Goal: Feedback & Contribution: Contribute content

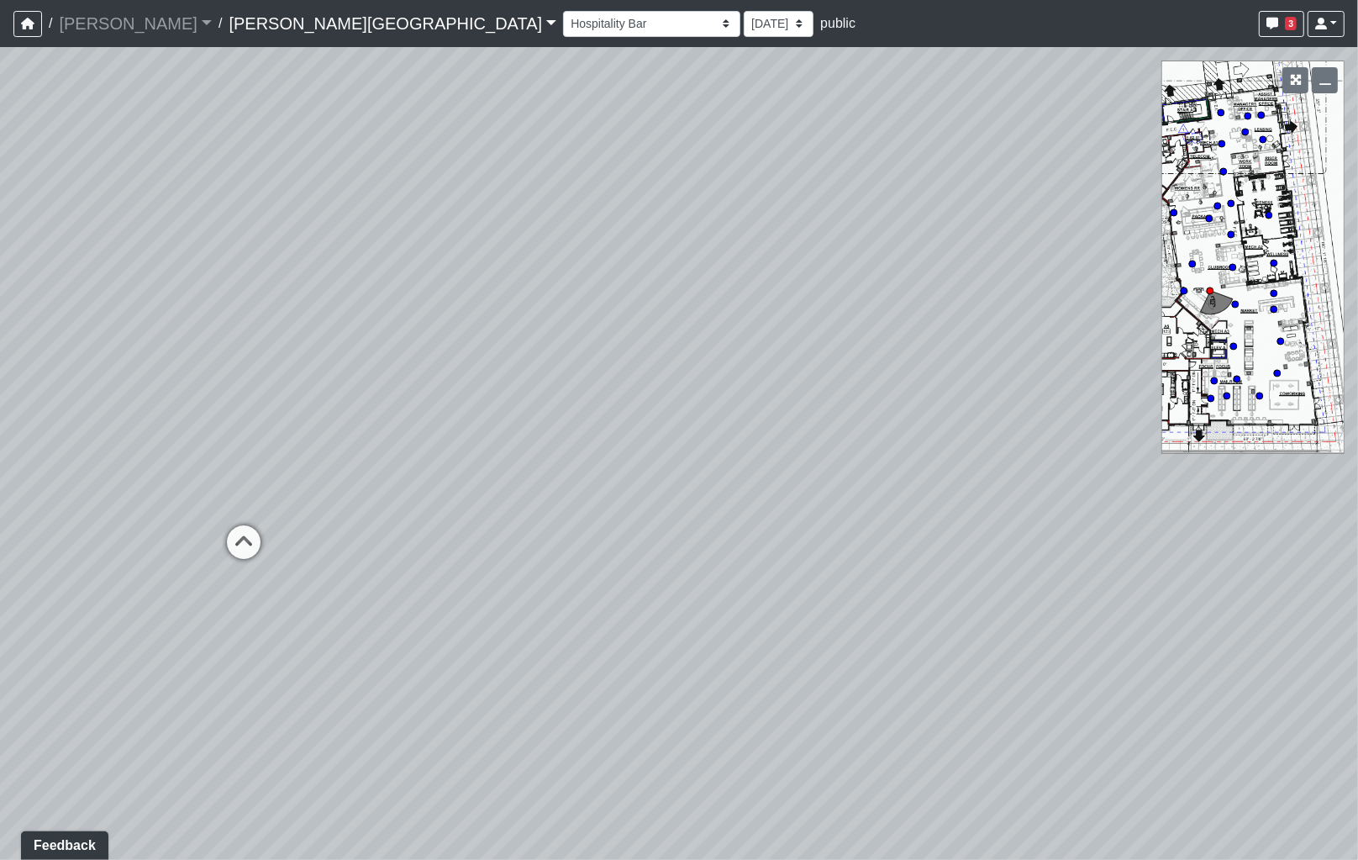
drag, startPoint x: 213, startPoint y: 392, endPoint x: -95, endPoint y: 366, distance: 308.7
click at [0, 366] on html "/ [PERSON_NAME] Loading... / [PERSON_NAME][GEOGRAPHIC_DATA] [PERSON_NAME][GEOGR…" at bounding box center [679, 430] width 1358 height 860
drag, startPoint x: -159, startPoint y: 416, endPoint x: -178, endPoint y: 413, distance: 19.6
click at [0, 413] on html "/ [PERSON_NAME] Loading... / [PERSON_NAME][GEOGRAPHIC_DATA] [PERSON_NAME][GEOGR…" at bounding box center [679, 430] width 1358 height 860
click at [442, 409] on icon at bounding box center [429, 419] width 50 height 50
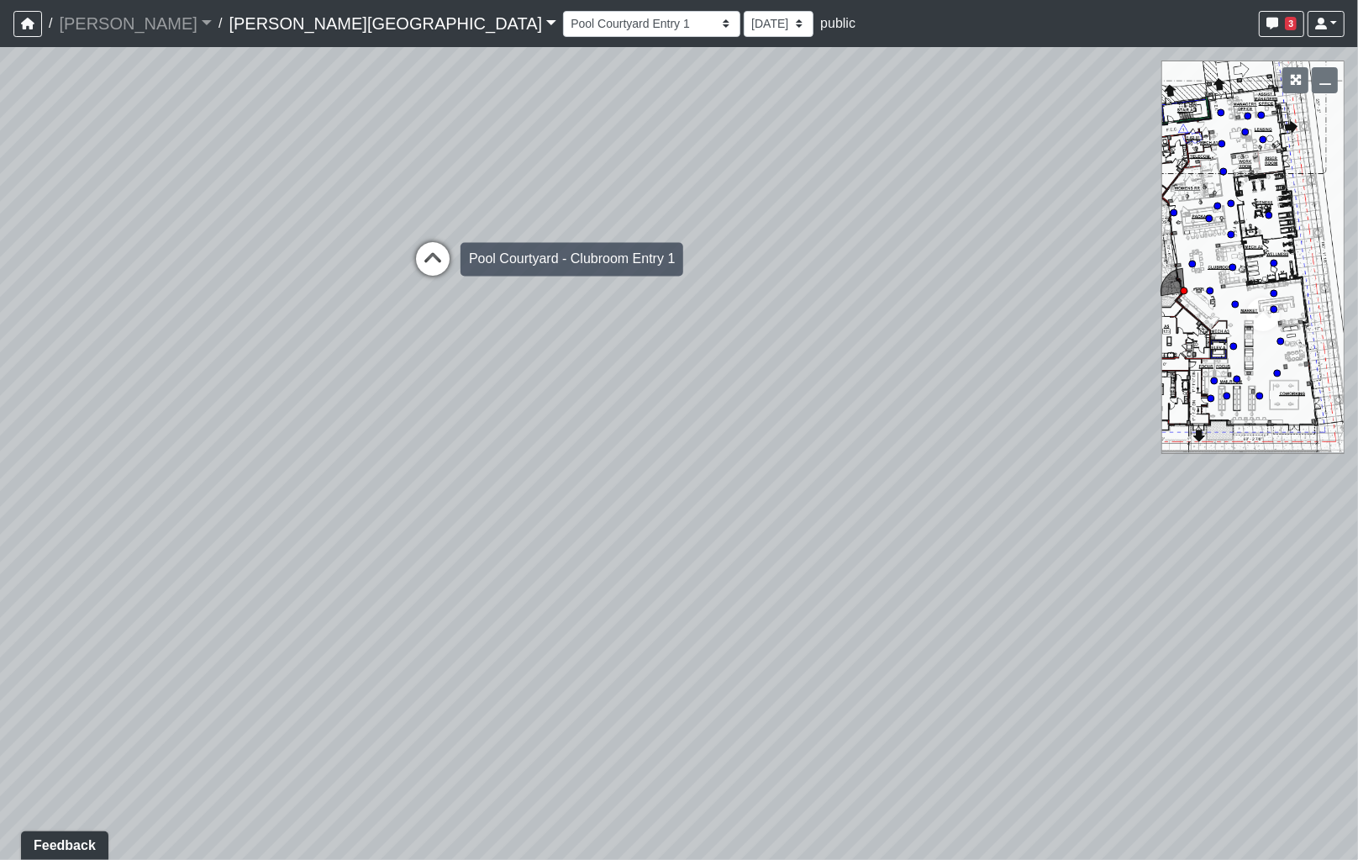
click at [435, 250] on icon at bounding box center [433, 267] width 50 height 50
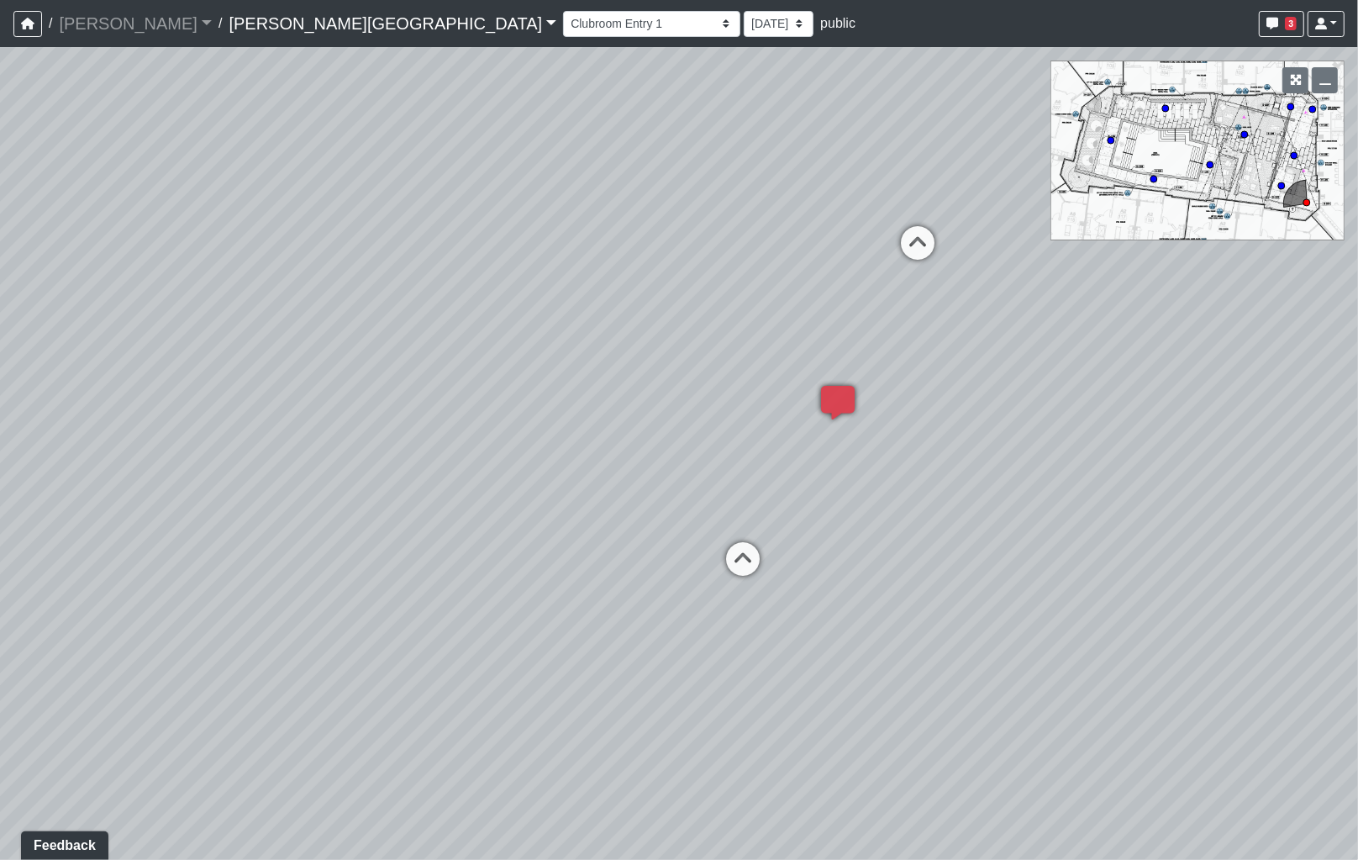
click at [761, 439] on div "Loading... Coffee Bar Loading... [GEOGRAPHIC_DATA] Loading... Leasing Entry 1 L…" at bounding box center [679, 453] width 1358 height 813
drag, startPoint x: 703, startPoint y: 454, endPoint x: 392, endPoint y: 487, distance: 313.6
click at [392, 487] on div "Loading... Coffee Bar Loading... [GEOGRAPHIC_DATA] Loading... Leasing Entry 1 L…" at bounding box center [679, 453] width 1358 height 813
drag, startPoint x: 392, startPoint y: 487, endPoint x: 560, endPoint y: 466, distance: 169.4
click at [560, 466] on div "Loading... Coffee Bar Loading... [GEOGRAPHIC_DATA] Loading... Leasing Entry 1 L…" at bounding box center [679, 453] width 1358 height 813
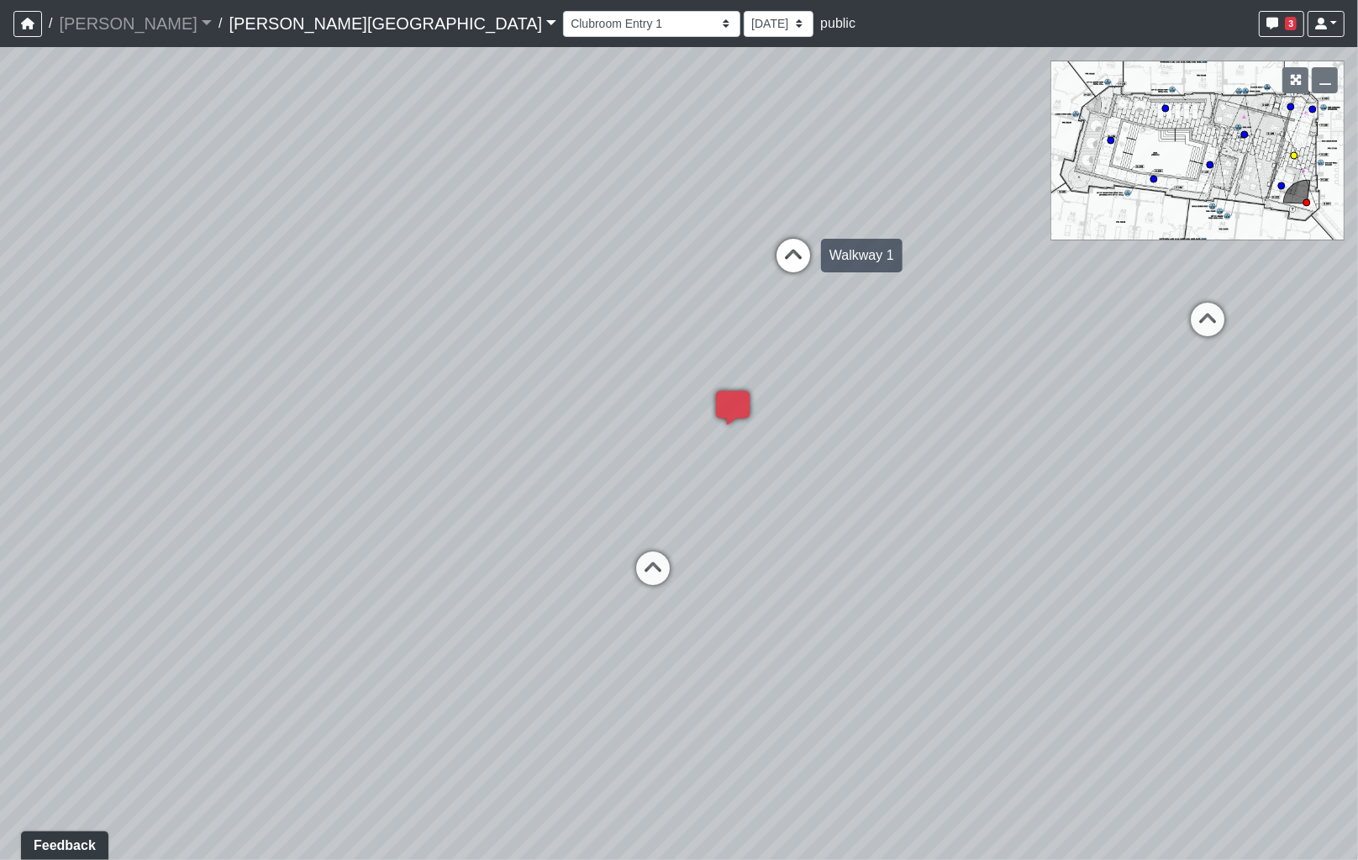
click at [808, 261] on icon at bounding box center [793, 264] width 50 height 50
drag, startPoint x: 786, startPoint y: 377, endPoint x: 972, endPoint y: 377, distance: 185.7
click at [972, 377] on div "Loading... Coffee Bar Loading... [GEOGRAPHIC_DATA] Loading... Leasing Entry 1 L…" at bounding box center [679, 453] width 1358 height 813
drag, startPoint x: 754, startPoint y: 361, endPoint x: 896, endPoint y: 366, distance: 142.1
click at [931, 366] on div "Loading... Coffee Bar Loading... [GEOGRAPHIC_DATA] Loading... Leasing Entry 1 L…" at bounding box center [679, 453] width 1358 height 813
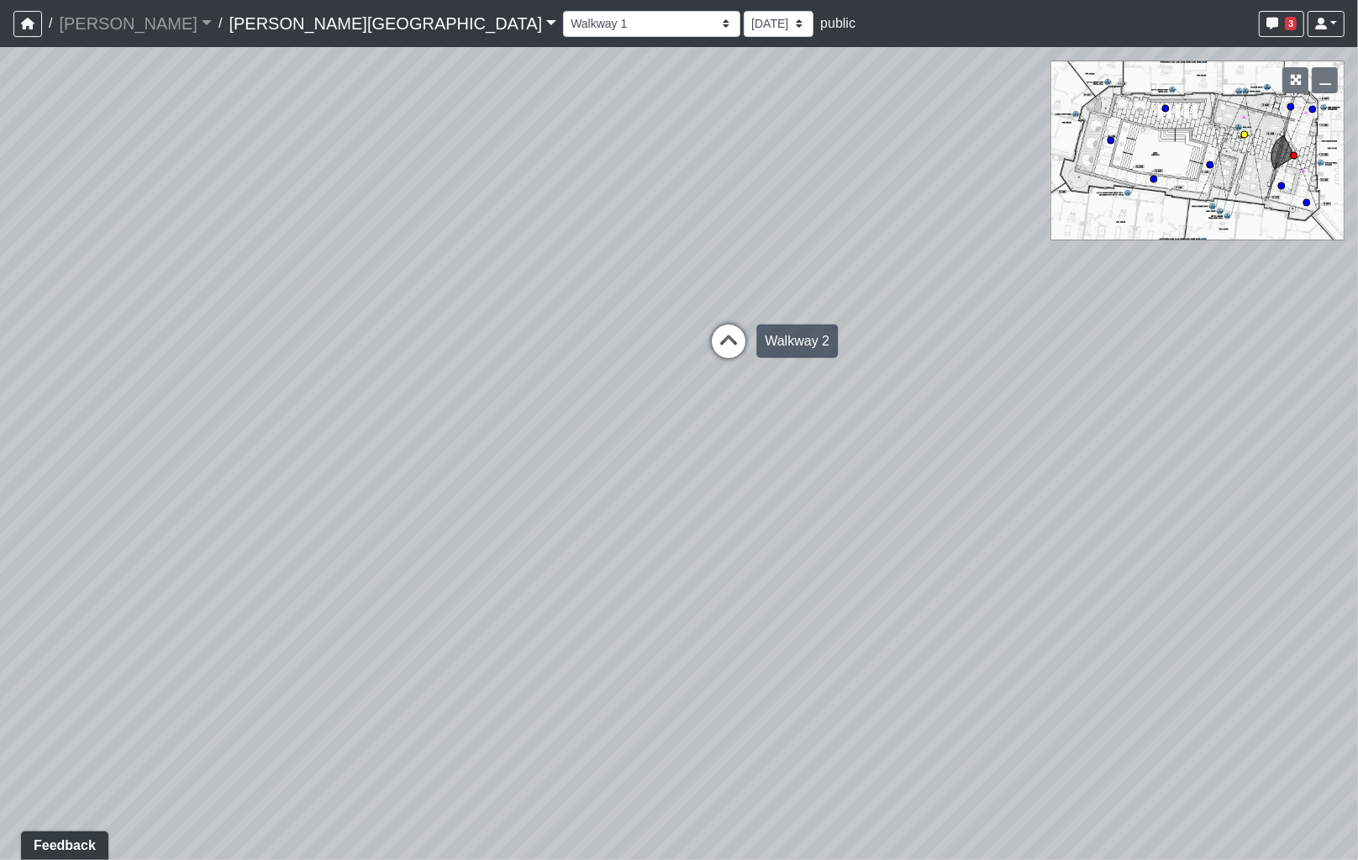
click at [737, 350] on icon at bounding box center [728, 349] width 50 height 50
click at [715, 334] on icon at bounding box center [716, 334] width 50 height 50
drag, startPoint x: 814, startPoint y: 368, endPoint x: 902, endPoint y: 378, distance: 88.8
click at [944, 381] on div "Loading... Coffee Bar Loading... [GEOGRAPHIC_DATA] Loading... Leasing Entry 1 L…" at bounding box center [679, 453] width 1358 height 813
drag, startPoint x: 958, startPoint y: 353, endPoint x: 1023, endPoint y: 359, distance: 65.0
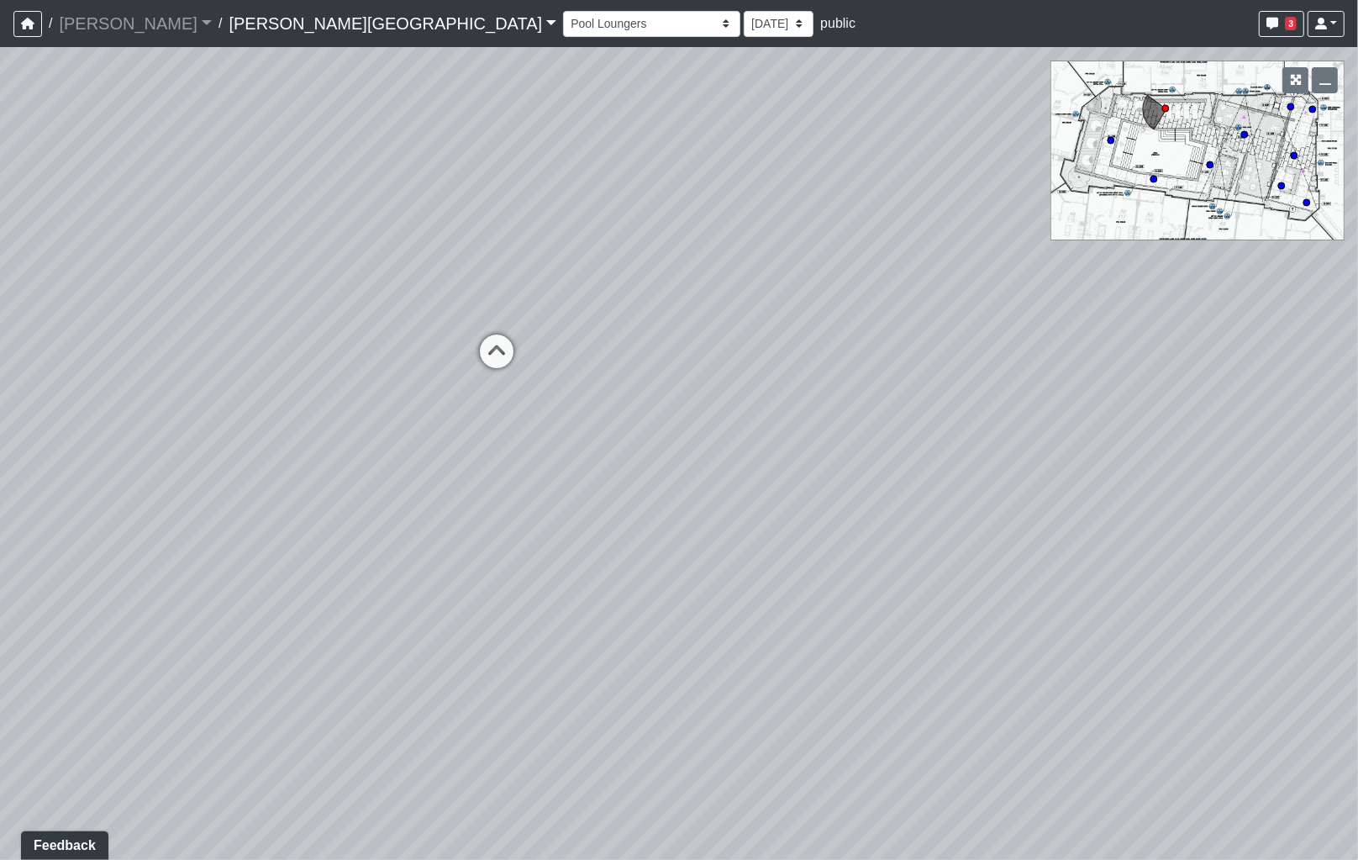
click at [1022, 359] on div "Loading... Coffee Bar Loading... [GEOGRAPHIC_DATA] Loading... Leasing Entry 1 L…" at bounding box center [679, 453] width 1358 height 813
click at [1061, 361] on div "Loading... Coffee Bar Loading... [GEOGRAPHIC_DATA] Loading... Leasing Entry 1 L…" at bounding box center [679, 453] width 1358 height 813
drag, startPoint x: 1112, startPoint y: 416, endPoint x: 569, endPoint y: 372, distance: 544.7
click at [273, 380] on div "Loading... Coffee Bar Loading... [GEOGRAPHIC_DATA] Loading... Leasing Entry 1 L…" at bounding box center [679, 453] width 1358 height 813
click at [653, 360] on icon at bounding box center [667, 372] width 50 height 50
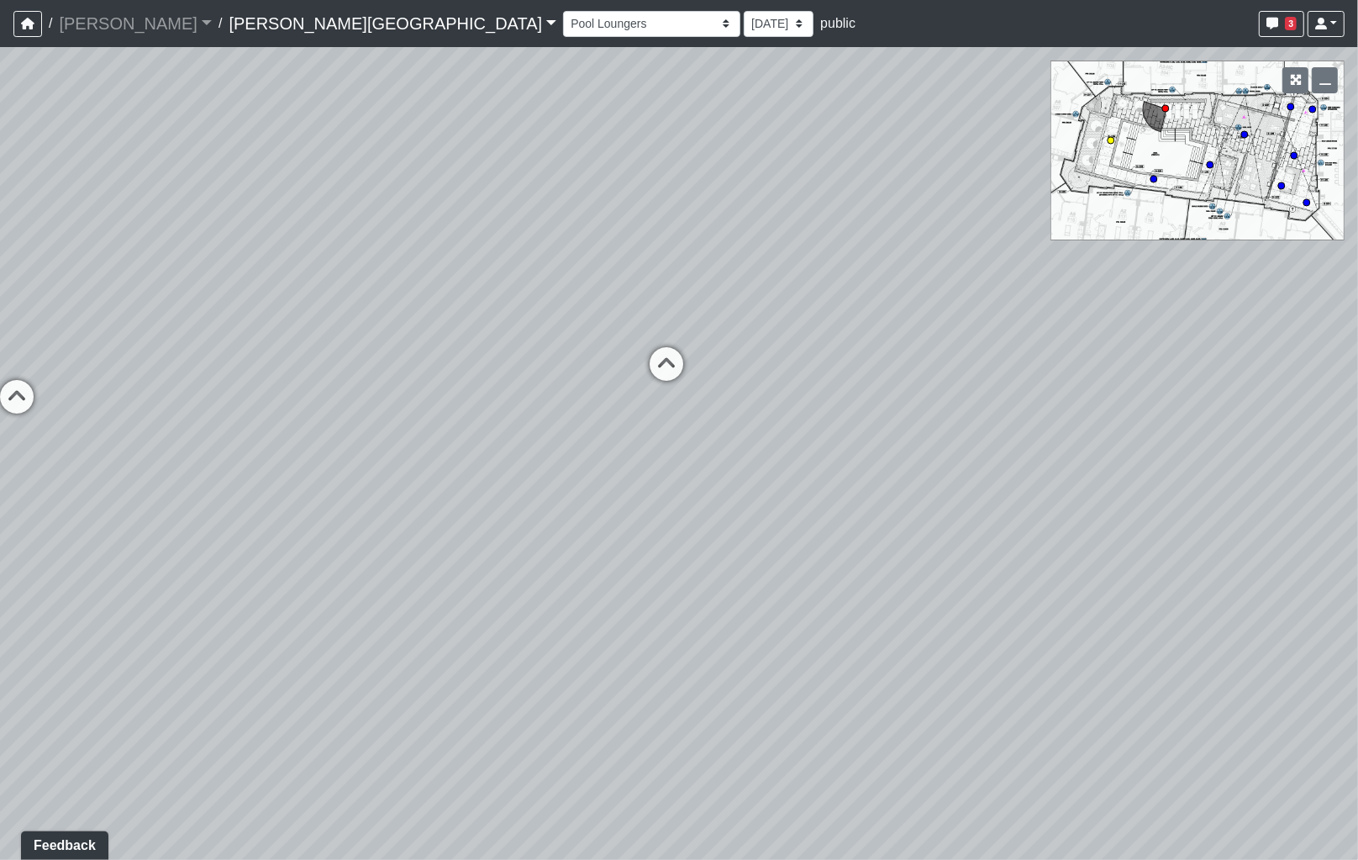
select select "481BhSJfaCAi4qBCLViteT"
drag, startPoint x: 556, startPoint y: 336, endPoint x: 85, endPoint y: 279, distance: 474.9
click at [85, 279] on div "Loading... Coffee Bar Loading... [GEOGRAPHIC_DATA] Loading... Leasing Entry 1 L…" at bounding box center [679, 453] width 1358 height 813
click at [647, 402] on li "Add comment" at bounding box center [687, 412] width 218 height 25
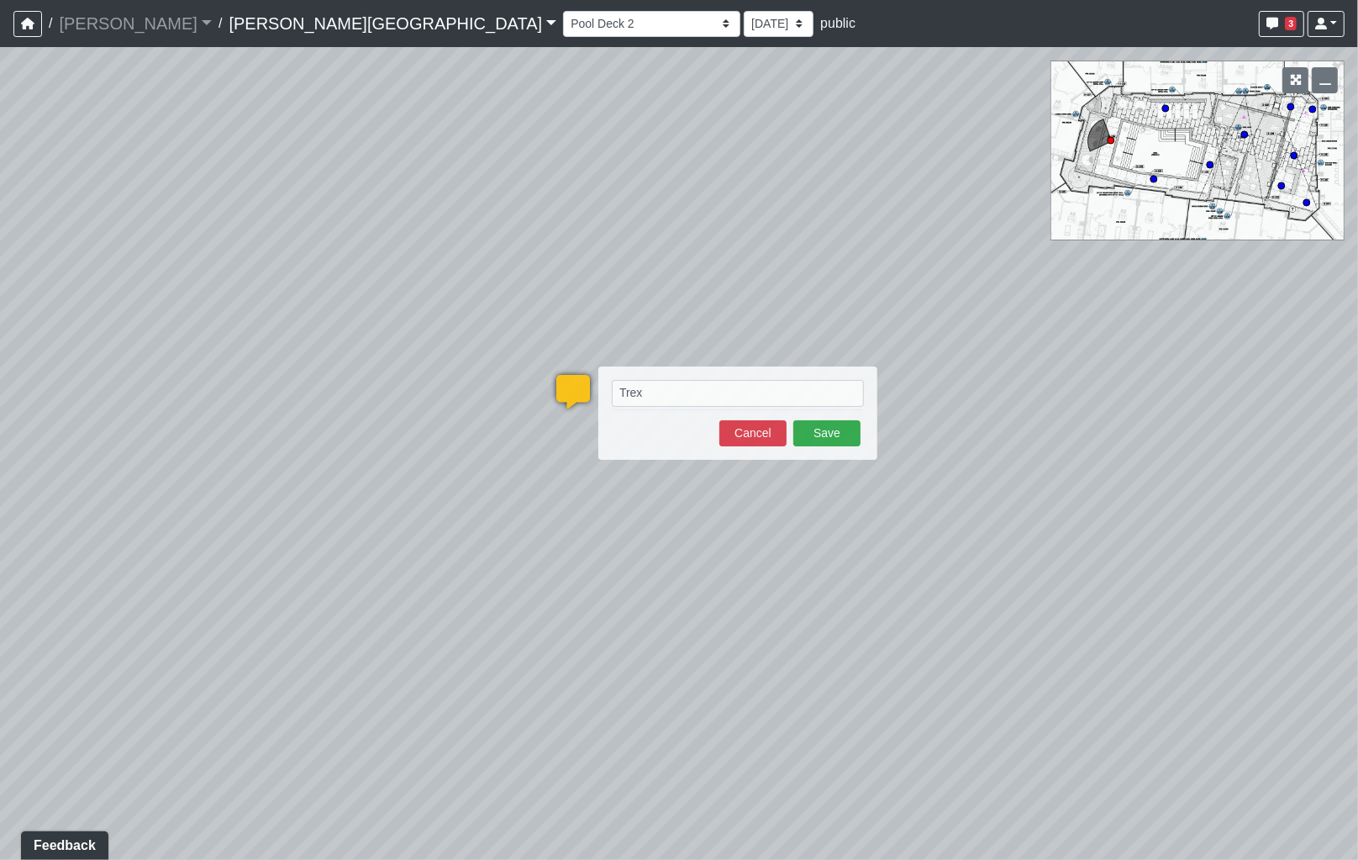
drag, startPoint x: 1269, startPoint y: 518, endPoint x: 927, endPoint y: 279, distance: 417.1
click at [1269, 518] on div "Loading... Coffee Bar Loading... [GEOGRAPHIC_DATA] Loading... Leasing Entry 1 L…" at bounding box center [679, 453] width 1358 height 813
click at [660, 392] on textarea "Trex" at bounding box center [738, 393] width 252 height 27
type textarea "Trex Enhance Basics, Honey Grove"
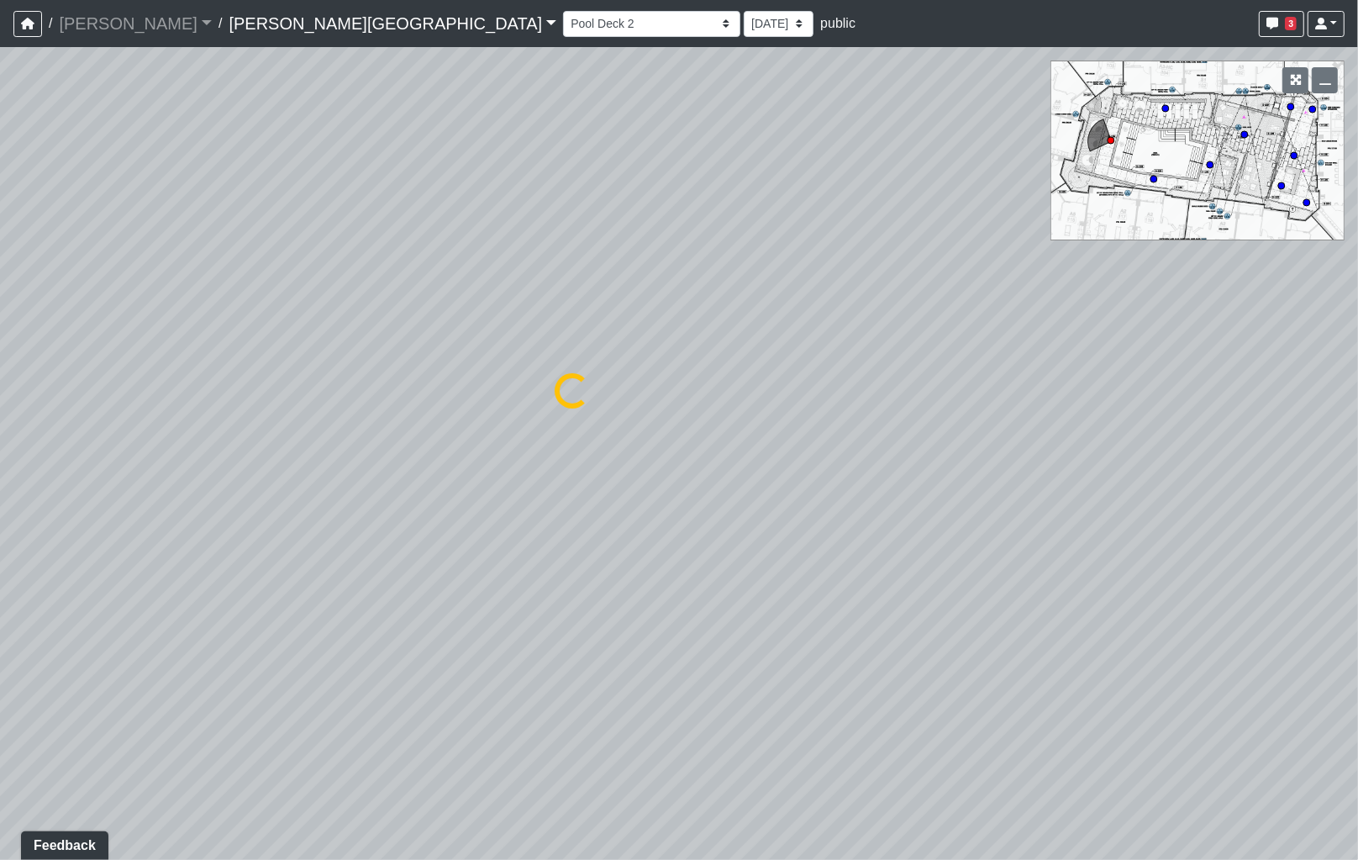
select select "481BhSJfaCAi4qBCLViteT"
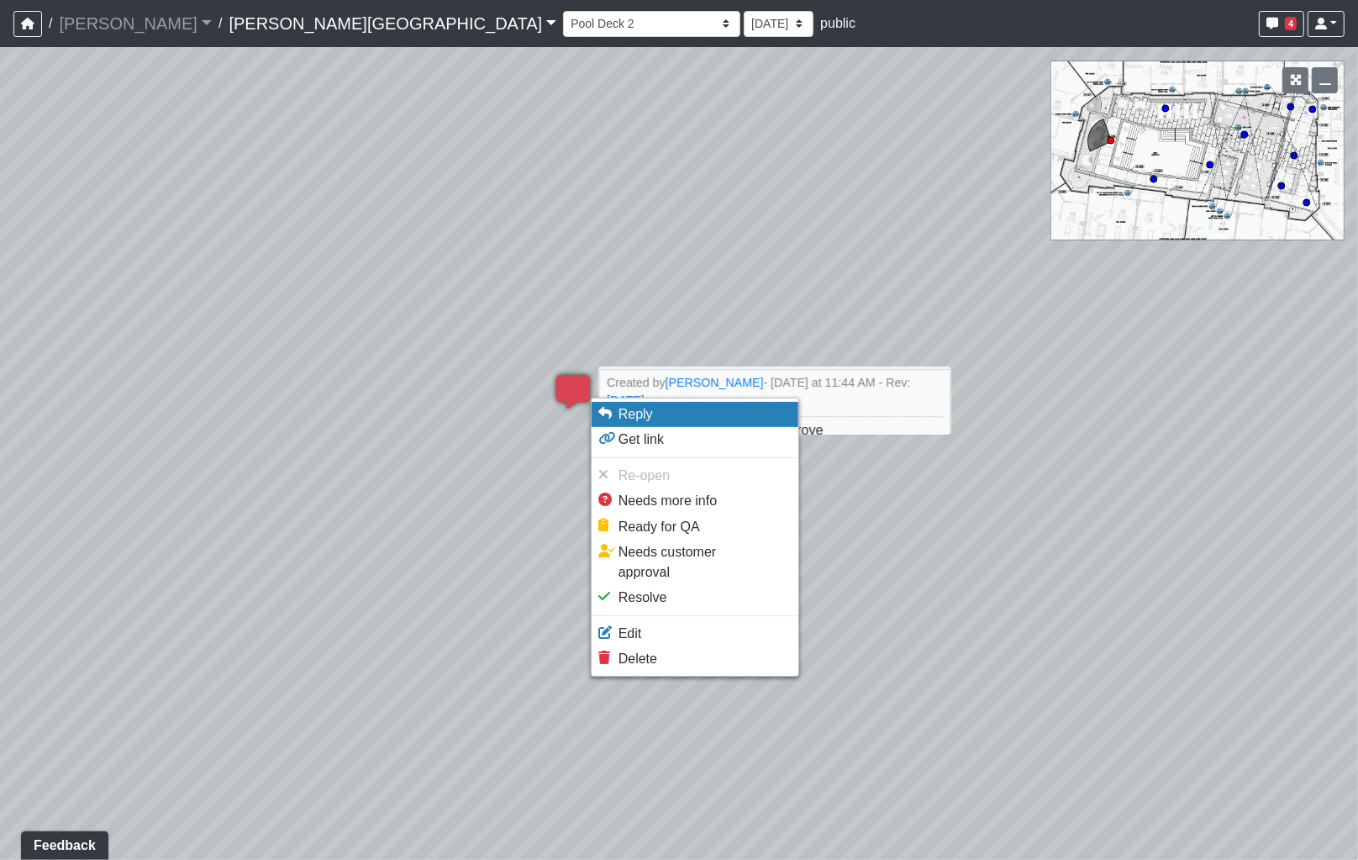
click at [650, 416] on span "Reply" at bounding box center [636, 414] width 34 height 14
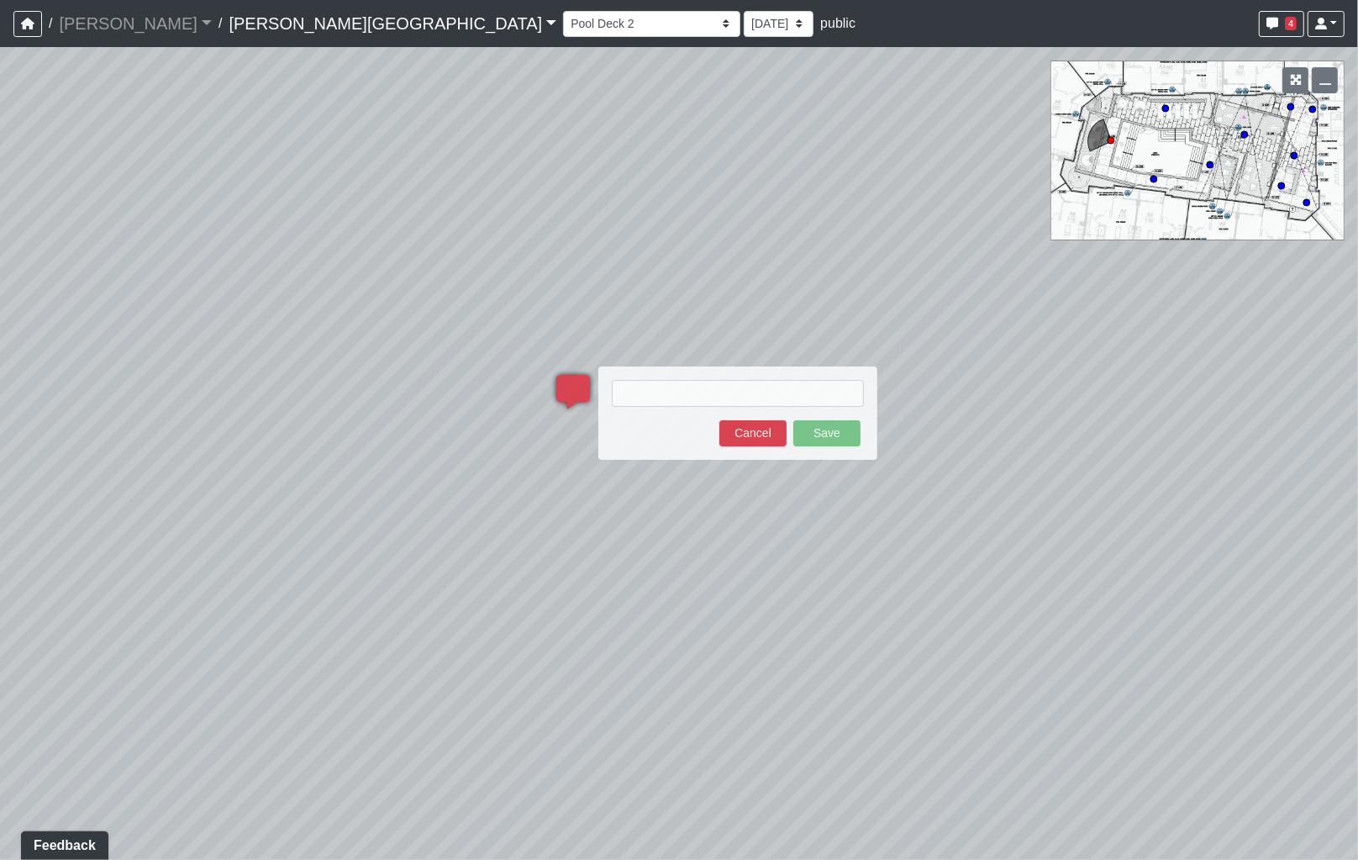
type textarea "blob:[URL][DOMAIN_NAME]"
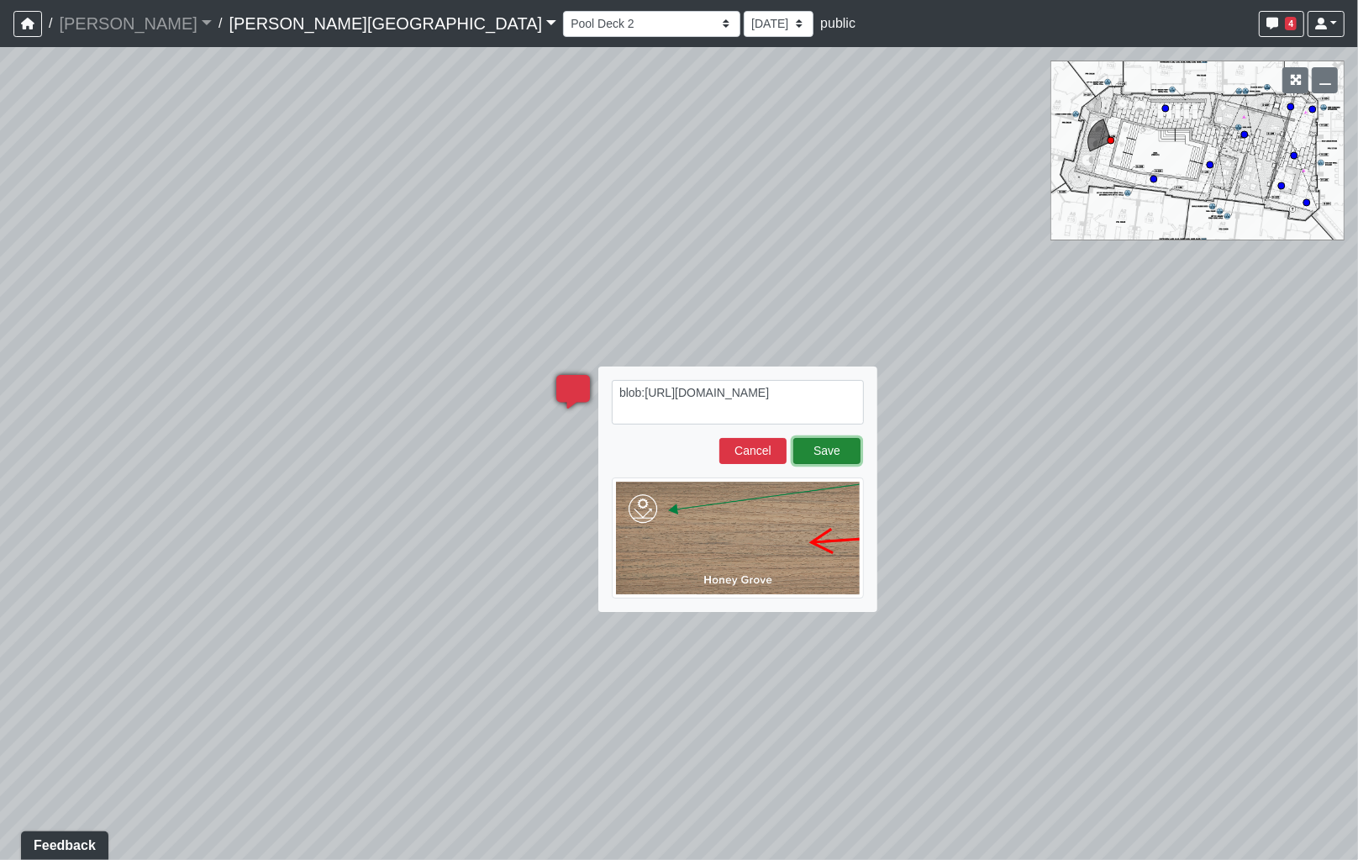
click at [815, 446] on button "Save" at bounding box center [826, 451] width 67 height 26
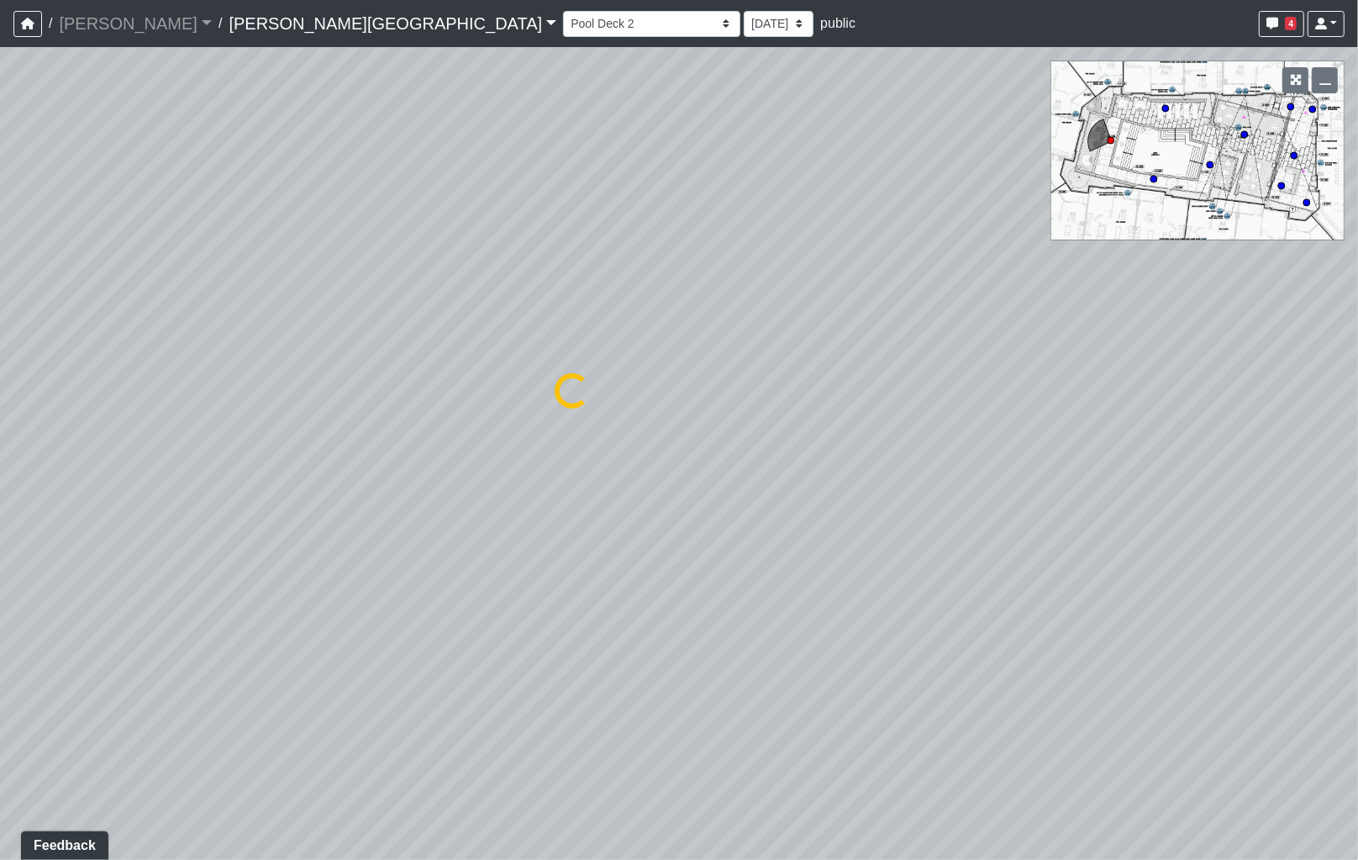
select select "481BhSJfaCAi4qBCLViteT"
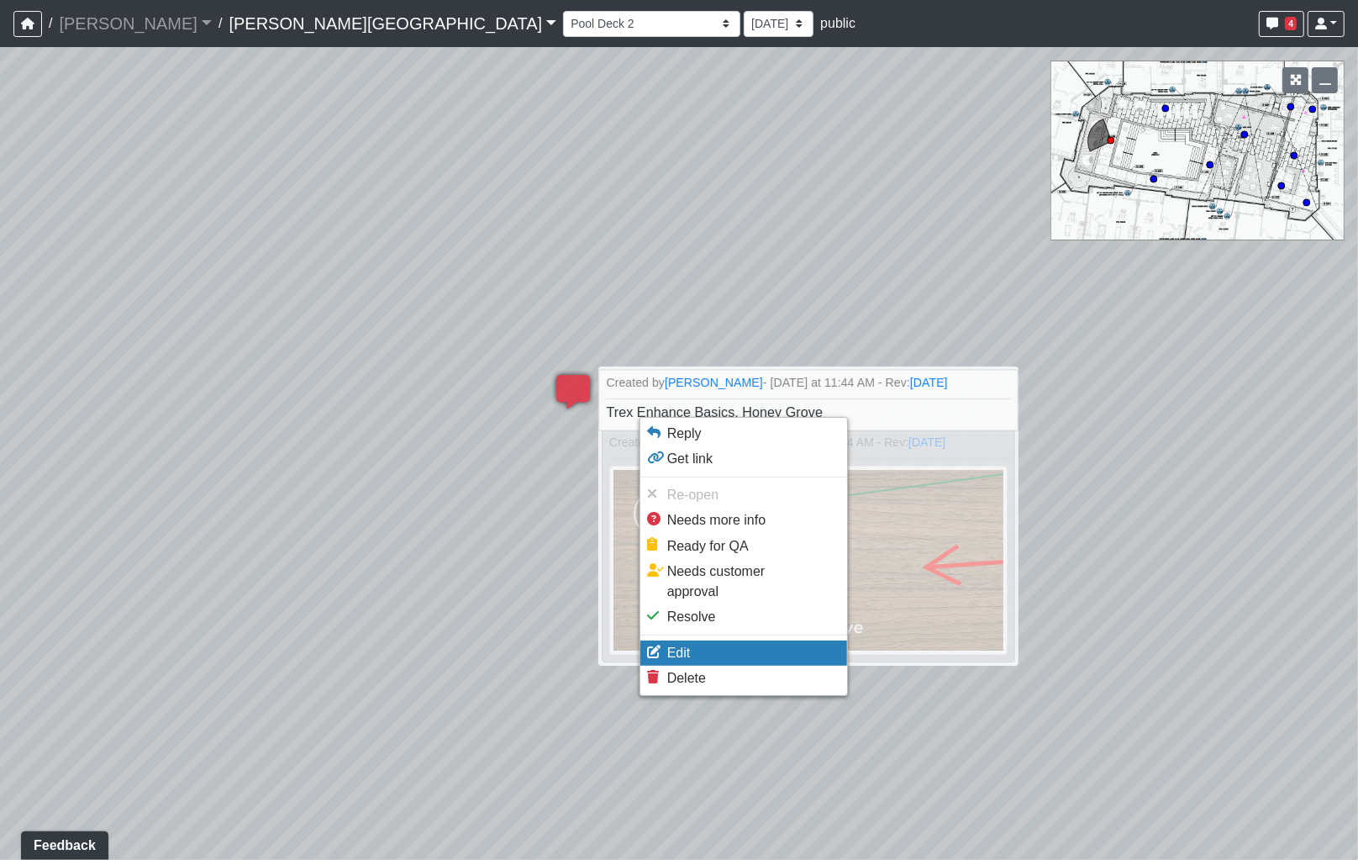
click at [698, 640] on li "Edit" at bounding box center [743, 652] width 207 height 25
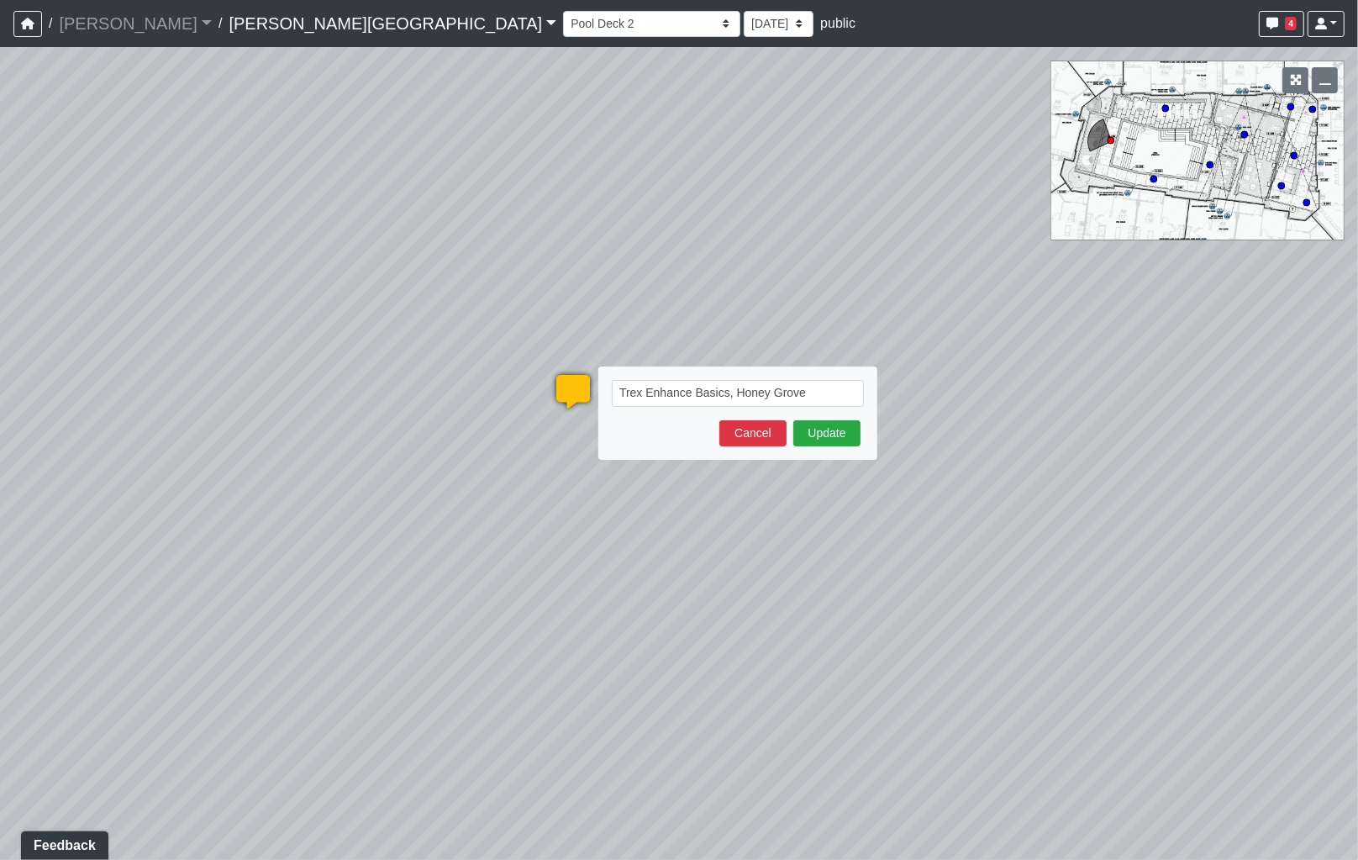
drag, startPoint x: 717, startPoint y: 389, endPoint x: 693, endPoint y: 389, distance: 23.5
click at [693, 389] on textarea "Trex Enhance Basics, Honey Grove" at bounding box center [738, 393] width 252 height 27
type textarea "Trex Enhance Naturals, [GEOGRAPHIC_DATA]"
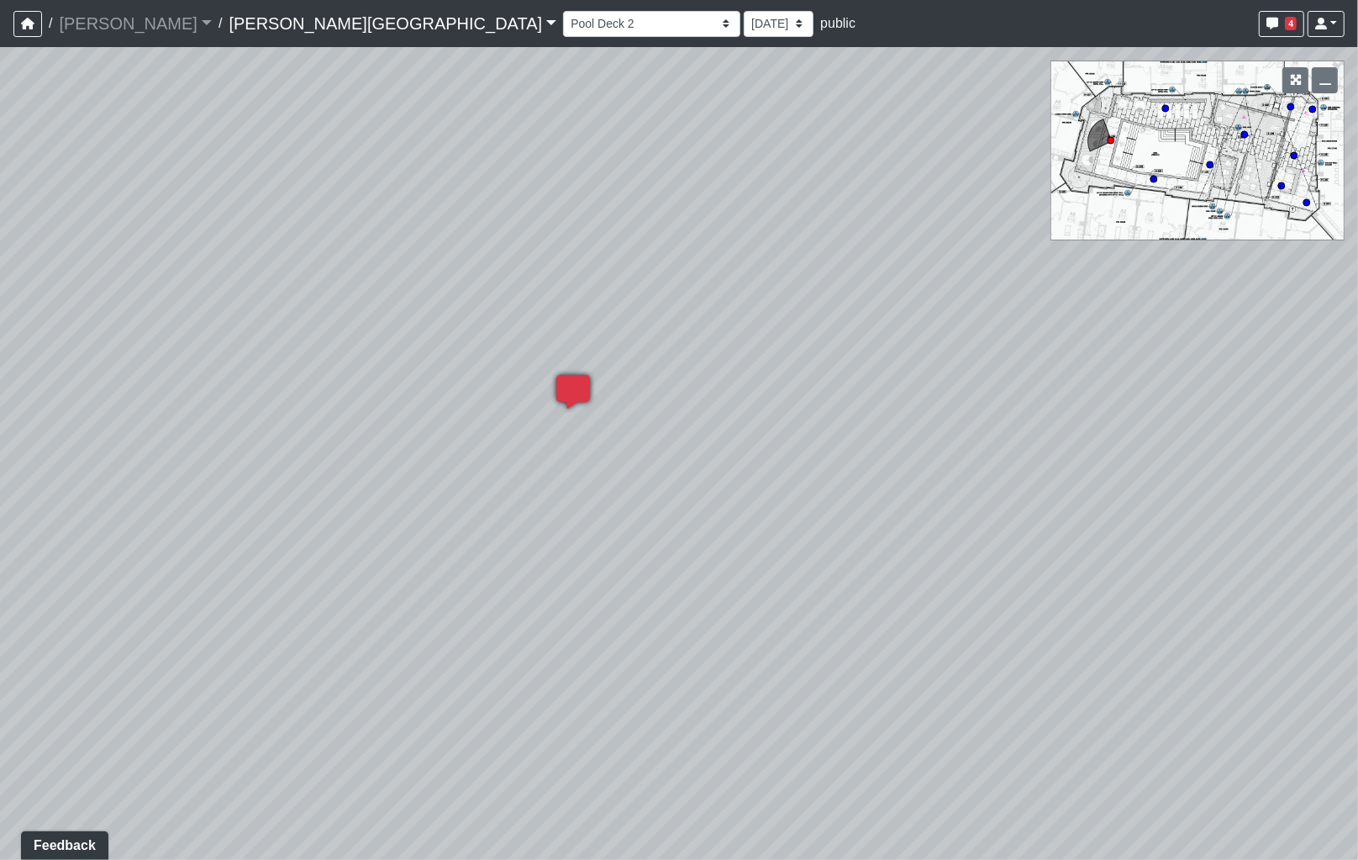
select select "481BhSJfaCAi4qBCLViteT"
drag, startPoint x: 766, startPoint y: 357, endPoint x: 1003, endPoint y: 345, distance: 236.5
click at [1000, 345] on div "Loading... Coffee Bar Loading... [GEOGRAPHIC_DATA] Loading... Leasing Entry 1 L…" at bounding box center [679, 453] width 1358 height 813
drag, startPoint x: 696, startPoint y: 325, endPoint x: 834, endPoint y: 337, distance: 138.3
click at [1002, 343] on div "Loading... Coffee Bar Loading... [GEOGRAPHIC_DATA] Loading... Leasing Entry 1 L…" at bounding box center [679, 453] width 1358 height 813
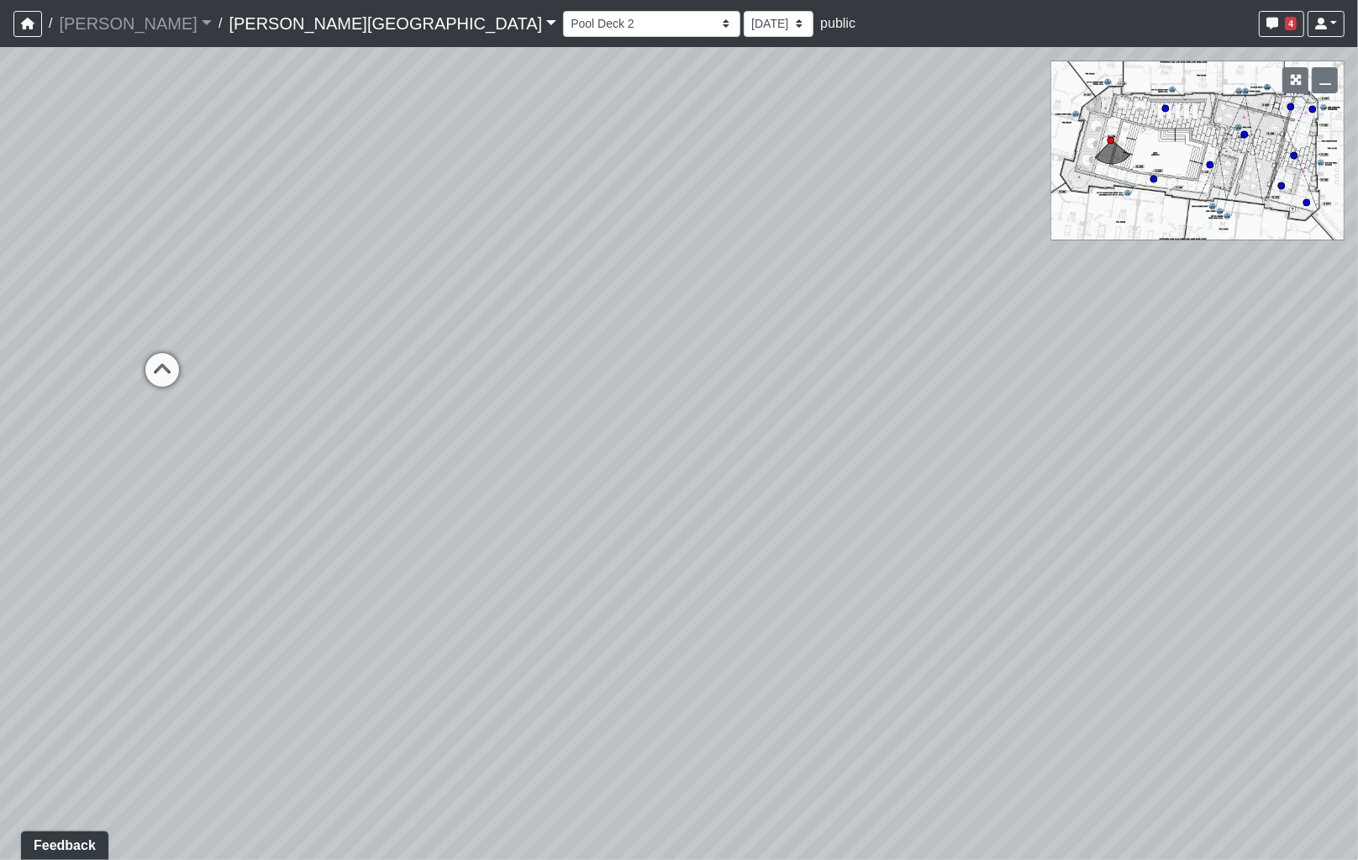
drag, startPoint x: 538, startPoint y: 330, endPoint x: 872, endPoint y: 354, distance: 335.3
click at [872, 354] on div "Loading... Coffee Bar Loading... [GEOGRAPHIC_DATA] Loading... Leasing Entry 1 L…" at bounding box center [679, 453] width 1358 height 813
drag, startPoint x: 656, startPoint y: 320, endPoint x: 959, endPoint y: 341, distance: 303.3
click at [959, 341] on div "Loading... Coffee Bar Loading... [GEOGRAPHIC_DATA] Loading... Leasing Entry 1 L…" at bounding box center [679, 453] width 1358 height 813
drag, startPoint x: 687, startPoint y: 321, endPoint x: 1063, endPoint y: 341, distance: 376.2
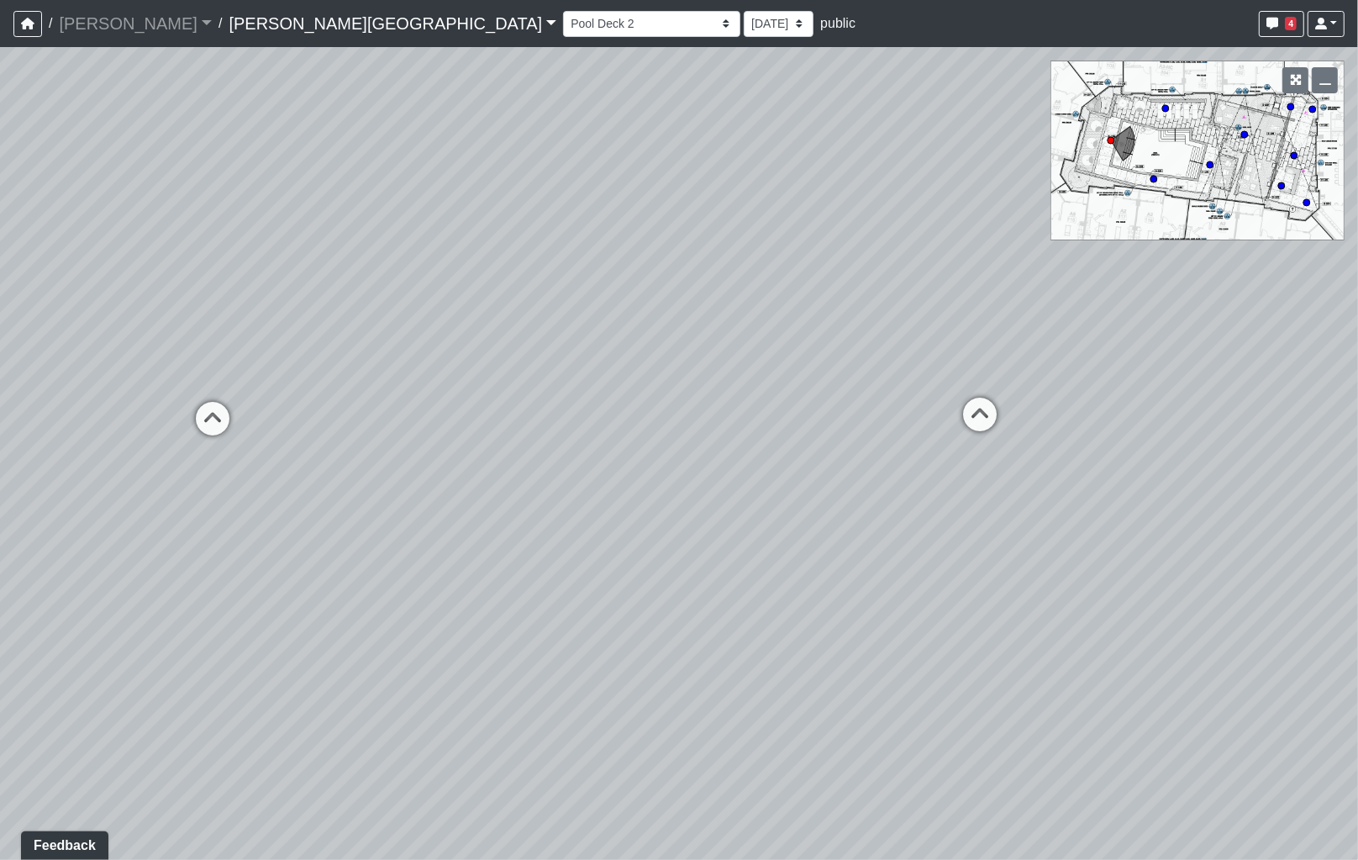
click at [1064, 341] on div "Loading... Coffee Bar Loading... [GEOGRAPHIC_DATA] Loading... Leasing Entry 1 L…" at bounding box center [679, 453] width 1358 height 813
drag, startPoint x: 336, startPoint y: 412, endPoint x: 946, endPoint y: 416, distance: 610.2
click at [947, 416] on div "Loading... Coffee Bar Loading... [GEOGRAPHIC_DATA] Loading... Leasing Entry 1 L…" at bounding box center [679, 453] width 1358 height 813
click at [612, 504] on span "Add comment" at bounding box center [636, 508] width 83 height 14
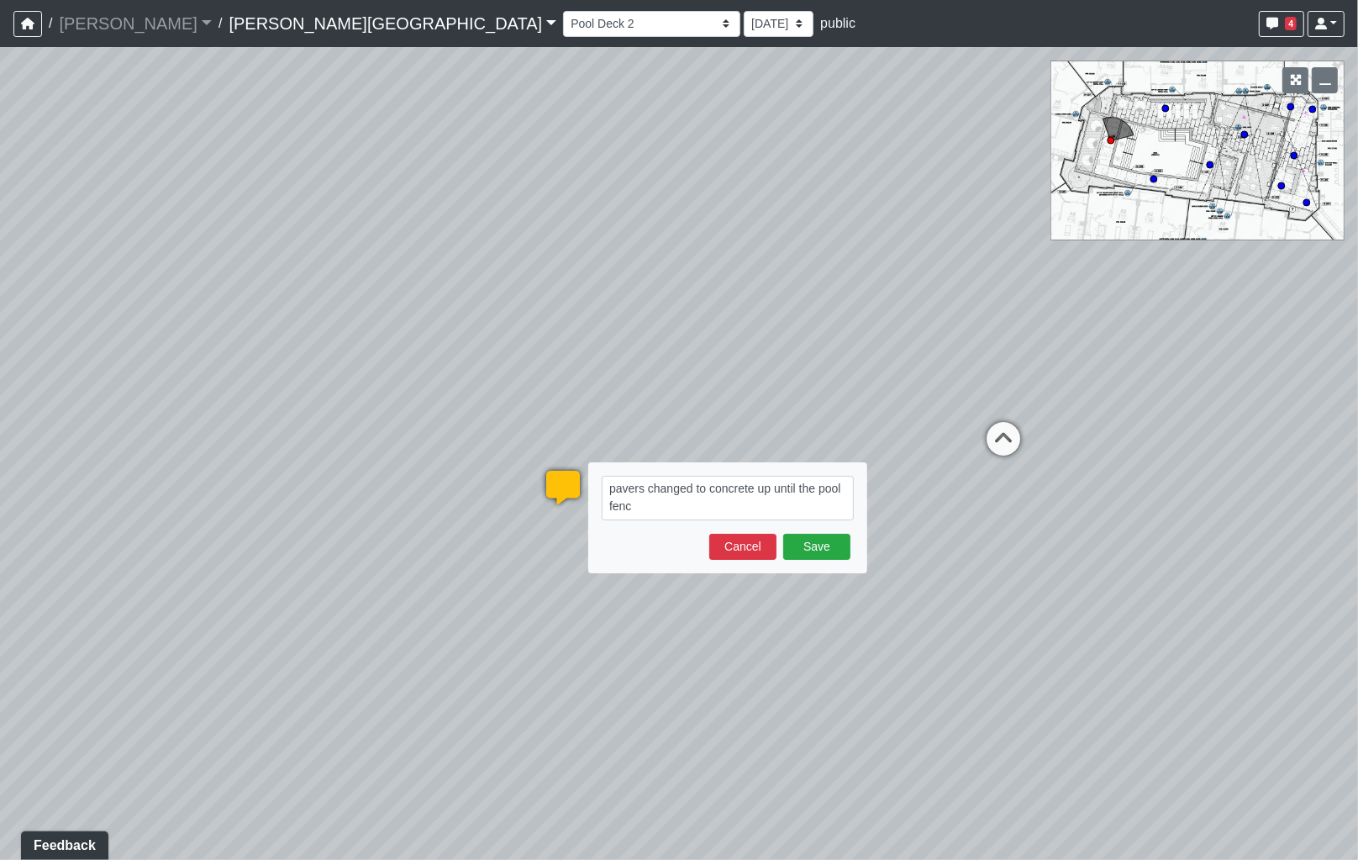
type textarea "pavers changed to concrete up until the pool fence"
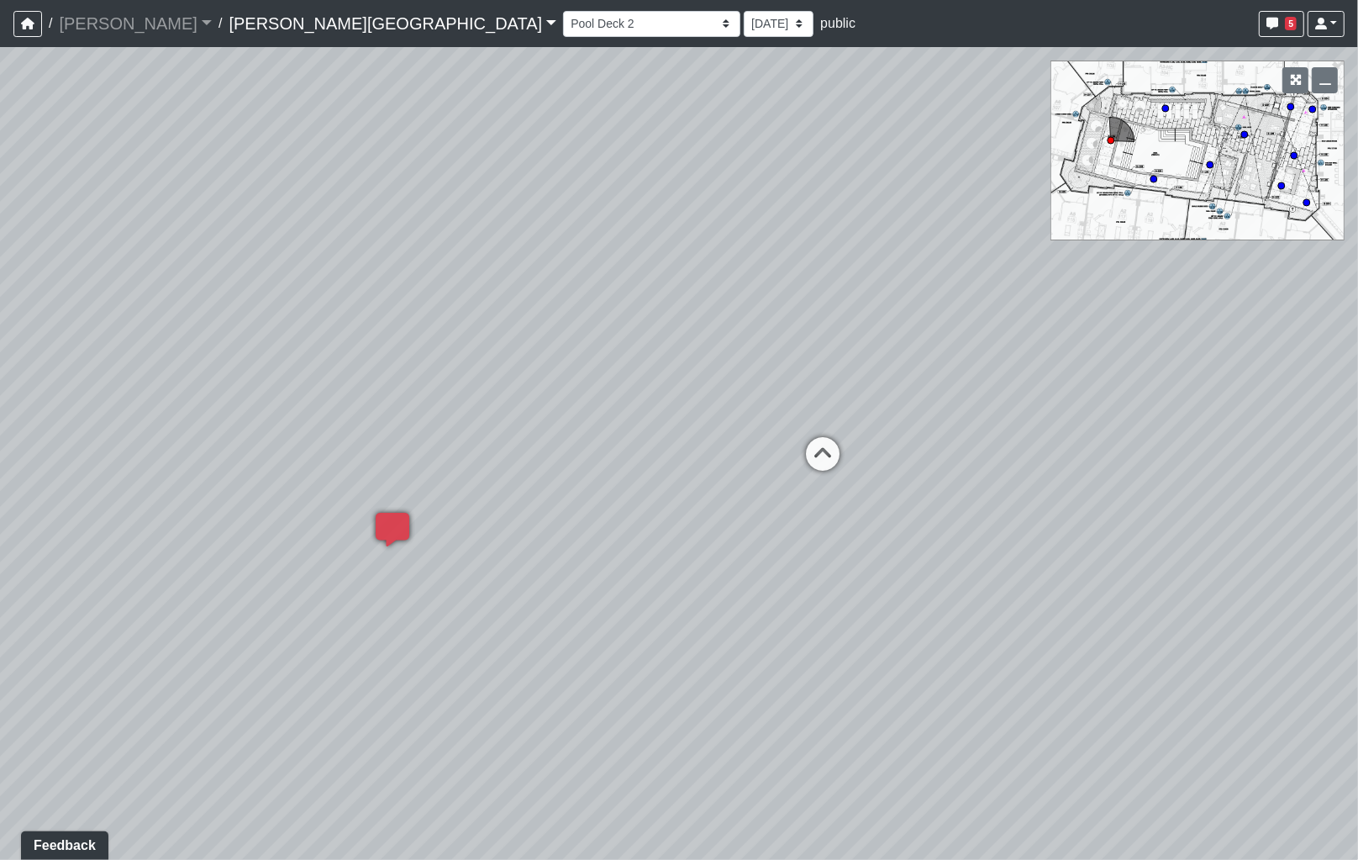
drag, startPoint x: 724, startPoint y: 440, endPoint x: 706, endPoint y: 446, distance: 18.9
click at [687, 446] on div "Loading... Coffee Bar Loading... [GEOGRAPHIC_DATA] Loading... Leasing Entry 1 L…" at bounding box center [679, 453] width 1358 height 813
click at [803, 460] on icon at bounding box center [811, 465] width 50 height 50
drag, startPoint x: 682, startPoint y: 488, endPoint x: 857, endPoint y: 450, distance: 179.0
click at [1130, 450] on div "Loading... Coffee Bar Loading... [GEOGRAPHIC_DATA] Loading... Leasing Entry 1 L…" at bounding box center [679, 453] width 1358 height 813
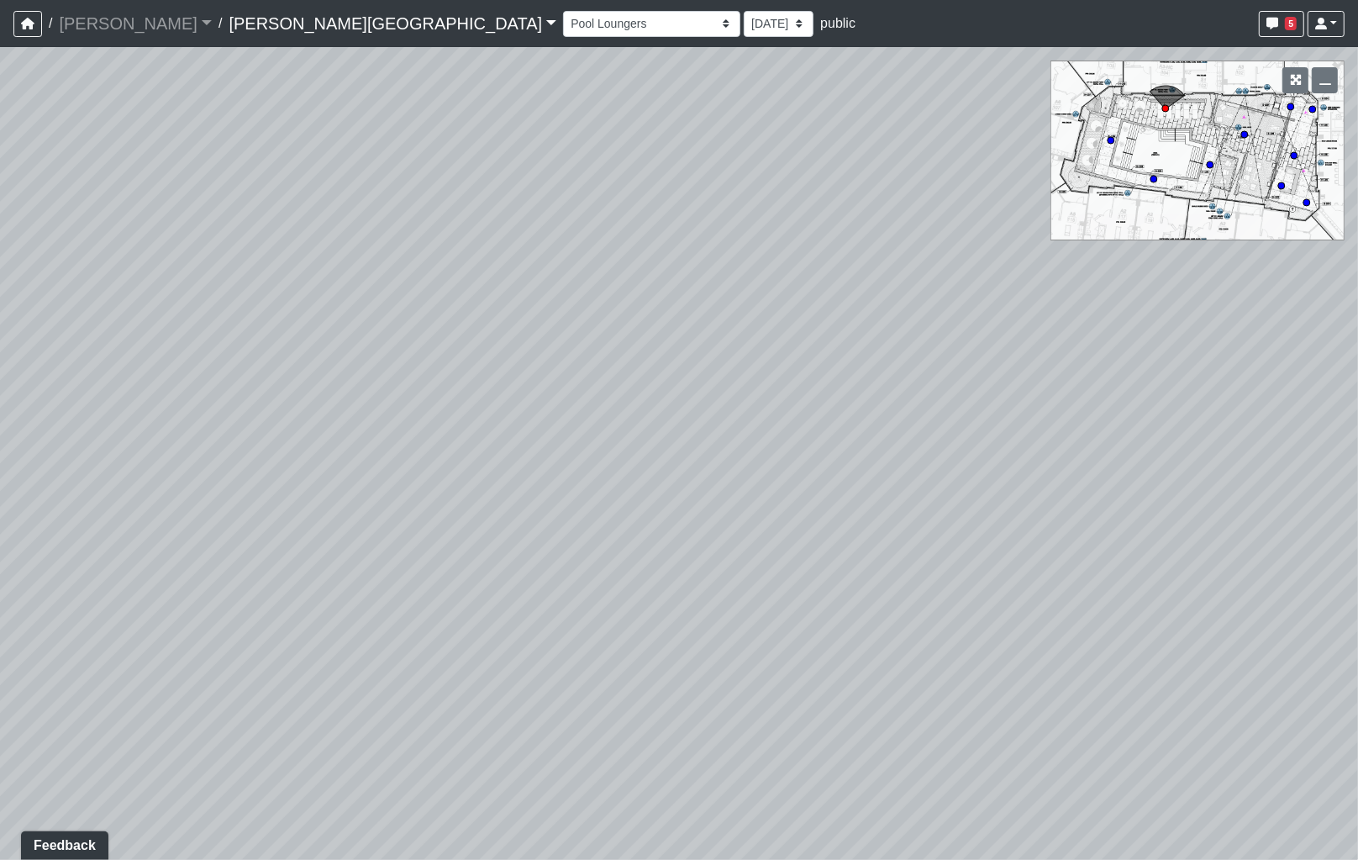
drag, startPoint x: 830, startPoint y: 450, endPoint x: 1190, endPoint y: 451, distance: 359.7
click at [1200, 451] on div "Loading... Coffee Bar Loading... [GEOGRAPHIC_DATA] Loading... Leasing Entry 1 L…" at bounding box center [679, 453] width 1358 height 813
drag, startPoint x: 945, startPoint y: 448, endPoint x: 1169, endPoint y: 446, distance: 223.6
click at [1178, 445] on div "Loading... Coffee Bar Loading... [GEOGRAPHIC_DATA] Loading... Leasing Entry 1 L…" at bounding box center [679, 453] width 1358 height 813
drag, startPoint x: 825, startPoint y: 404, endPoint x: 1154, endPoint y: 434, distance: 330.0
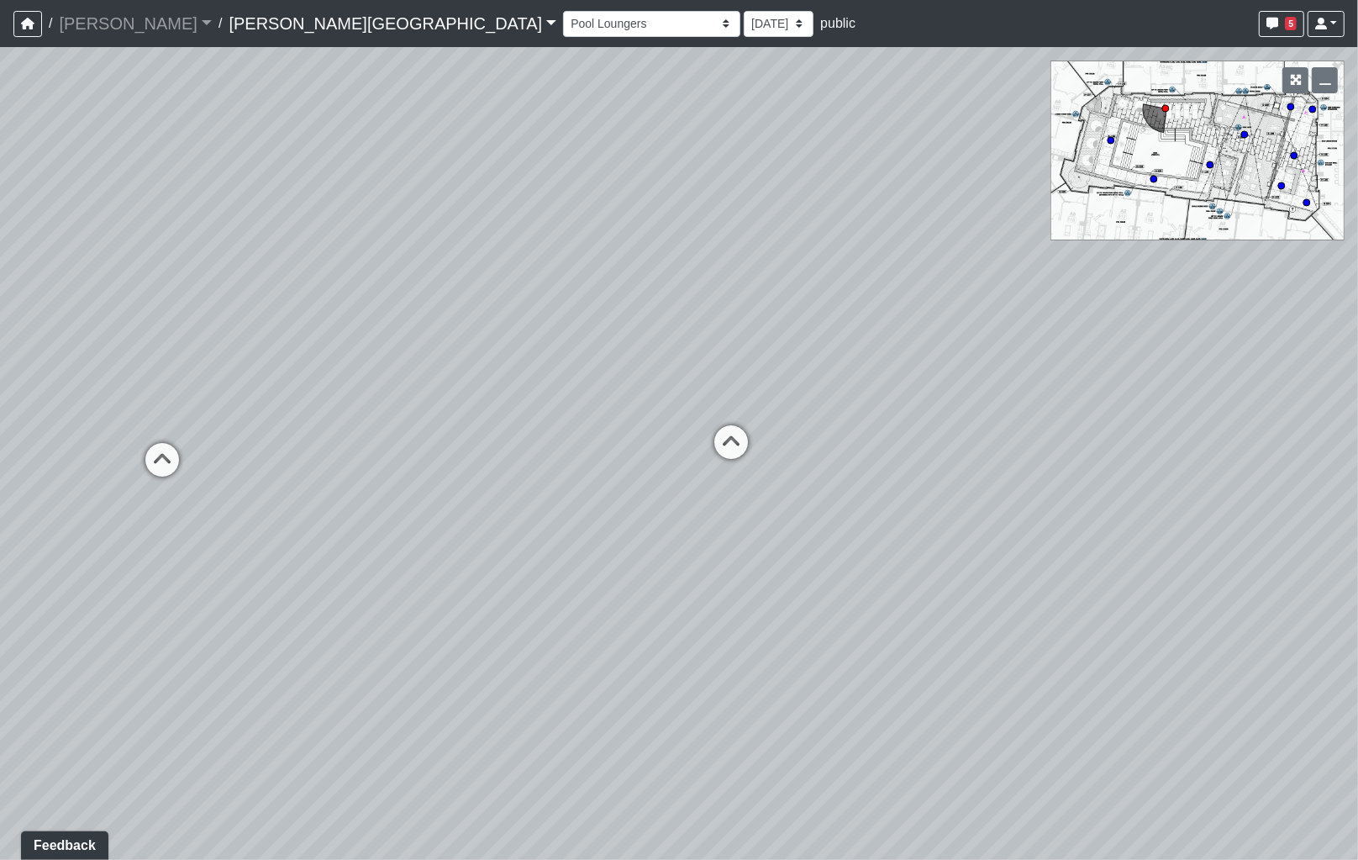
click at [1262, 445] on div "Loading... Coffee Bar Loading... [GEOGRAPHIC_DATA] Loading... Leasing Entry 1 L…" at bounding box center [679, 453] width 1358 height 813
drag, startPoint x: 1088, startPoint y: 408, endPoint x: 1076, endPoint y: 410, distance: 12.7
click at [1178, 412] on div "Loading... Coffee Bar Loading... [GEOGRAPHIC_DATA] Loading... Leasing Entry 1 L…" at bounding box center [679, 453] width 1358 height 813
drag, startPoint x: 557, startPoint y: 375, endPoint x: 846, endPoint y: 414, distance: 291.8
click at [879, 412] on div "Loading... Coffee Bar Loading... [GEOGRAPHIC_DATA] Loading... Leasing Entry 1 L…" at bounding box center [679, 453] width 1358 height 813
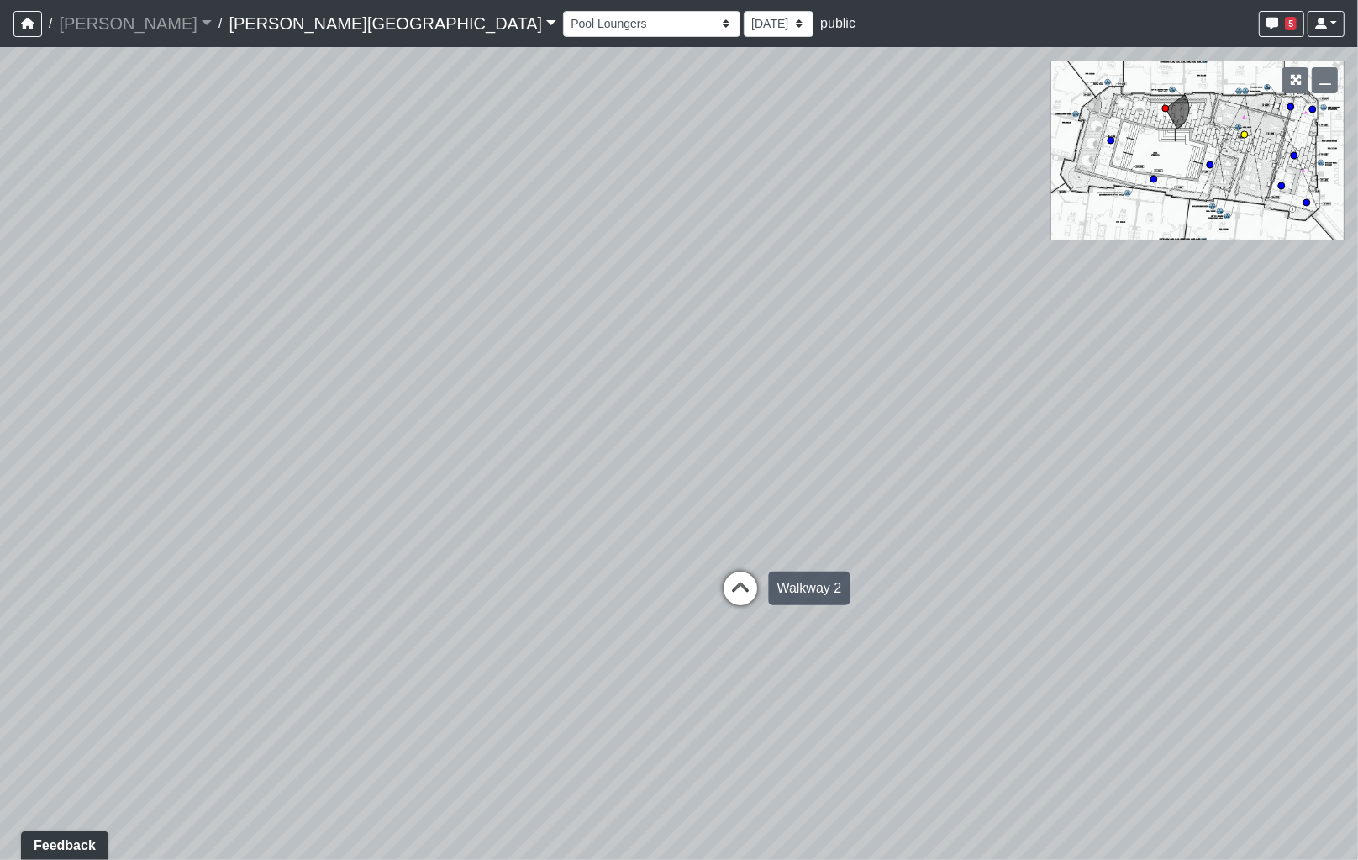
click at [740, 581] on icon at bounding box center [741, 596] width 50 height 50
click at [754, 603] on icon at bounding box center [754, 612] width 50 height 50
select select "cYXVmuEEiMG4FqbdhrBtn9"
drag, startPoint x: 941, startPoint y: 560, endPoint x: 384, endPoint y: 434, distance: 571.1
click at [387, 435] on div "Loading... Coffee Bar Loading... [GEOGRAPHIC_DATA] Loading... Leasing Entry 1 L…" at bounding box center [679, 453] width 1358 height 813
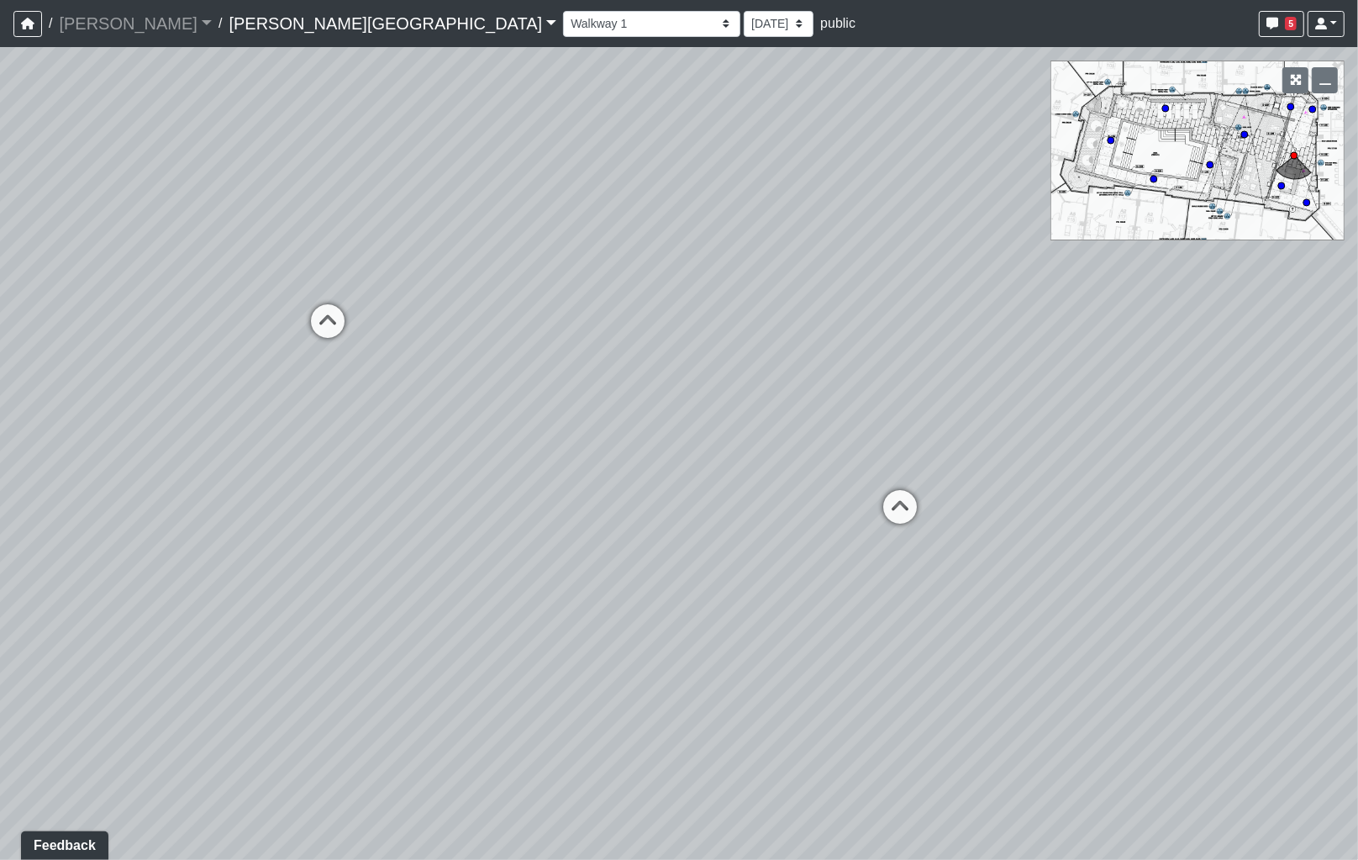
drag, startPoint x: 525, startPoint y: 517, endPoint x: 183, endPoint y: 416, distance: 356.6
click at [165, 416] on div "Loading... Coffee Bar Loading... [GEOGRAPHIC_DATA] Loading... Leasing Entry 1 L…" at bounding box center [679, 453] width 1358 height 813
drag, startPoint x: 784, startPoint y: 543, endPoint x: -103, endPoint y: 454, distance: 891.9
click at [0, 454] on html "/ [PERSON_NAME] Loading... / [PERSON_NAME][GEOGRAPHIC_DATA] [PERSON_NAME][GEOGR…" at bounding box center [679, 430] width 1358 height 860
drag, startPoint x: 762, startPoint y: 553, endPoint x: 399, endPoint y: 614, distance: 368.2
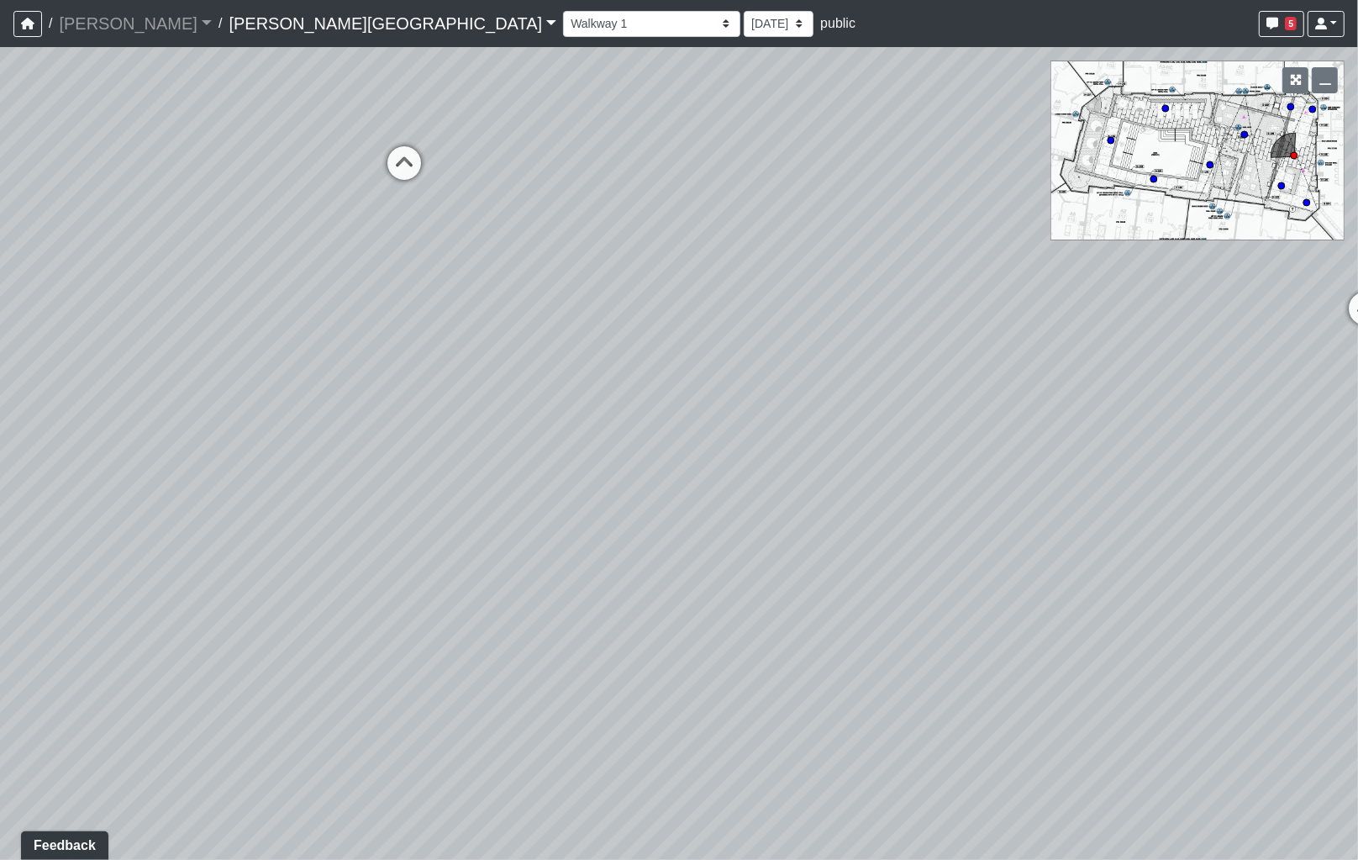
click at [367, 622] on div "Loading... Coffee Bar Loading... [GEOGRAPHIC_DATA] Loading... Leasing Entry 1 L…" at bounding box center [679, 453] width 1358 height 813
drag, startPoint x: 829, startPoint y: 585, endPoint x: 742, endPoint y: 556, distance: 91.2
click at [506, 606] on div "Loading... Coffee Bar Loading... [GEOGRAPHIC_DATA] Loading... Leasing Entry 1 L…" at bounding box center [679, 453] width 1358 height 813
click at [905, 572] on li "Add comment" at bounding box center [956, 583] width 218 height 25
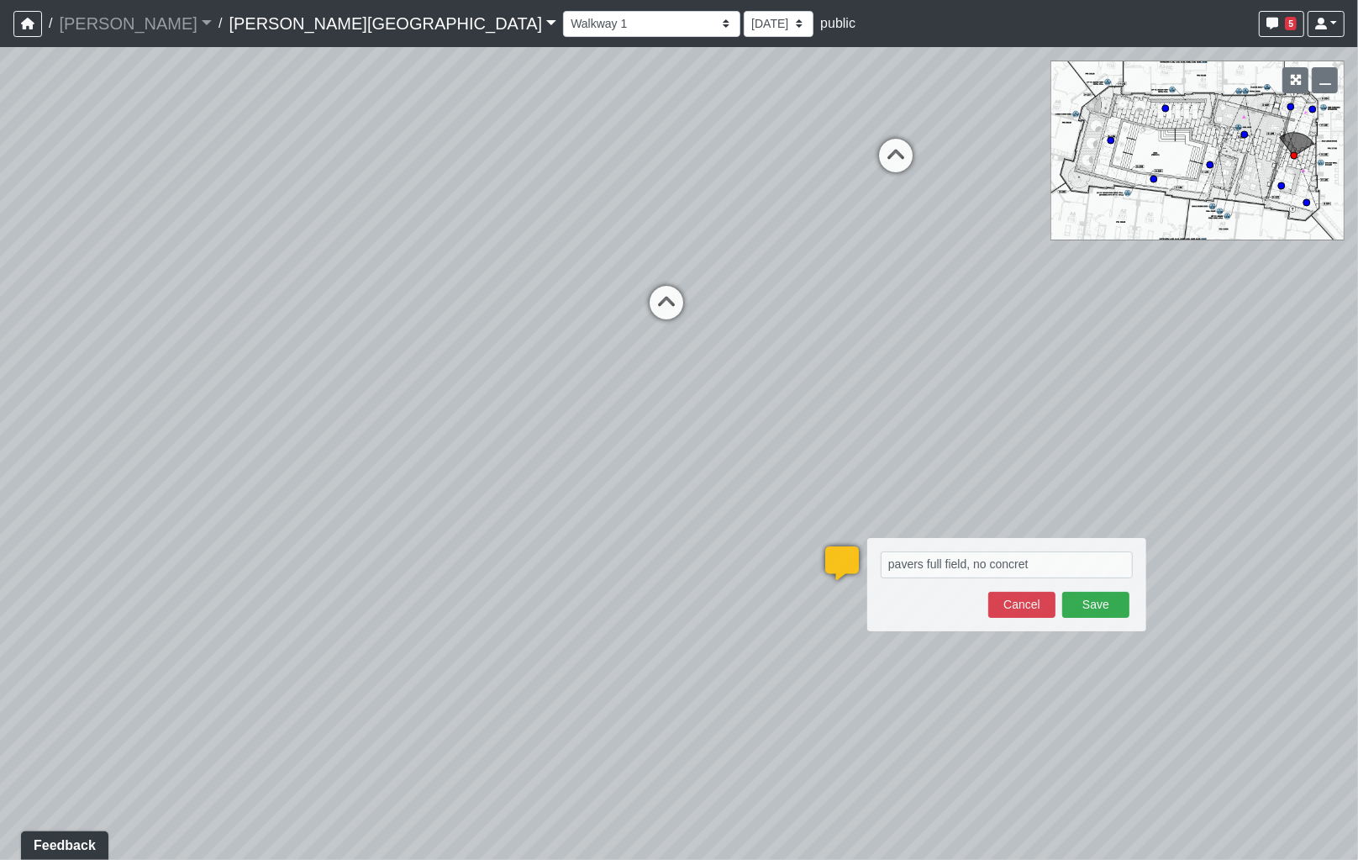
type textarea "pavers full field, no concrete"
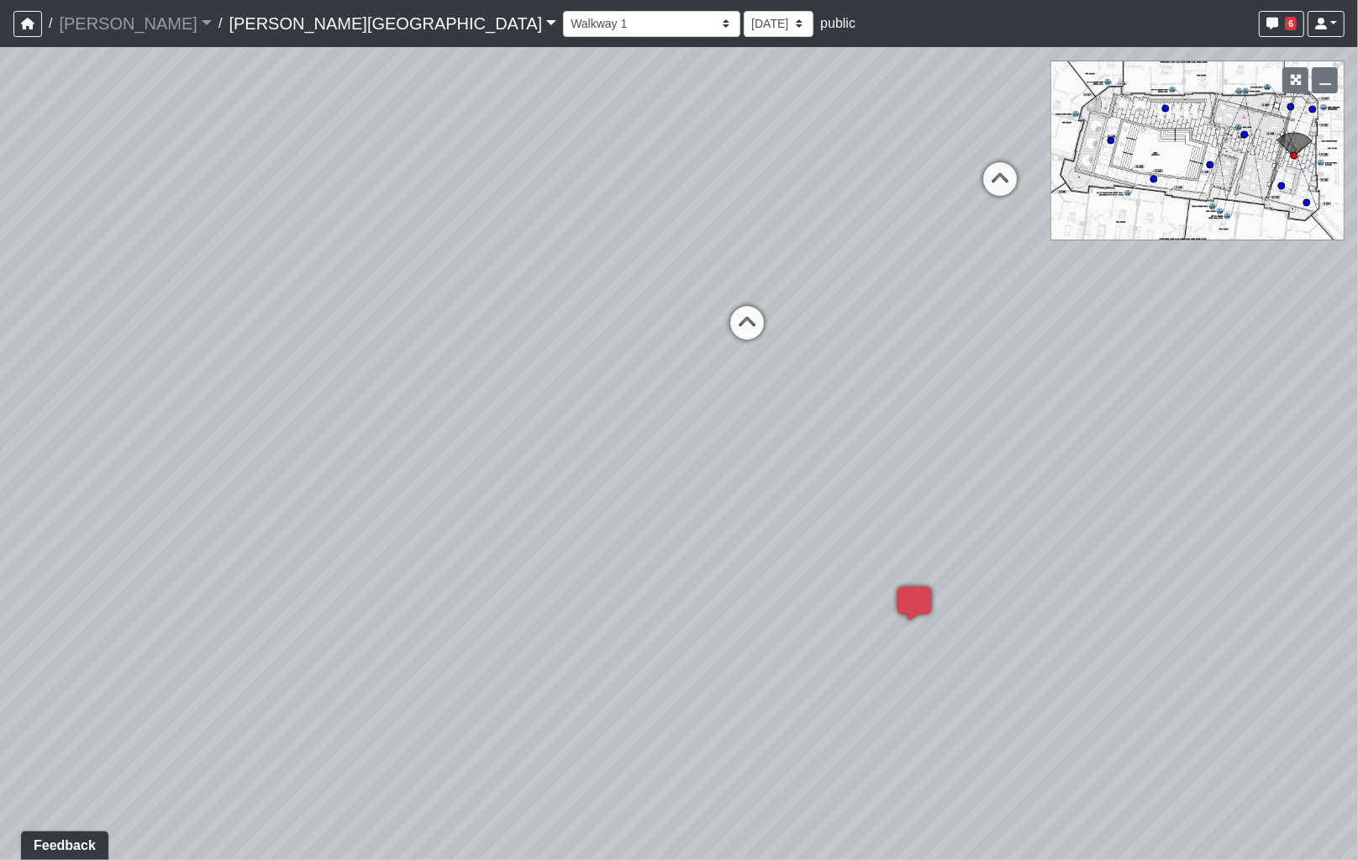
drag, startPoint x: 619, startPoint y: 404, endPoint x: 935, endPoint y: 527, distance: 338.2
click at [1203, 539] on div "Loading... Coffee Bar Loading... [GEOGRAPHIC_DATA] Loading... Leasing Entry 1 L…" at bounding box center [679, 453] width 1358 height 813
click at [1240, 522] on div "Loading... Coffee Bar Loading... [GEOGRAPHIC_DATA] Loading... Leasing Entry 1 L…" at bounding box center [679, 453] width 1358 height 813
drag, startPoint x: 843, startPoint y: 459, endPoint x: 658, endPoint y: 586, distance: 224.3
click at [959, 630] on div "Loading... Coffee Bar Loading... [GEOGRAPHIC_DATA] Loading... Leasing Entry 1 L…" at bounding box center [679, 453] width 1358 height 813
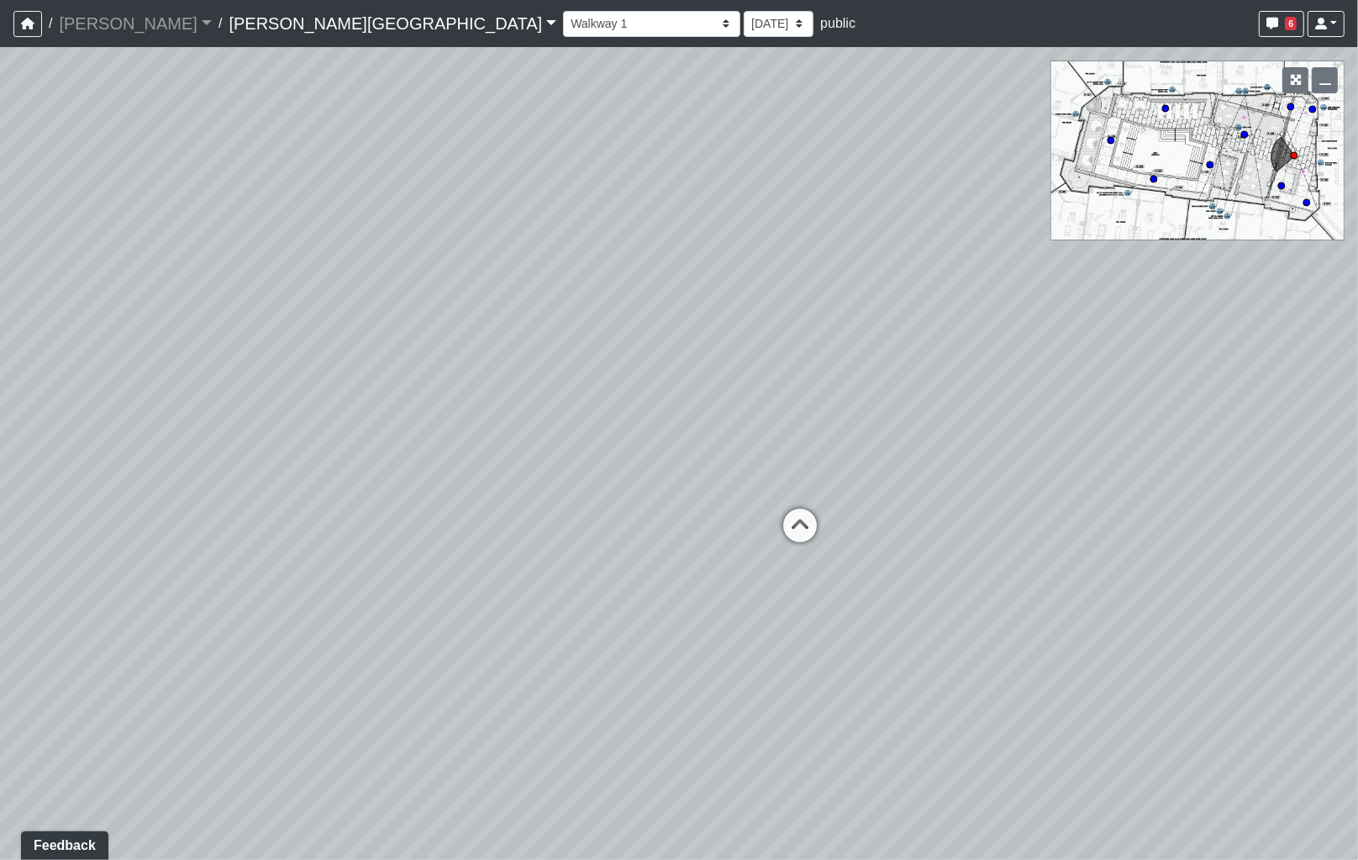
drag, startPoint x: 598, startPoint y: 578, endPoint x: 925, endPoint y: 569, distance: 327.9
click at [925, 569] on div "Loading... Coffee Bar Loading... [GEOGRAPHIC_DATA] Loading... Leasing Entry 1 L…" at bounding box center [679, 453] width 1358 height 813
drag, startPoint x: 526, startPoint y: 545, endPoint x: 713, endPoint y: 544, distance: 186.6
click at [713, 544] on div "Loading... Coffee Bar Loading... [GEOGRAPHIC_DATA] Loading... Leasing Entry 1 L…" at bounding box center [679, 453] width 1358 height 813
drag, startPoint x: 895, startPoint y: 574, endPoint x: 905, endPoint y: 572, distance: 10.2
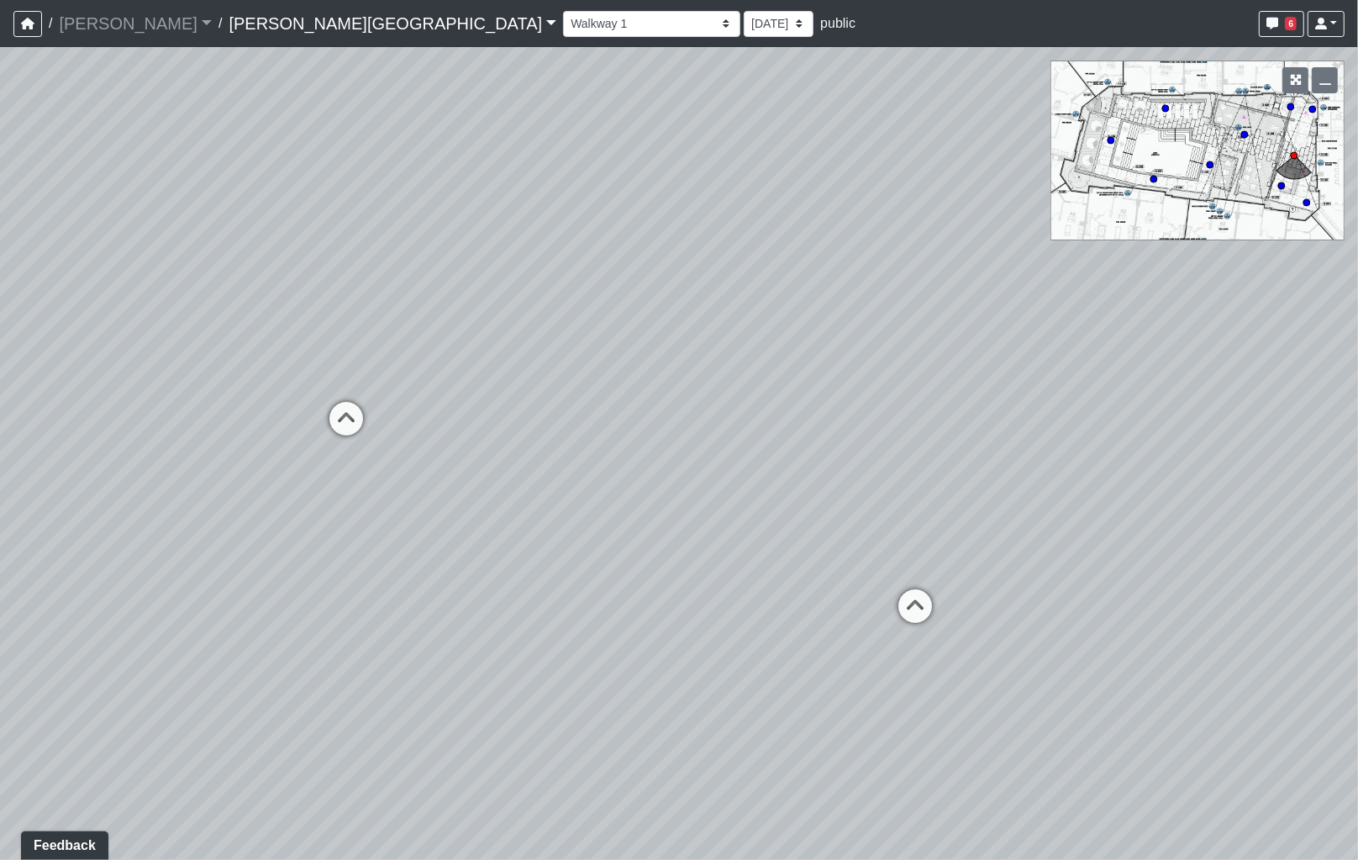
click at [905, 572] on div "Loading... Coffee Bar Loading... [GEOGRAPHIC_DATA] Loading... Leasing Entry 1 L…" at bounding box center [679, 453] width 1358 height 813
drag, startPoint x: 731, startPoint y: 563, endPoint x: 835, endPoint y: 565, distance: 103.4
click at [835, 565] on div "Loading... Coffee Bar Loading... [GEOGRAPHIC_DATA] Loading... Leasing Entry 1 L…" at bounding box center [679, 453] width 1358 height 813
click at [431, 426] on icon at bounding box center [435, 428] width 50 height 50
select select "4wHENR4NriD5NKsYyEQ2WZ"
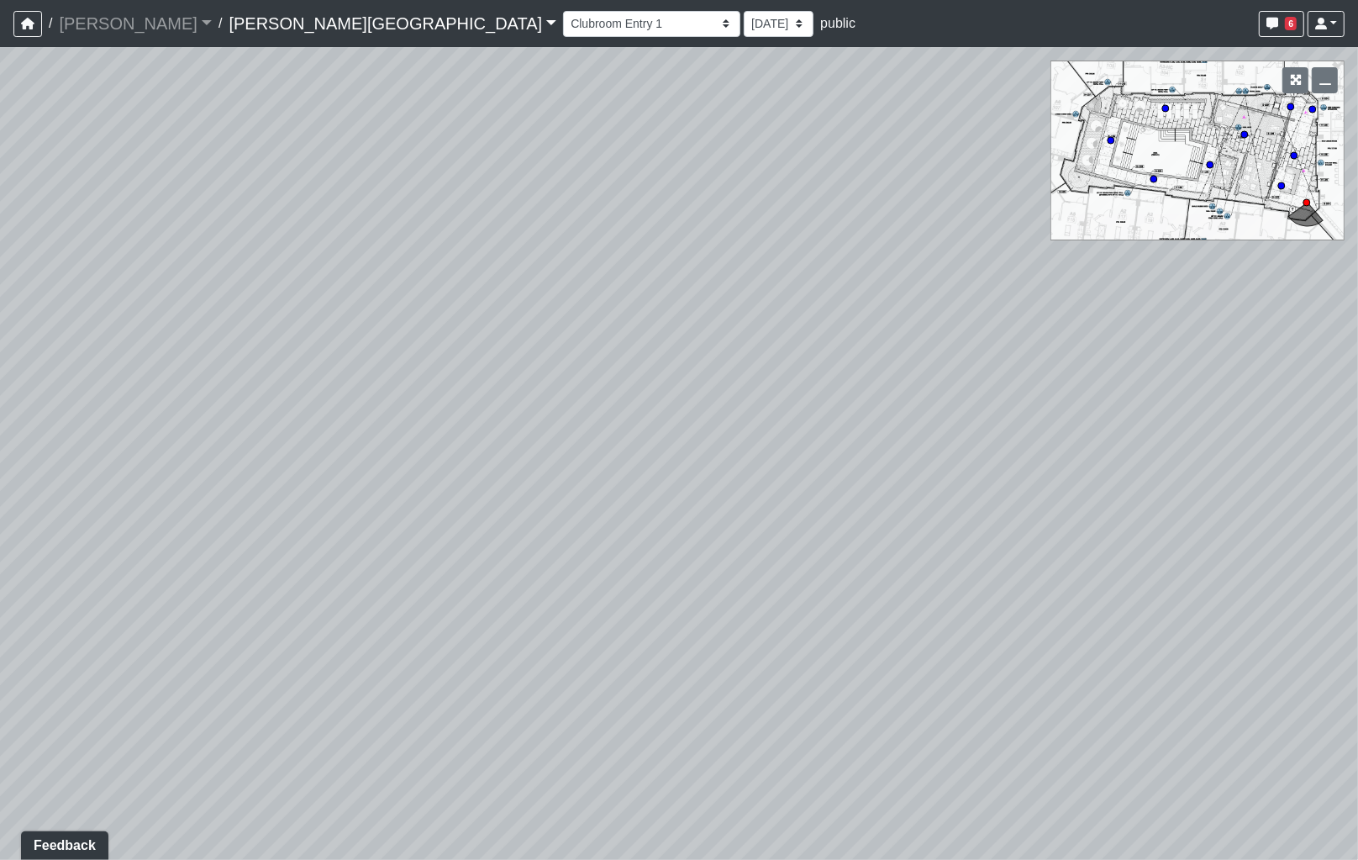
drag, startPoint x: 784, startPoint y: 568, endPoint x: -134, endPoint y: 472, distance: 922.7
click at [0, 472] on html "/ [PERSON_NAME] Loading... / [PERSON_NAME][GEOGRAPHIC_DATA] [PERSON_NAME][GEOGR…" at bounding box center [679, 430] width 1358 height 860
drag, startPoint x: 481, startPoint y: 509, endPoint x: 508, endPoint y: 561, distance: 59.0
click at [508, 561] on div "Loading... Coffee Bar Loading... [GEOGRAPHIC_DATA] Loading... Leasing Entry 1 L…" at bounding box center [679, 453] width 1358 height 813
drag, startPoint x: 627, startPoint y: 545, endPoint x: 824, endPoint y: 532, distance: 197.9
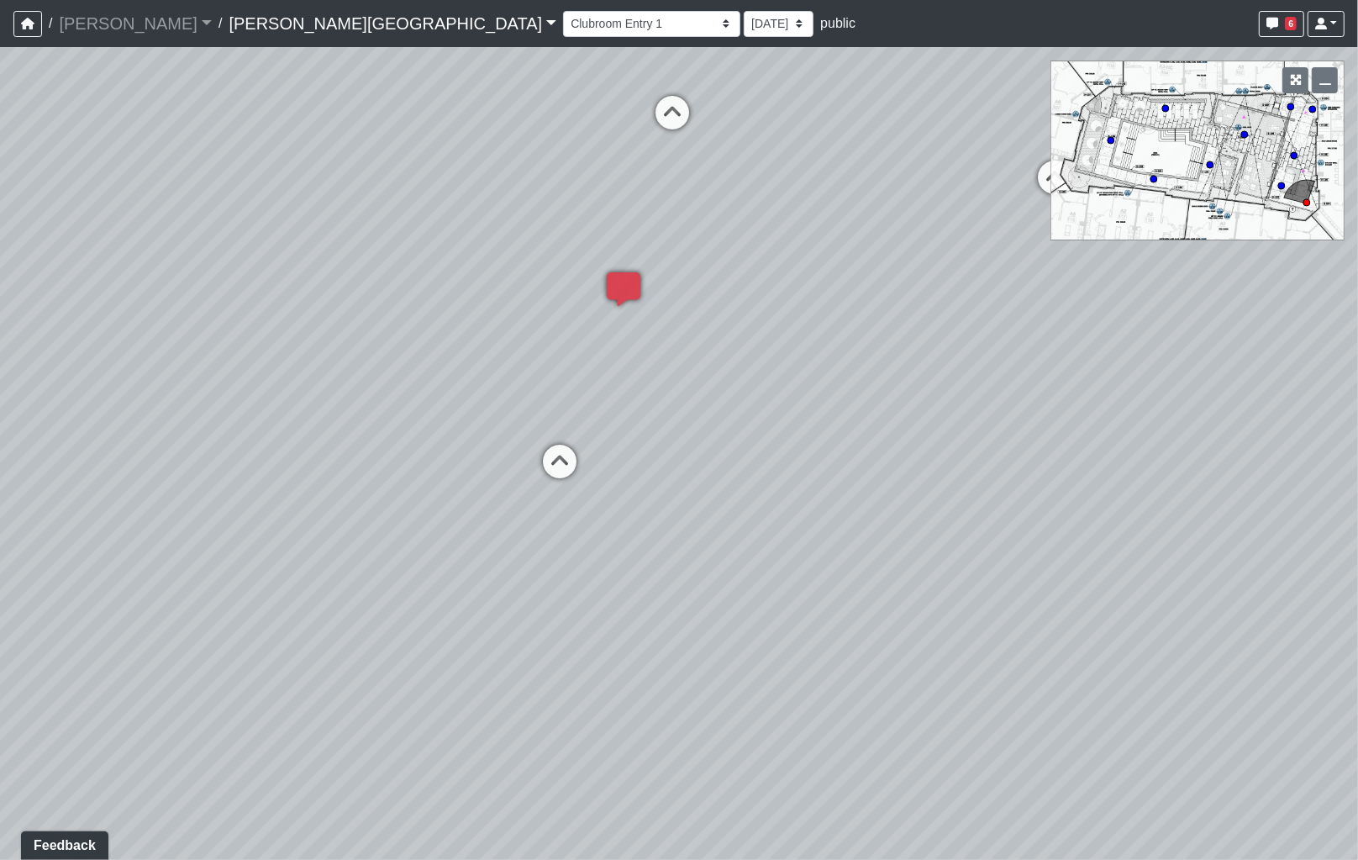
click at [824, 532] on div "Loading... Coffee Bar Loading... [GEOGRAPHIC_DATA] Loading... Leasing Entry 1 L…" at bounding box center [679, 453] width 1358 height 813
click at [1307, 81] on button "button" at bounding box center [1295, 80] width 26 height 26
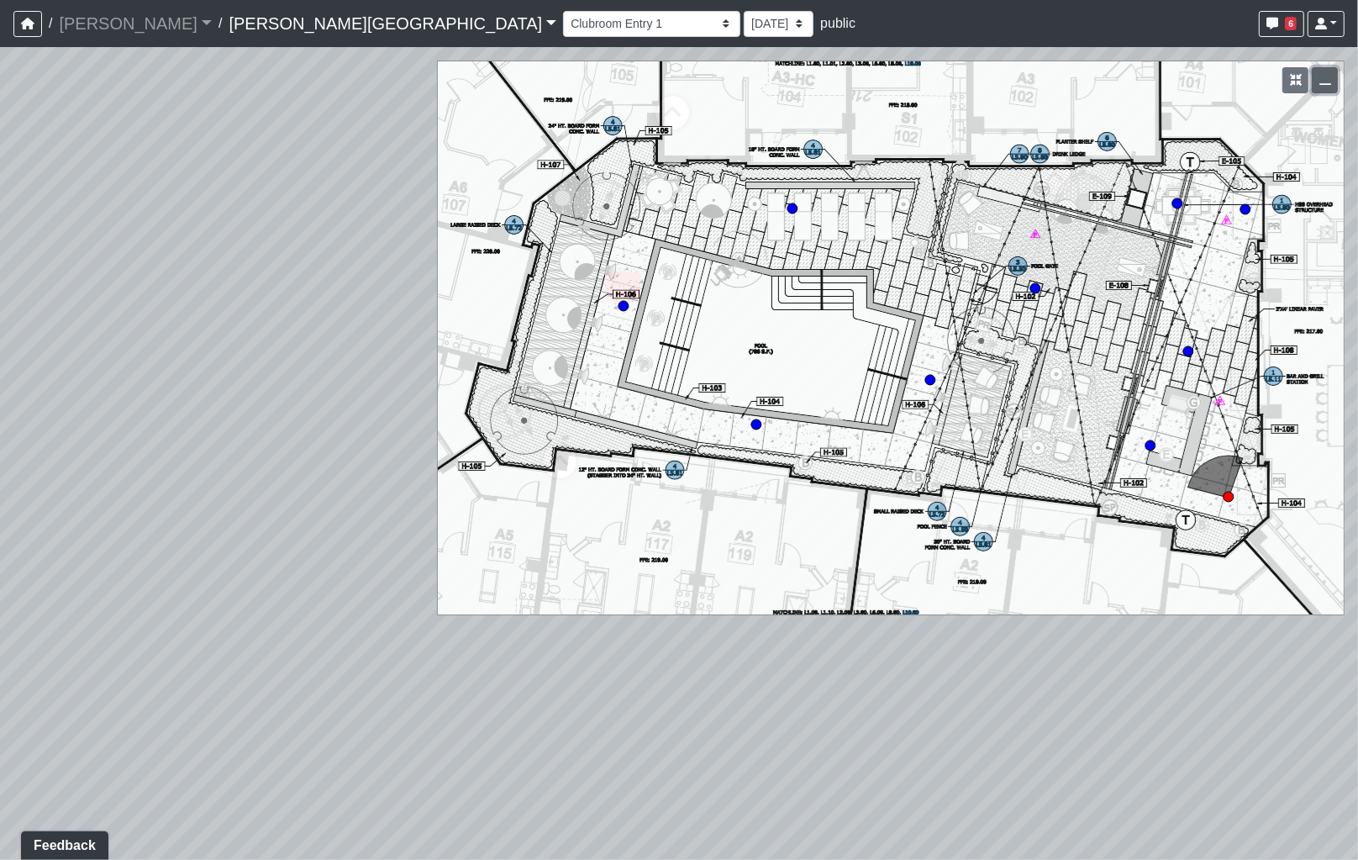
click at [1330, 74] on icon "button" at bounding box center [1325, 80] width 12 height 12
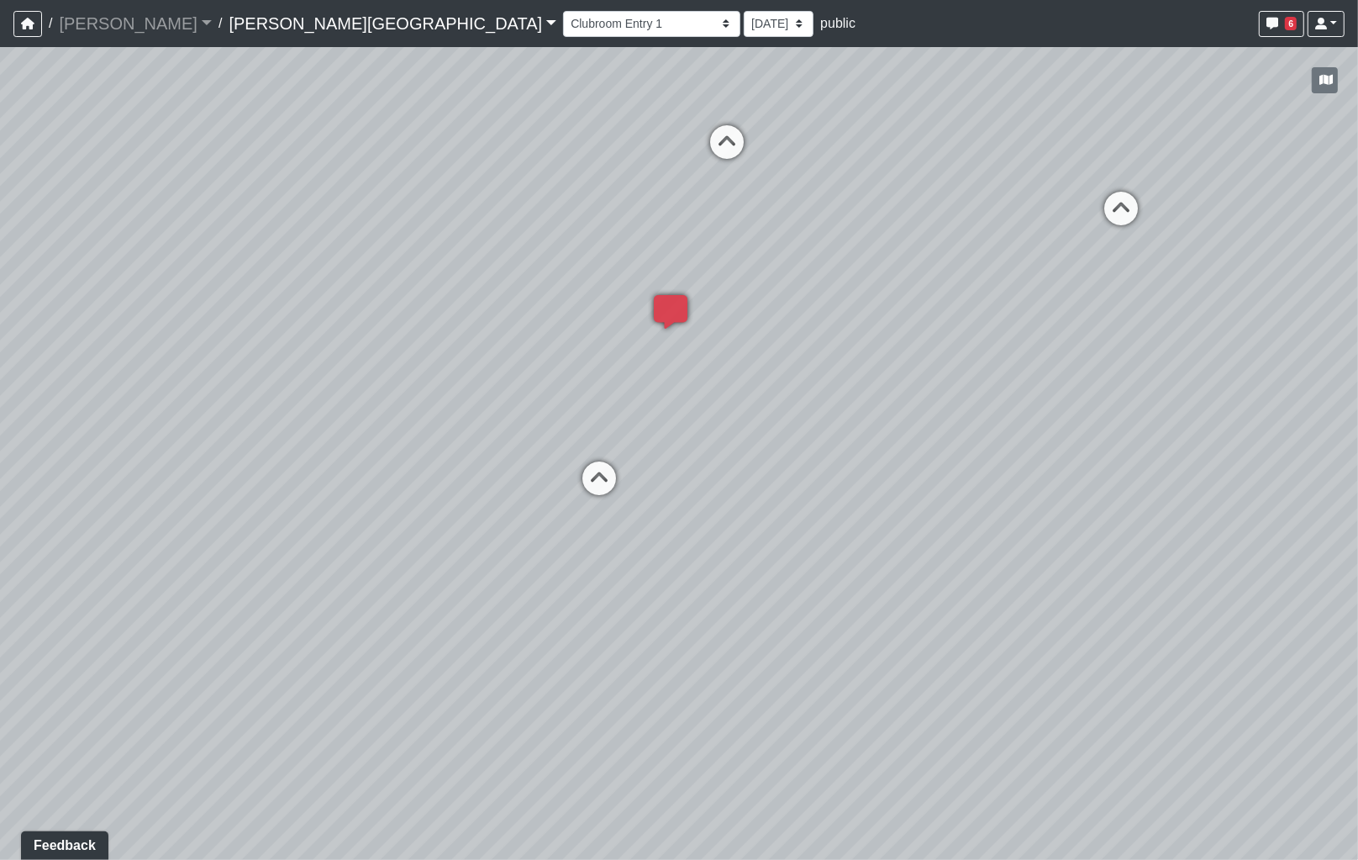
drag, startPoint x: 938, startPoint y: 387, endPoint x: 1077, endPoint y: 467, distance: 160.7
click at [1139, 461] on div "Loading... Coffee Bar Loading... [GEOGRAPHIC_DATA] Loading... Leasing Entry 1 L…" at bounding box center [679, 453] width 1358 height 813
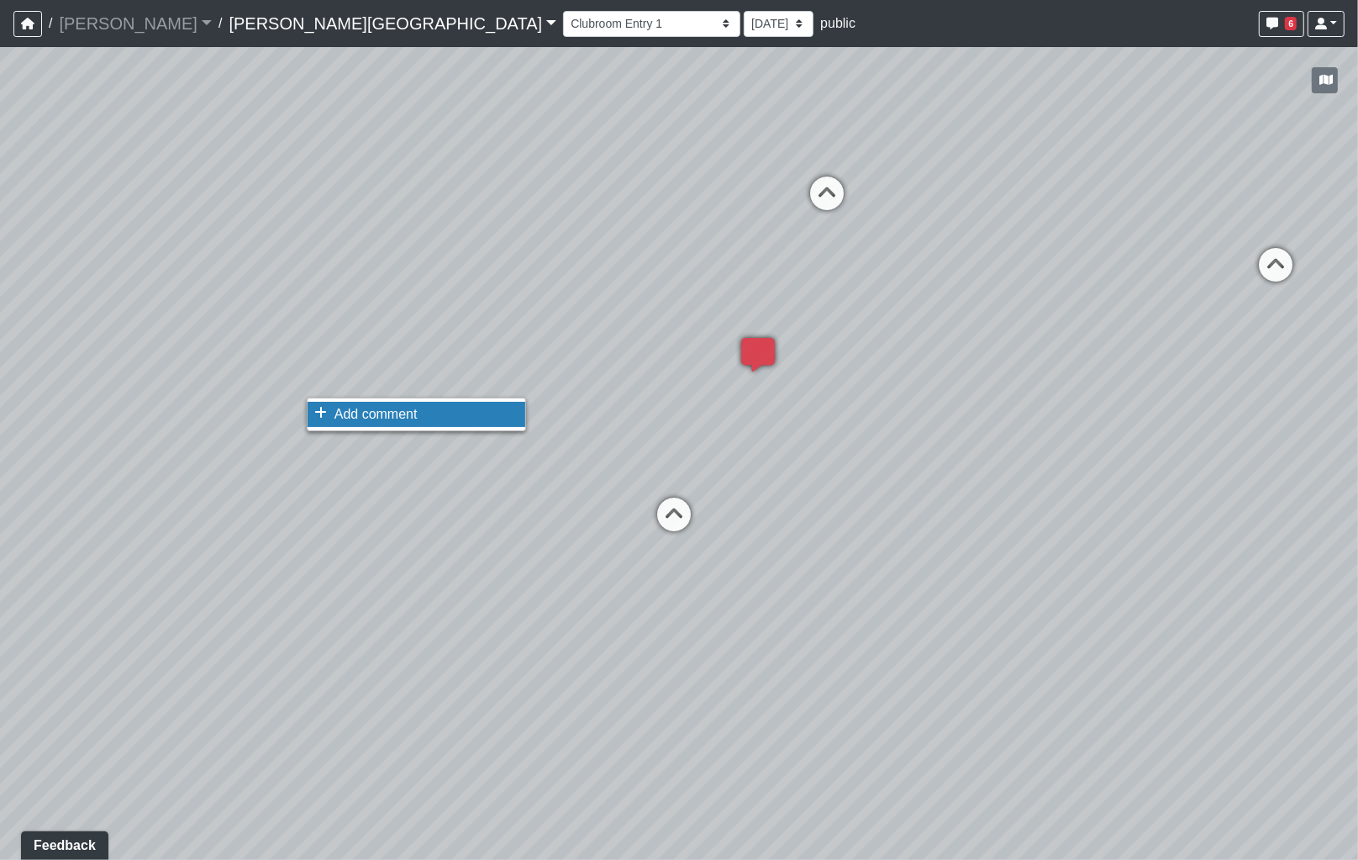
click at [360, 408] on span "Add comment" at bounding box center [375, 414] width 83 height 14
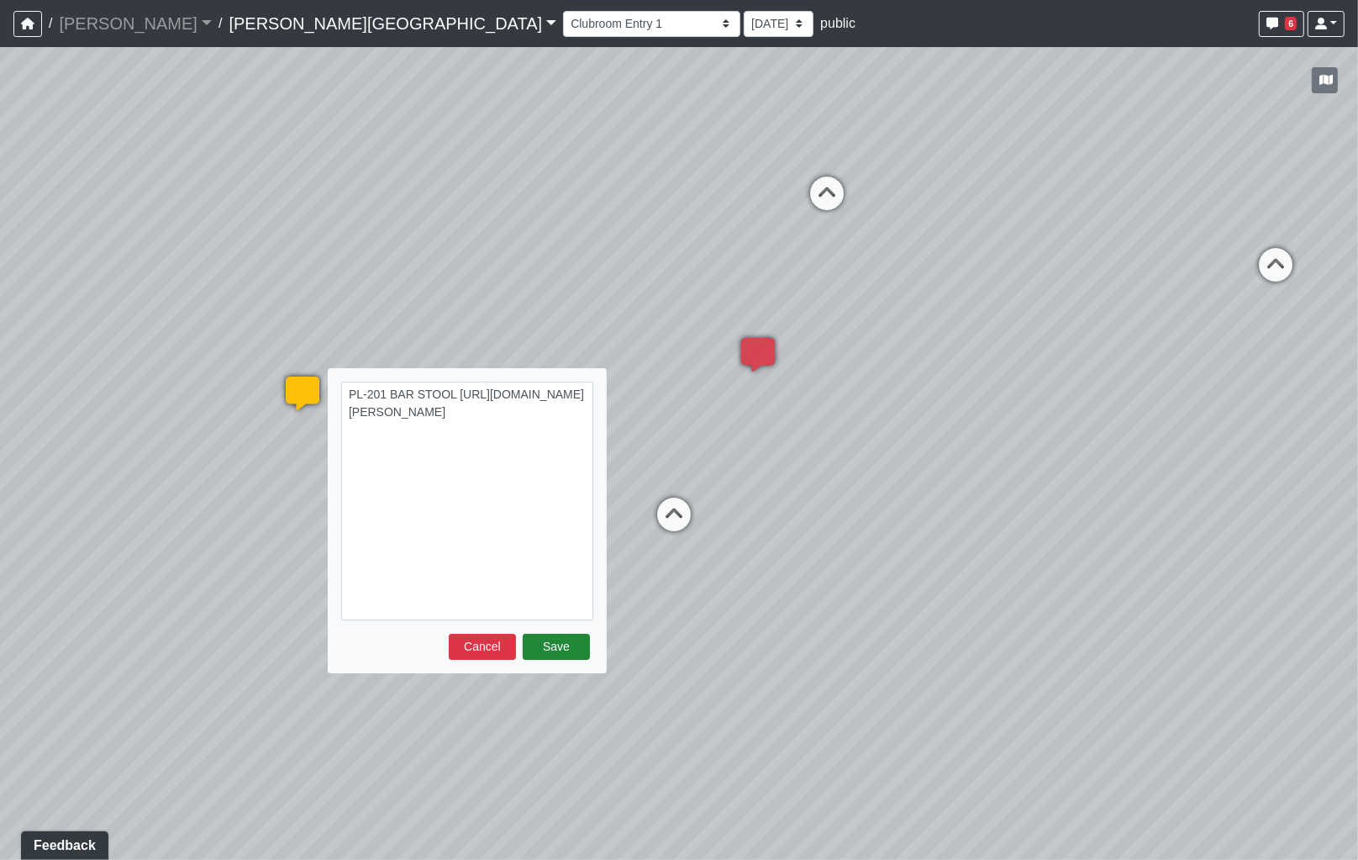
type textarea "PL-201 BAR STOOL [URL][DOMAIN_NAME][PERSON_NAME]"
click at [547, 658] on button "Save" at bounding box center [556, 647] width 67 height 26
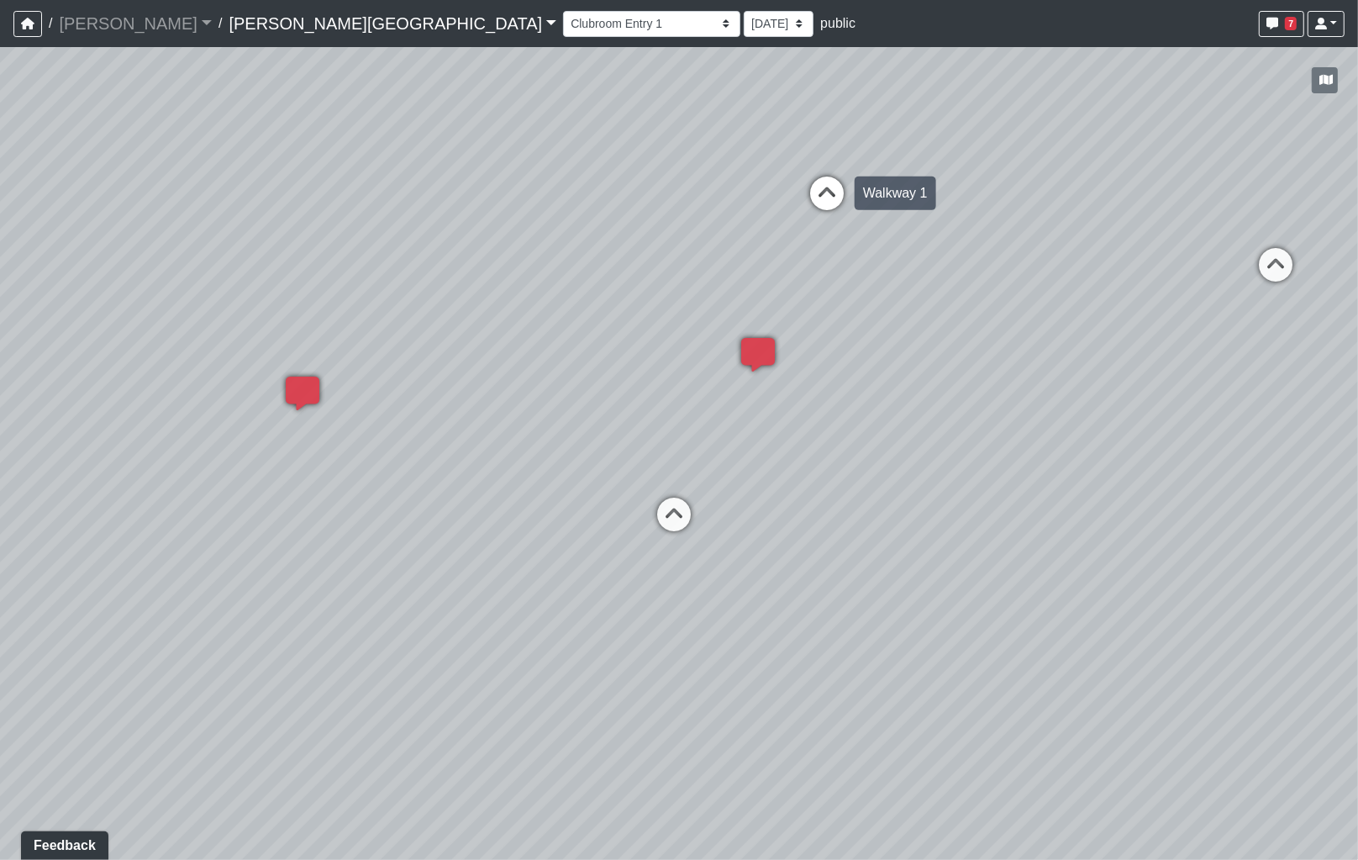
click at [822, 197] on icon at bounding box center [827, 201] width 50 height 50
drag, startPoint x: 485, startPoint y: 381, endPoint x: 998, endPoint y: 460, distance: 519.5
click at [998, 460] on div "Loading... Coffee Bar Loading... [GEOGRAPHIC_DATA] Loading... Leasing Entry 1 L…" at bounding box center [679, 453] width 1358 height 813
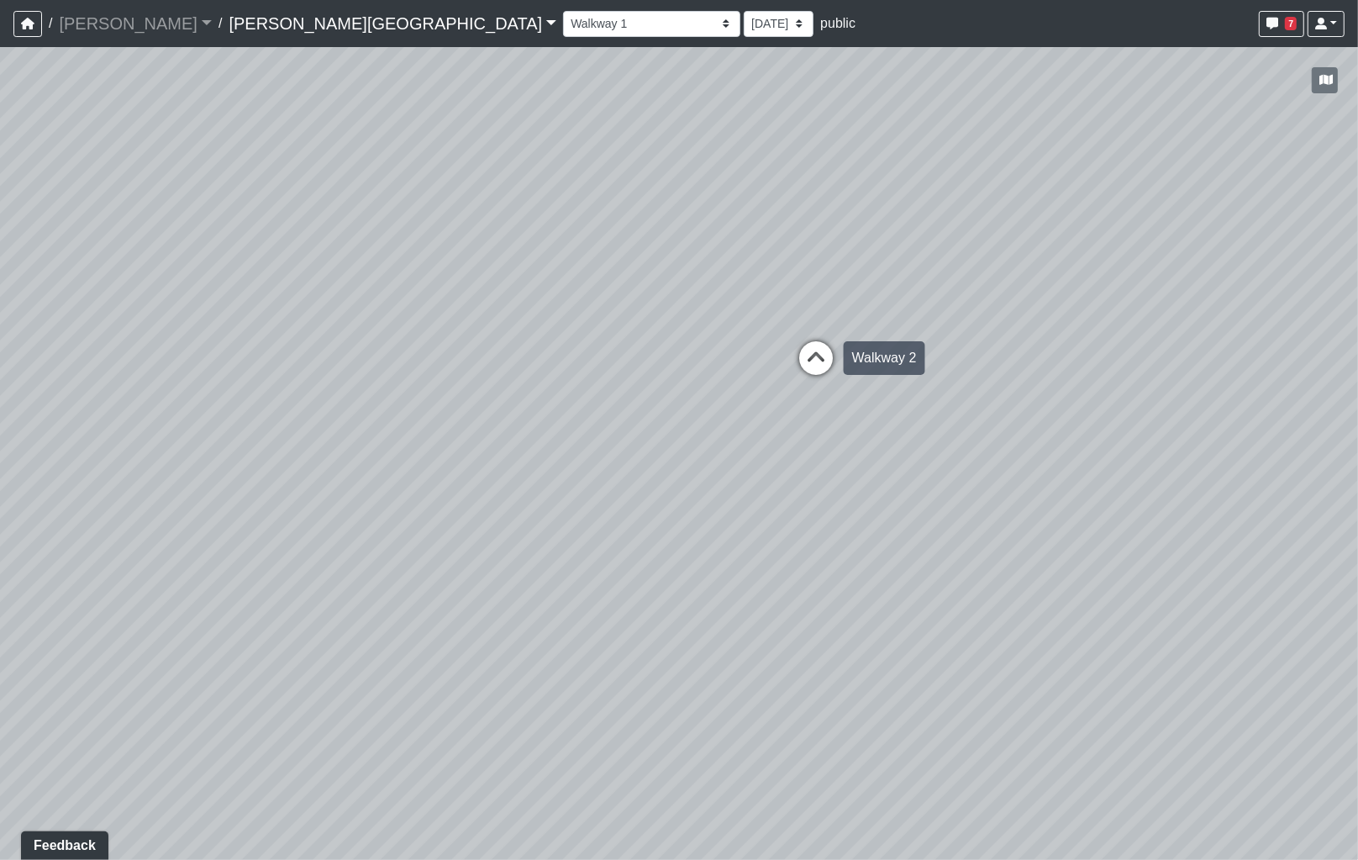
click at [816, 361] on icon at bounding box center [816, 366] width 50 height 50
select select "mNNsTm4kxGxjv7qDWgGW9s"
drag, startPoint x: 942, startPoint y: 487, endPoint x: 914, endPoint y: 489, distance: 28.6
click at [983, 482] on div "Loading... Coffee Bar Loading... [GEOGRAPHIC_DATA] Loading... Leasing Entry 1 L…" at bounding box center [679, 453] width 1358 height 813
drag, startPoint x: 486, startPoint y: 465, endPoint x: 829, endPoint y: 483, distance: 343.4
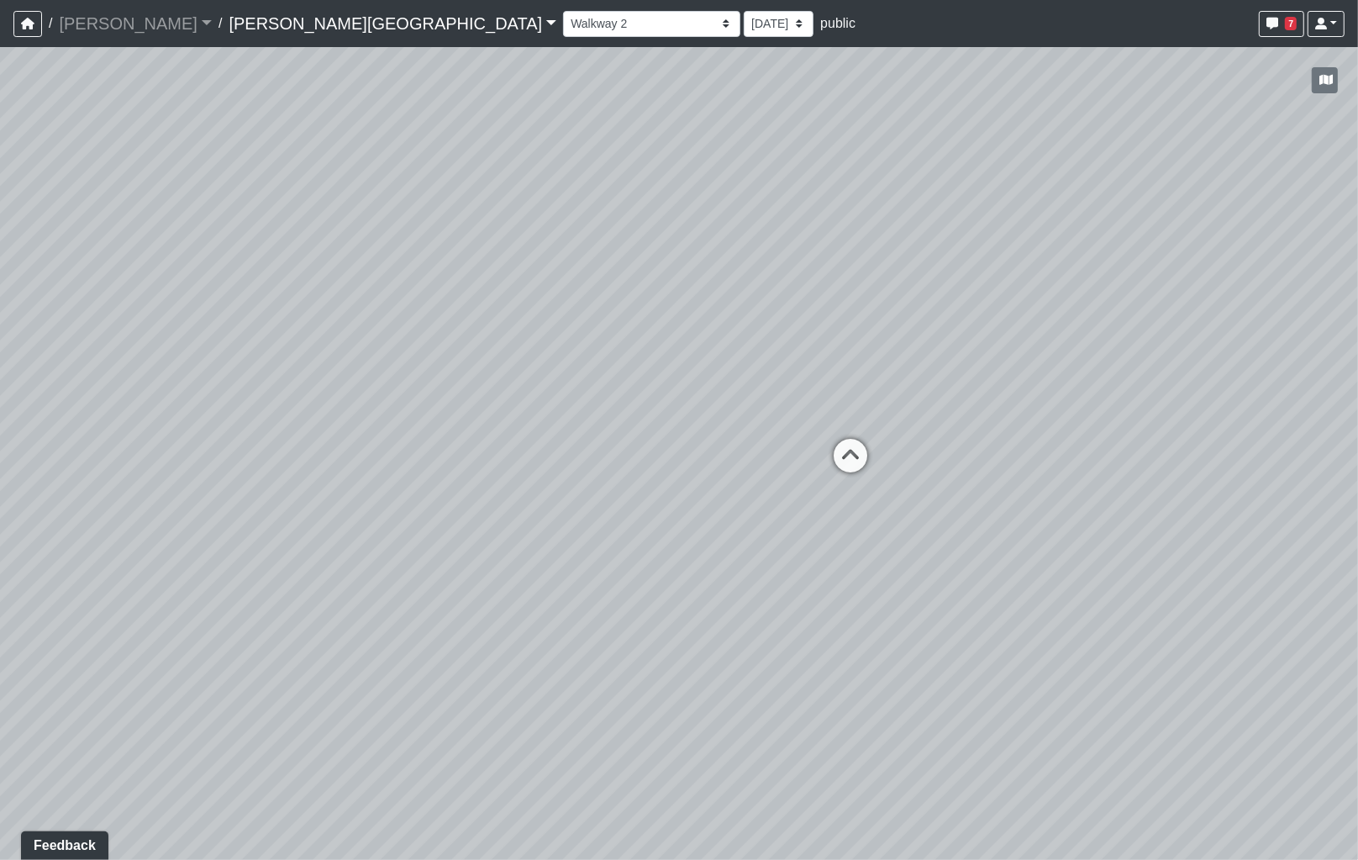
click at [1061, 485] on div "Loading... Coffee Bar Loading... [GEOGRAPHIC_DATA] Loading... Leasing Entry 1 L…" at bounding box center [679, 453] width 1358 height 813
drag, startPoint x: 887, startPoint y: 490, endPoint x: 930, endPoint y: 498, distance: 44.4
click at [930, 498] on div "Loading... Coffee Bar Loading... [GEOGRAPHIC_DATA] Loading... Leasing Entry 1 L…" at bounding box center [679, 453] width 1358 height 813
drag, startPoint x: 592, startPoint y: 442, endPoint x: 448, endPoint y: 450, distance: 144.8
click at [448, 450] on div "Loading... Coffee Bar Loading... [GEOGRAPHIC_DATA] Loading... Leasing Entry 1 L…" at bounding box center [679, 453] width 1358 height 813
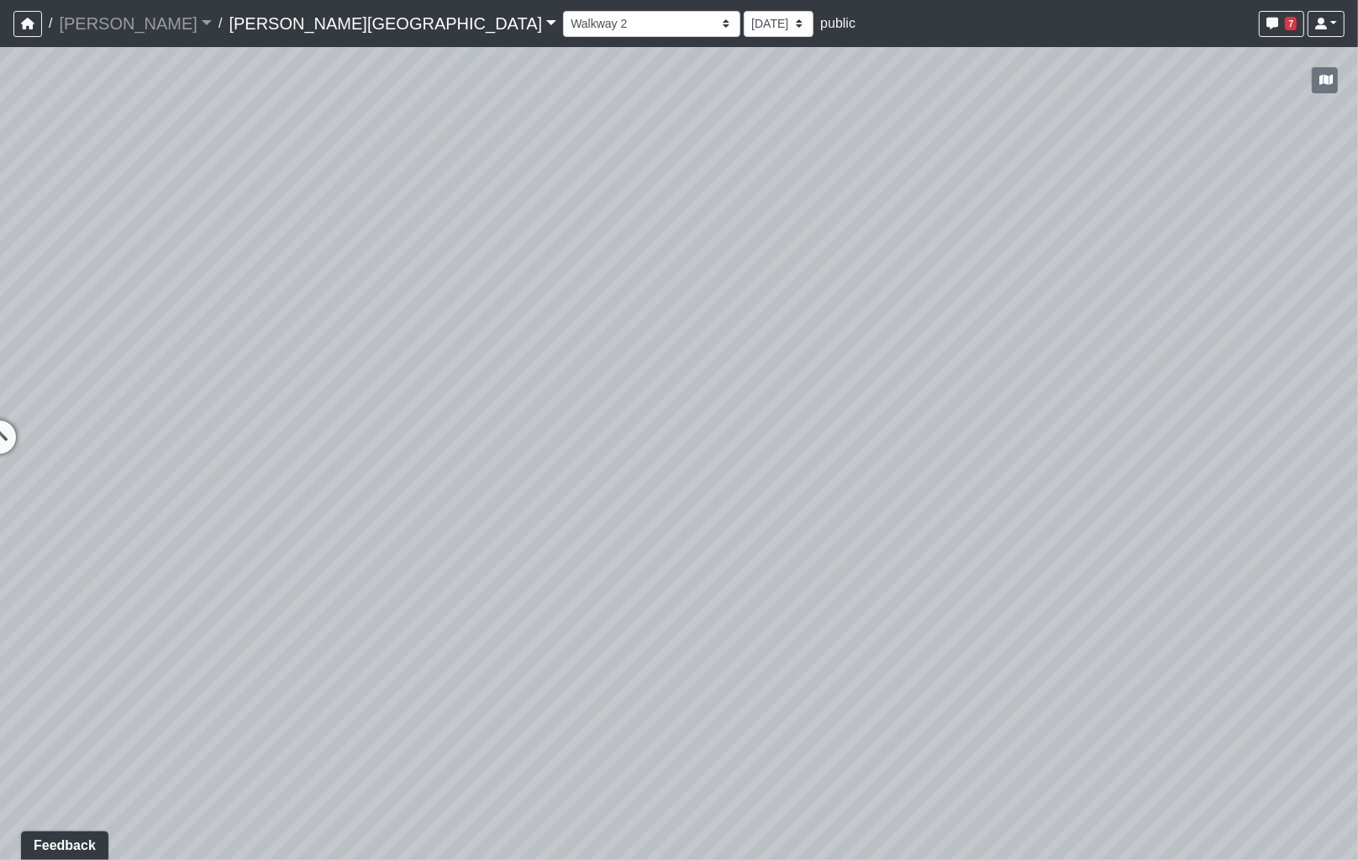
drag, startPoint x: 732, startPoint y: 456, endPoint x: 700, endPoint y: 456, distance: 31.9
click at [735, 456] on div "Loading... Coffee Bar Loading... [GEOGRAPHIC_DATA] Loading... Leasing Entry 1 L…" at bounding box center [679, 453] width 1358 height 813
drag, startPoint x: 630, startPoint y: 452, endPoint x: 872, endPoint y: 468, distance: 241.7
click at [872, 468] on div "Loading... Coffee Bar Loading... [GEOGRAPHIC_DATA] Loading... Leasing Entry 1 L…" at bounding box center [679, 453] width 1358 height 813
drag, startPoint x: 683, startPoint y: 460, endPoint x: 1001, endPoint y: 477, distance: 318.1
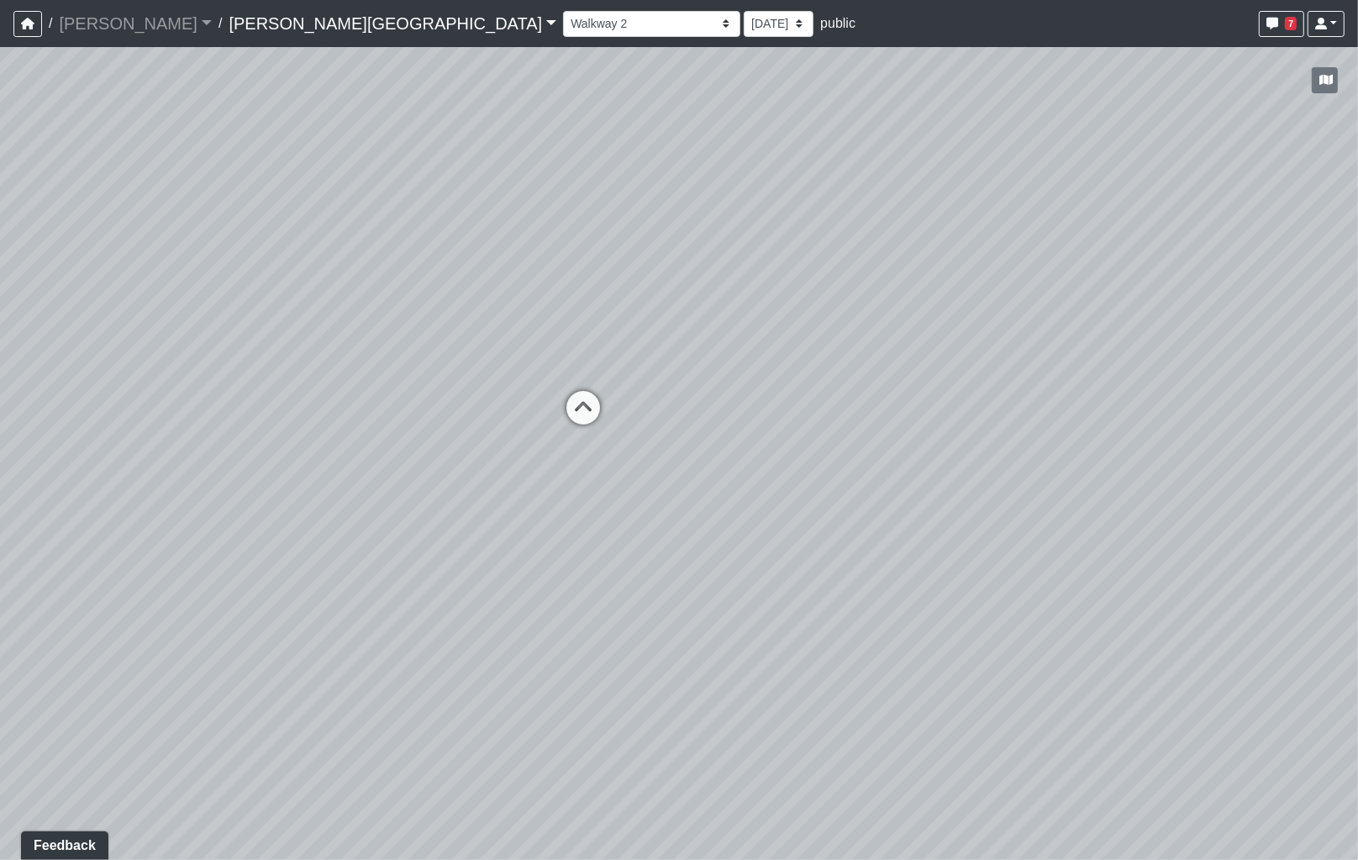
click at [1001, 477] on div "Loading... Coffee Bar Loading... [GEOGRAPHIC_DATA] Loading... Leasing Entry 1 L…" at bounding box center [679, 453] width 1358 height 813
drag, startPoint x: 824, startPoint y: 477, endPoint x: 946, endPoint y: 487, distance: 122.3
click at [988, 482] on div "Loading... Coffee Bar Loading... [GEOGRAPHIC_DATA] Loading... Leasing Entry 1 L…" at bounding box center [679, 453] width 1358 height 813
drag, startPoint x: 788, startPoint y: 481, endPoint x: 987, endPoint y: 492, distance: 199.5
click at [994, 492] on div "Loading... Coffee Bar Loading... [GEOGRAPHIC_DATA] Loading... Leasing Entry 1 L…" at bounding box center [679, 453] width 1358 height 813
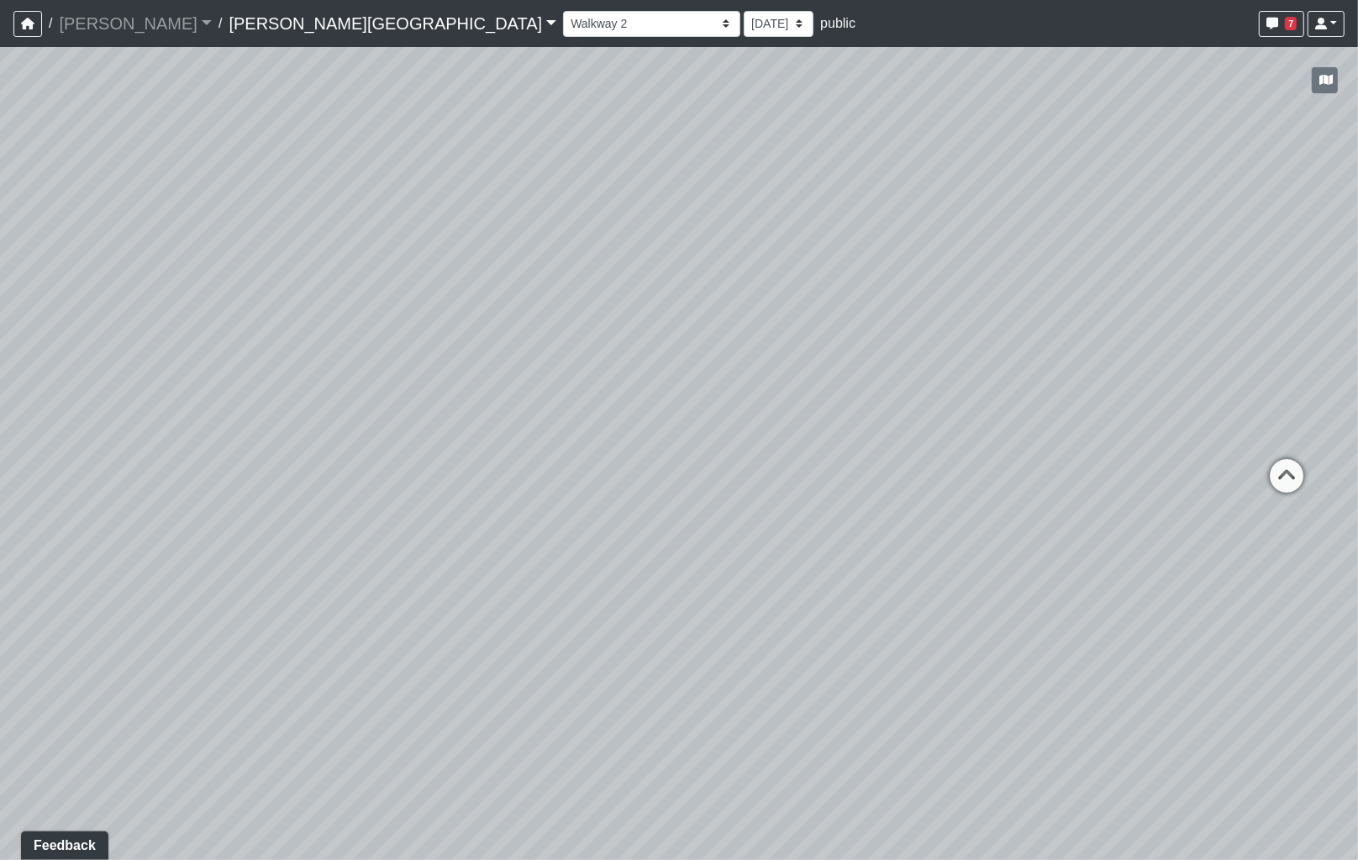
drag, startPoint x: 887, startPoint y: 490, endPoint x: 437, endPoint y: 418, distance: 456.2
click at [437, 418] on div "Loading... Coffee Bar Loading... [GEOGRAPHIC_DATA] Loading... Leasing Entry 1 L…" at bounding box center [679, 453] width 1358 height 813
drag, startPoint x: 691, startPoint y: 423, endPoint x: 511, endPoint y: 477, distance: 187.7
click at [463, 488] on div "Loading... Coffee Bar Loading... [GEOGRAPHIC_DATA] Loading... Leasing Entry 1 L…" at bounding box center [679, 453] width 1358 height 813
click at [481, 225] on span "Add comment" at bounding box center [508, 223] width 83 height 14
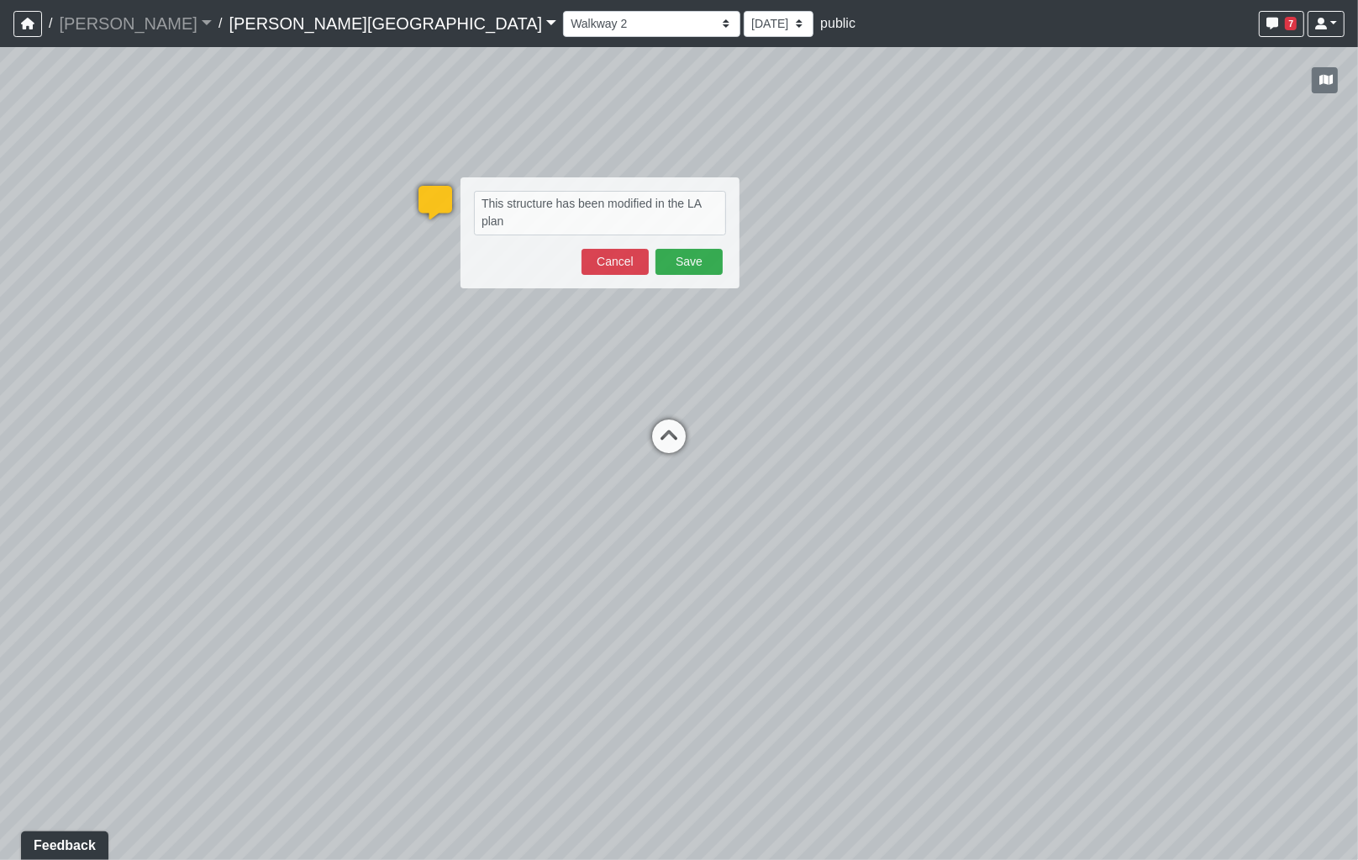
type textarea "This structure has been modified in the LA plan s"
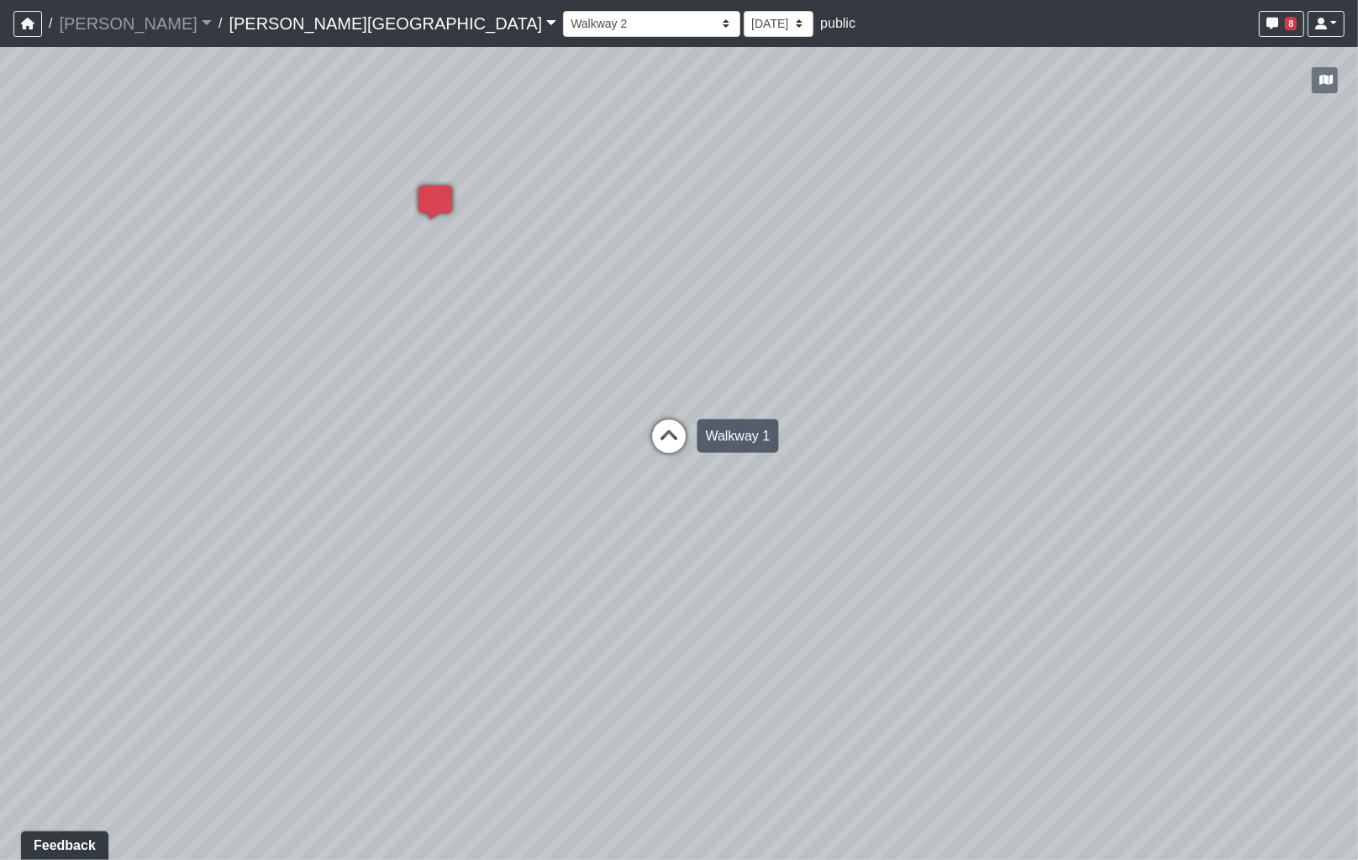
click at [683, 447] on icon at bounding box center [670, 444] width 50 height 50
click at [1123, 364] on icon at bounding box center [1127, 369] width 50 height 50
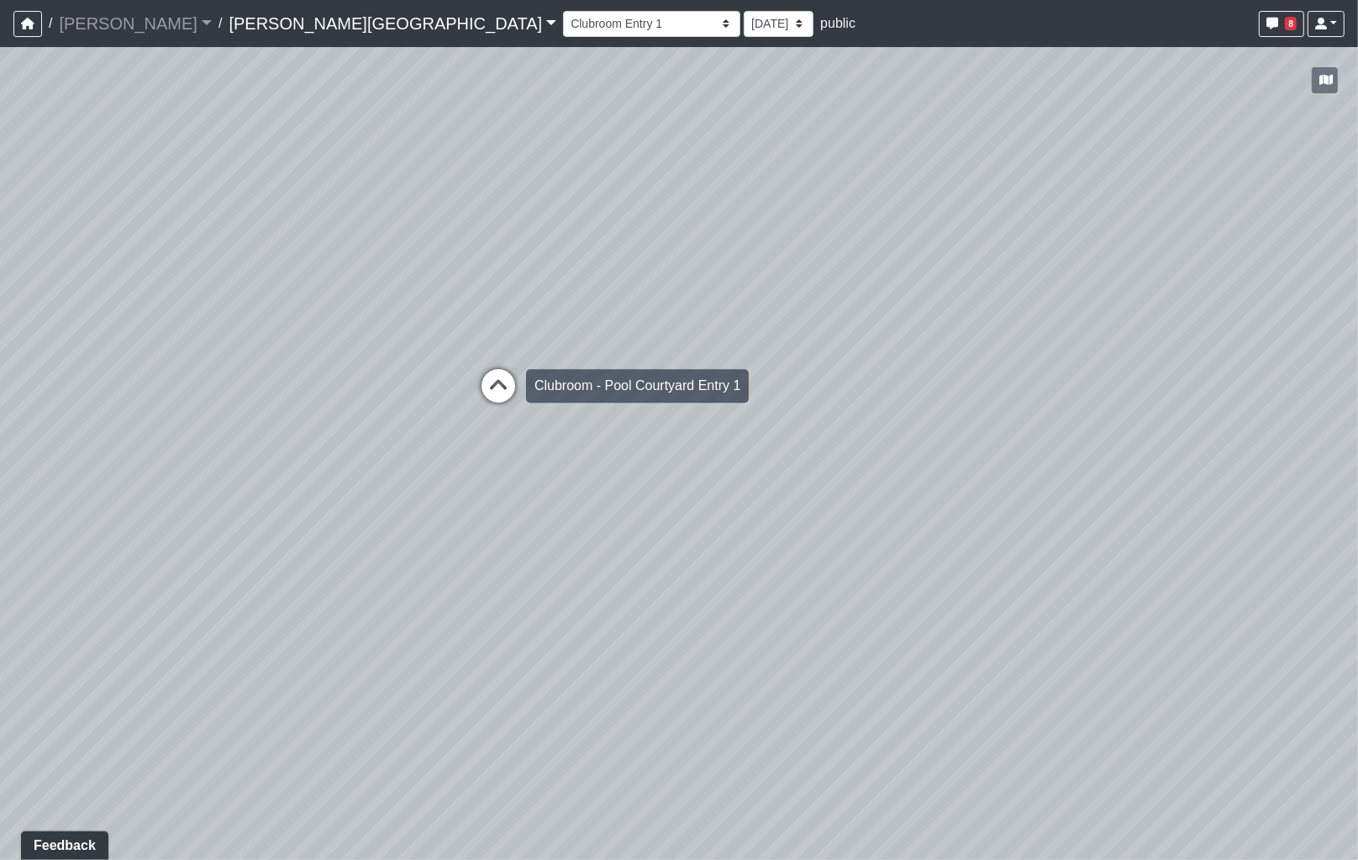
click at [492, 381] on icon at bounding box center [498, 394] width 50 height 50
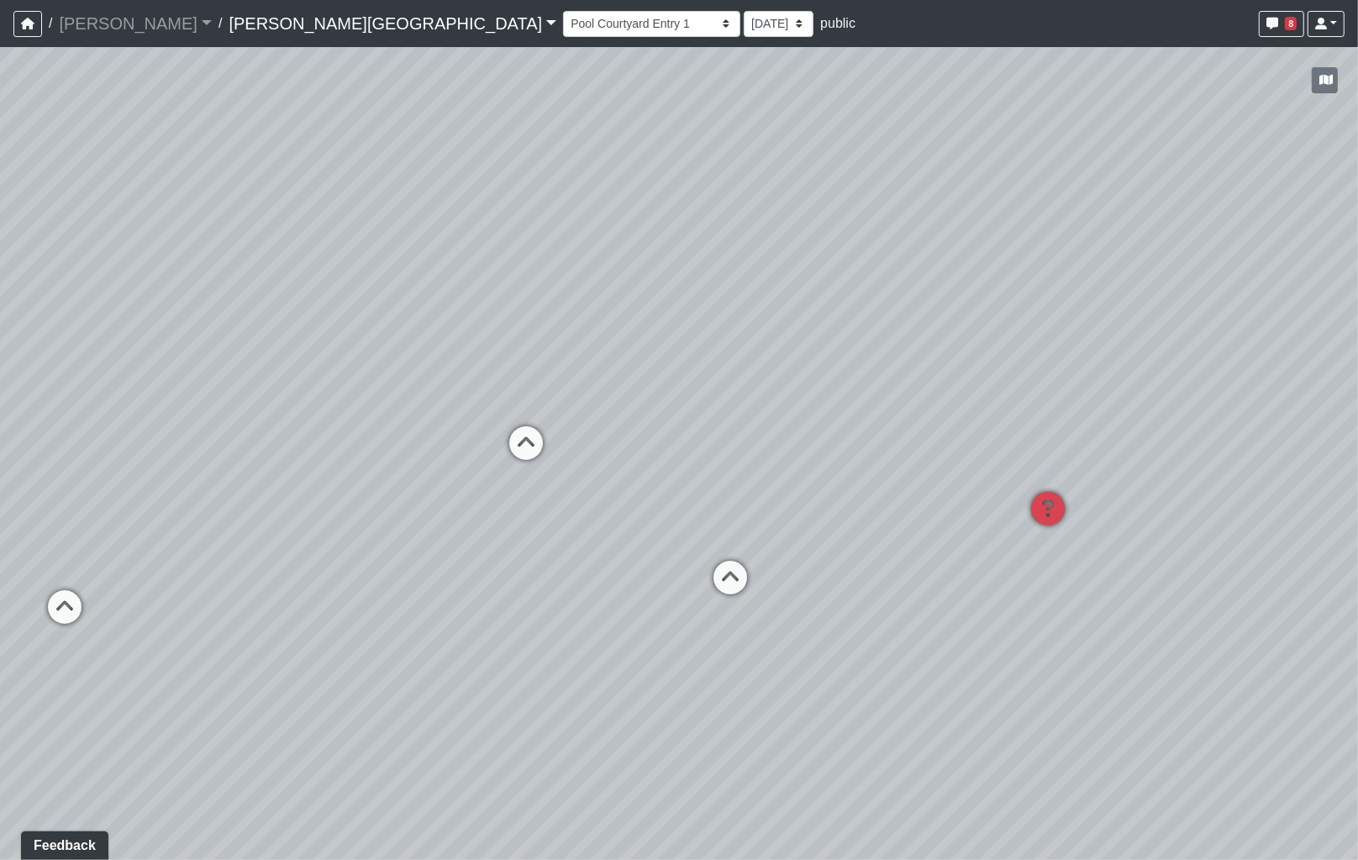
drag, startPoint x: 715, startPoint y: 485, endPoint x: 926, endPoint y: 488, distance: 211.0
click at [935, 488] on div "Loading... Coffee Bar Loading... [GEOGRAPHIC_DATA] Loading... Leasing Entry 1 L…" at bounding box center [679, 453] width 1358 height 813
drag, startPoint x: 829, startPoint y: 485, endPoint x: 935, endPoint y: 485, distance: 105.9
click at [935, 485] on div "Loading... Coffee Bar Loading... [GEOGRAPHIC_DATA] Loading... Leasing Entry 1 L…" at bounding box center [679, 453] width 1358 height 813
drag, startPoint x: 868, startPoint y: 489, endPoint x: 1045, endPoint y: 477, distance: 176.9
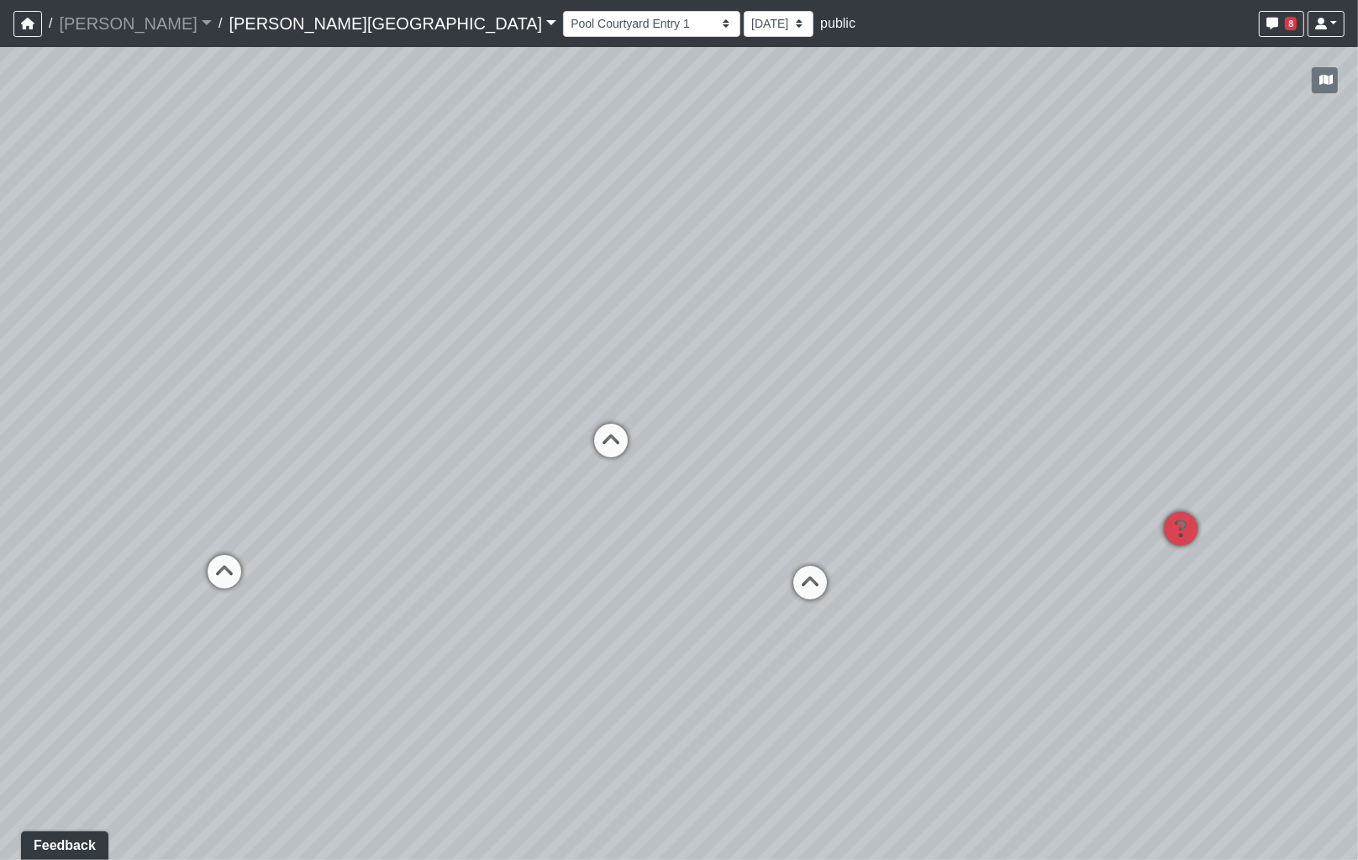
click at [1045, 477] on div "Loading... Coffee Bar Loading... [GEOGRAPHIC_DATA] Loading... Leasing Entry 1 L…" at bounding box center [679, 453] width 1358 height 813
drag, startPoint x: 815, startPoint y: 469, endPoint x: 1019, endPoint y: 456, distance: 204.6
click at [1019, 456] on div "Loading... Coffee Bar Loading... [GEOGRAPHIC_DATA] Loading... Leasing Entry 1 L…" at bounding box center [679, 453] width 1358 height 813
click at [985, 434] on div "Loading... Coffee Bar Loading... [GEOGRAPHIC_DATA] Loading... Leasing Entry 1 L…" at bounding box center [679, 453] width 1358 height 813
drag, startPoint x: 981, startPoint y: 409, endPoint x: 740, endPoint y: 429, distance: 241.2
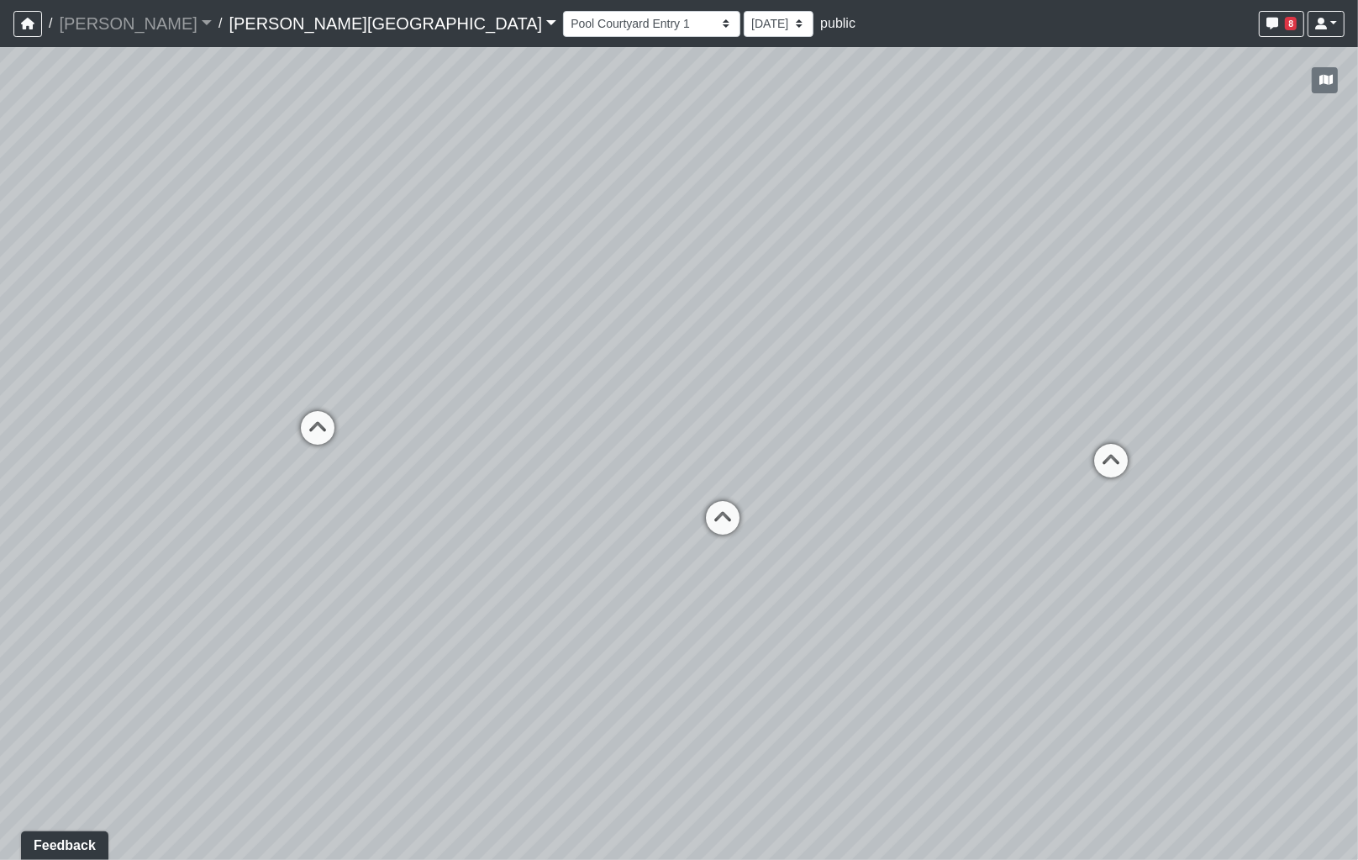
click at [740, 429] on div "Loading... Coffee Bar Loading... [GEOGRAPHIC_DATA] Loading... Leasing Entry 1 L…" at bounding box center [679, 453] width 1358 height 813
click at [898, 459] on icon at bounding box center [885, 467] width 50 height 50
drag, startPoint x: 548, startPoint y: 498, endPoint x: 1049, endPoint y: 440, distance: 504.3
click at [1049, 440] on div "Loading... Coffee Bar Loading... [GEOGRAPHIC_DATA] Loading... Leasing Entry 1 L…" at bounding box center [679, 453] width 1358 height 813
drag, startPoint x: 1120, startPoint y: 406, endPoint x: 1140, endPoint y: 404, distance: 20.2
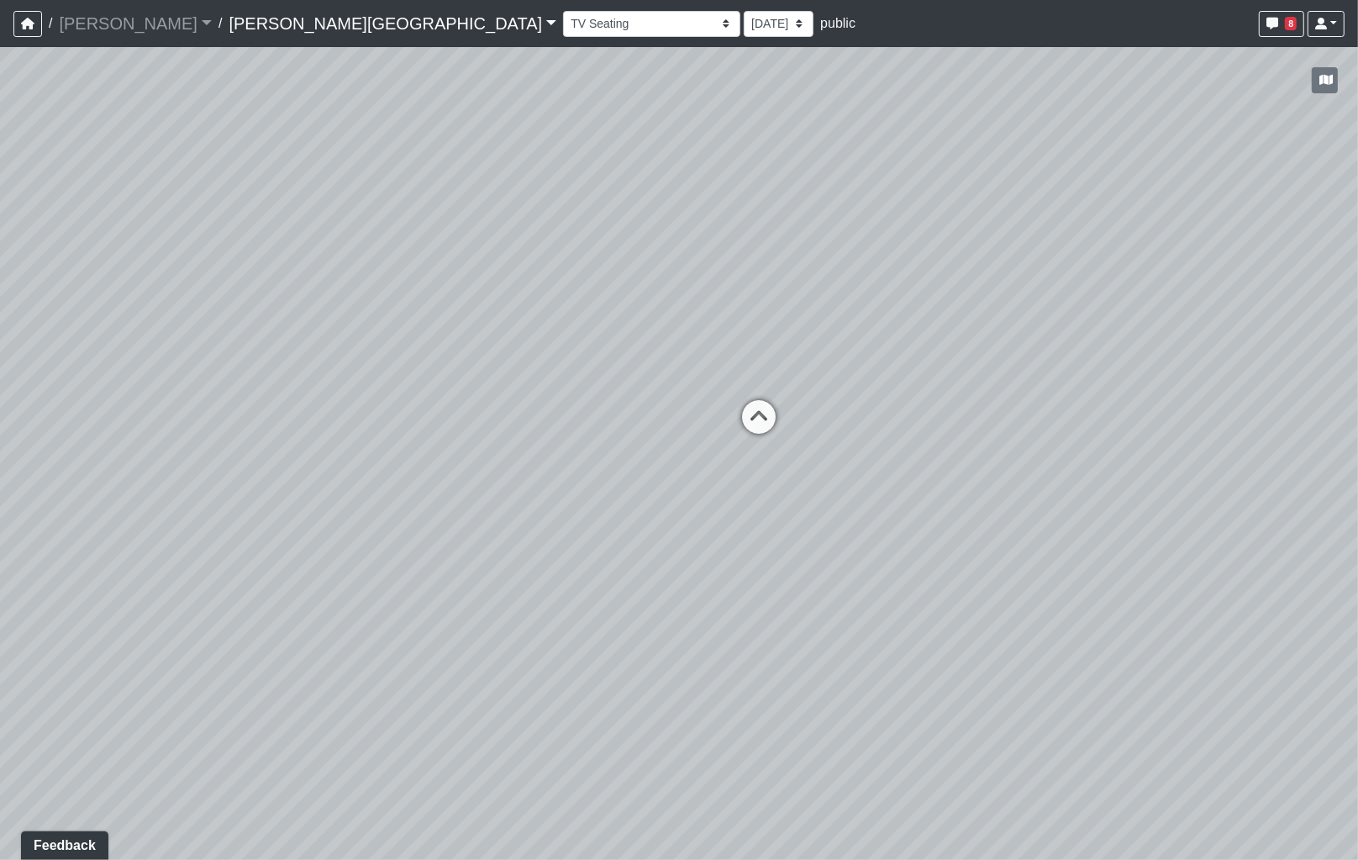
click at [1140, 404] on div "Loading... Coffee Bar Loading... [GEOGRAPHIC_DATA] Loading... Leasing Entry 1 L…" at bounding box center [679, 453] width 1358 height 813
drag, startPoint x: 784, startPoint y: 334, endPoint x: 1156, endPoint y: 324, distance: 371.6
click at [1156, 324] on div "Loading... Coffee Bar Loading... [GEOGRAPHIC_DATA] Loading... Leasing Entry 1 L…" at bounding box center [679, 453] width 1358 height 813
drag, startPoint x: 825, startPoint y: 350, endPoint x: 1208, endPoint y: 336, distance: 382.6
click at [1217, 334] on div "Loading... Coffee Bar Loading... [GEOGRAPHIC_DATA] Loading... Leasing Entry 1 L…" at bounding box center [679, 453] width 1358 height 813
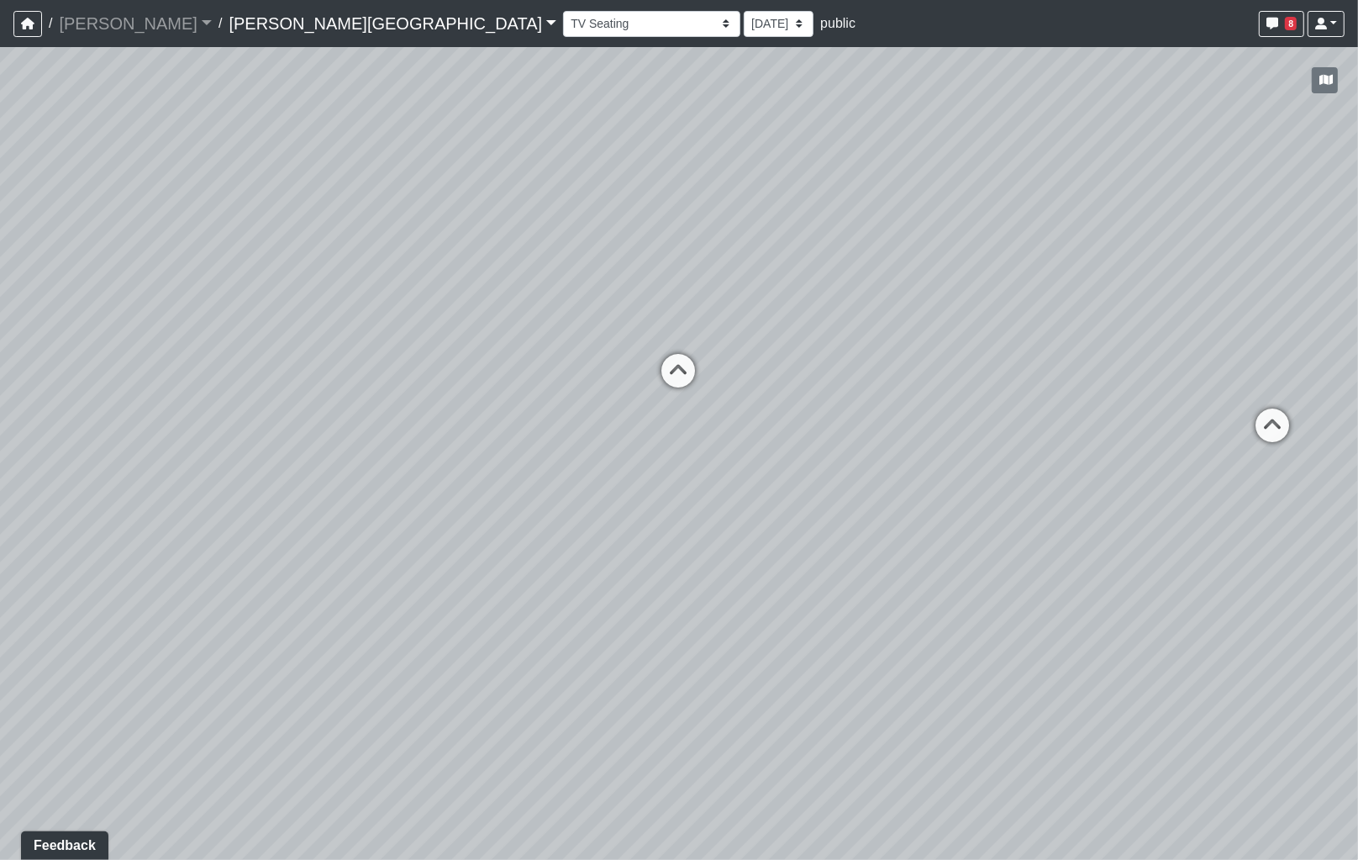
drag, startPoint x: 892, startPoint y: 346, endPoint x: 1224, endPoint y: 337, distance: 332.9
click at [1316, 342] on div "Loading... Coffee Bar Loading... [GEOGRAPHIC_DATA] Loading... Leasing Entry 1 L…" at bounding box center [679, 453] width 1358 height 813
click at [753, 366] on icon at bounding box center [743, 380] width 50 height 50
drag, startPoint x: 632, startPoint y: 346, endPoint x: 931, endPoint y: 366, distance: 299.8
click at [931, 366] on div "Loading... Coffee Bar Loading... [GEOGRAPHIC_DATA] Loading... Leasing Entry 1 L…" at bounding box center [679, 453] width 1358 height 813
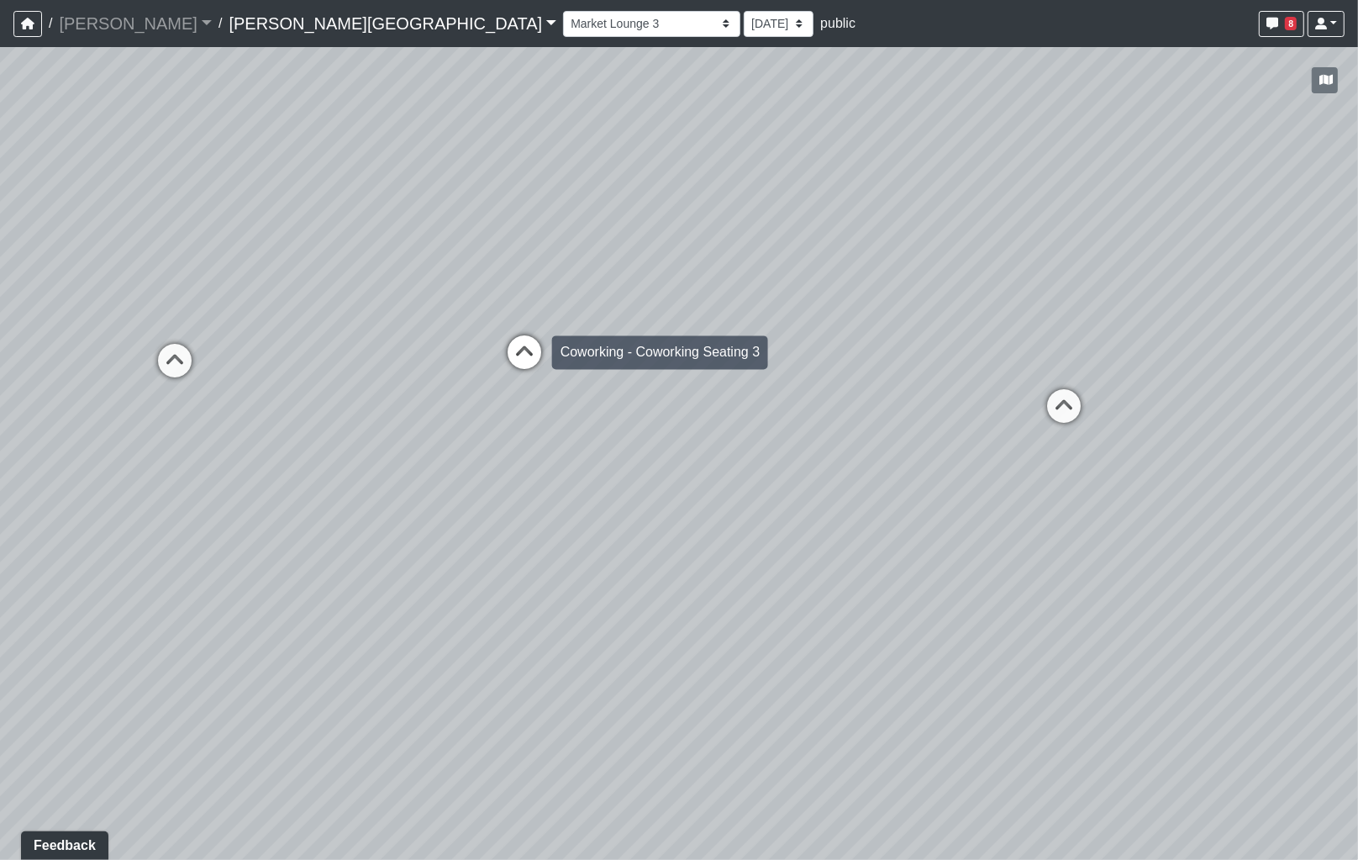
click at [518, 354] on icon at bounding box center [524, 360] width 50 height 50
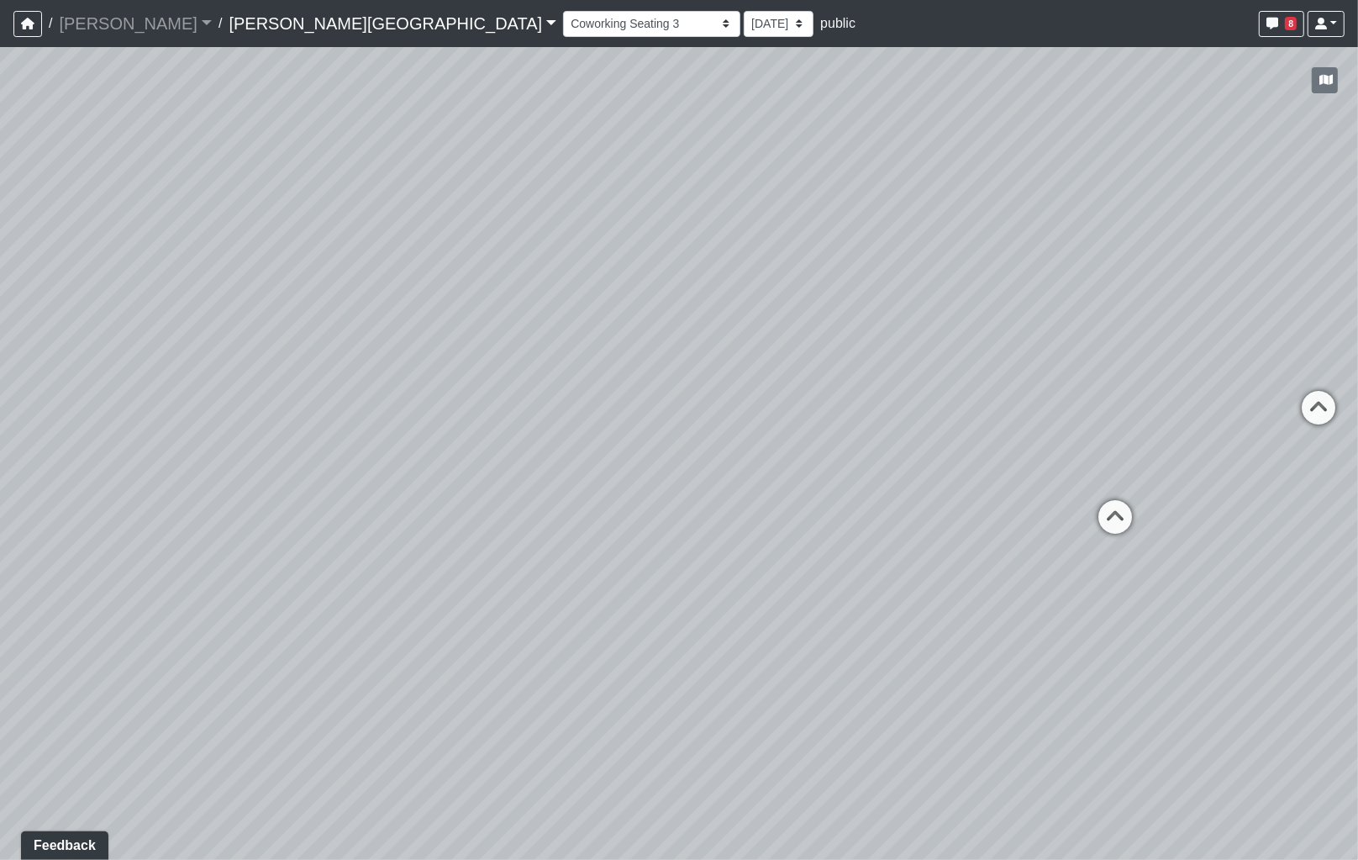
drag, startPoint x: 912, startPoint y: 477, endPoint x: 237, endPoint y: 463, distance: 675.0
click at [235, 468] on div "Loading... Coffee Bar Loading... [GEOGRAPHIC_DATA] Loading... Leasing Entry 1 L…" at bounding box center [679, 453] width 1358 height 813
drag, startPoint x: 740, startPoint y: 422, endPoint x: 766, endPoint y: 452, distance: 40.5
click at [729, 456] on div "Loading... Coffee Bar Loading... [GEOGRAPHIC_DATA] Loading... Leasing Entry 1 L…" at bounding box center [679, 453] width 1358 height 813
drag, startPoint x: 1051, startPoint y: 483, endPoint x: 489, endPoint y: 464, distance: 561.7
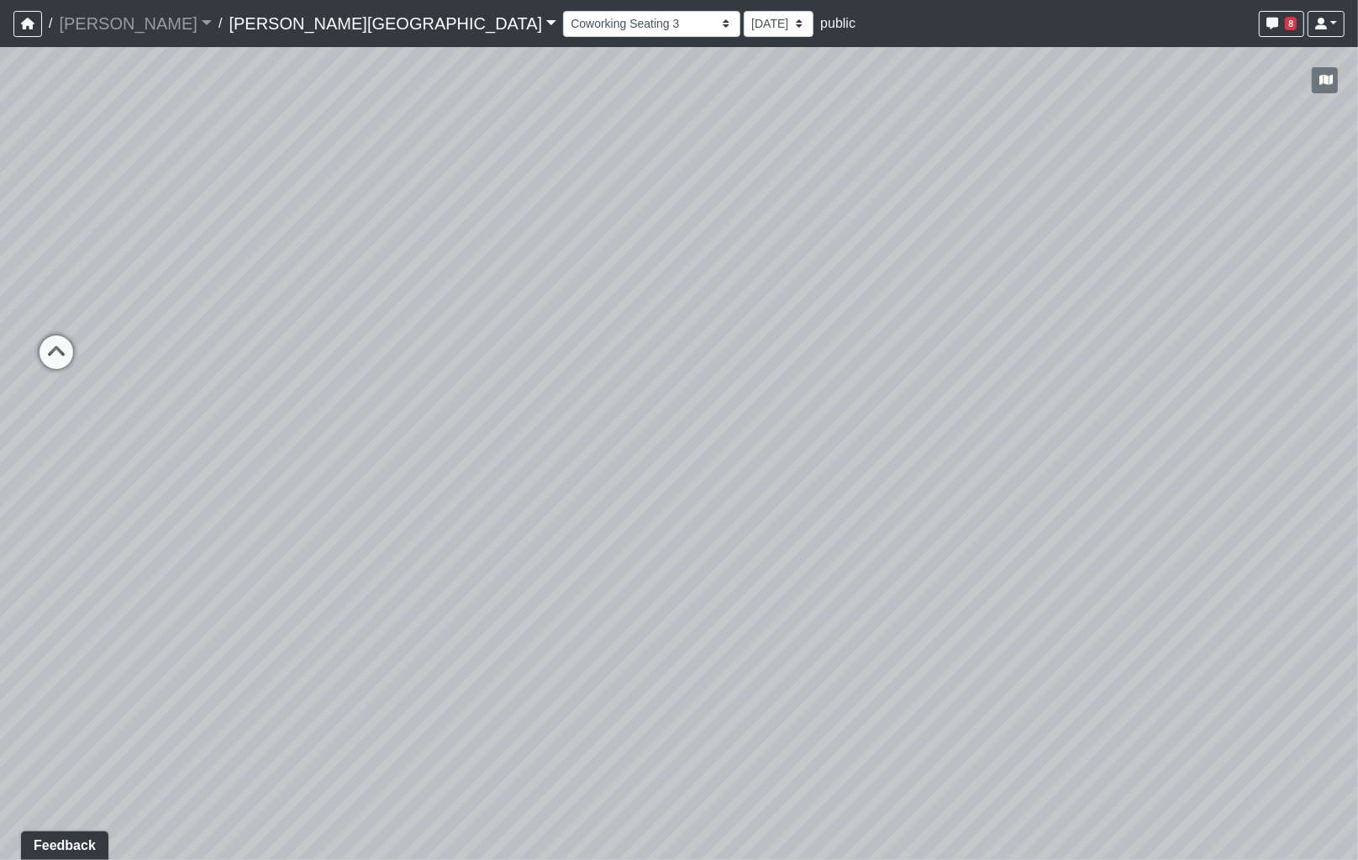
click at [489, 464] on div "Loading... Coffee Bar Loading... [GEOGRAPHIC_DATA] Loading... Leasing Entry 1 L…" at bounding box center [679, 453] width 1358 height 813
click at [68, 350] on icon at bounding box center [55, 359] width 50 height 50
drag, startPoint x: 571, startPoint y: 367, endPoint x: 482, endPoint y: 476, distance: 140.9
click at [465, 484] on div "Loading... Coffee Bar Loading... [GEOGRAPHIC_DATA] Loading... Leasing Entry 1 L…" at bounding box center [679, 453] width 1358 height 813
drag, startPoint x: 732, startPoint y: 468, endPoint x: 540, endPoint y: 389, distance: 207.3
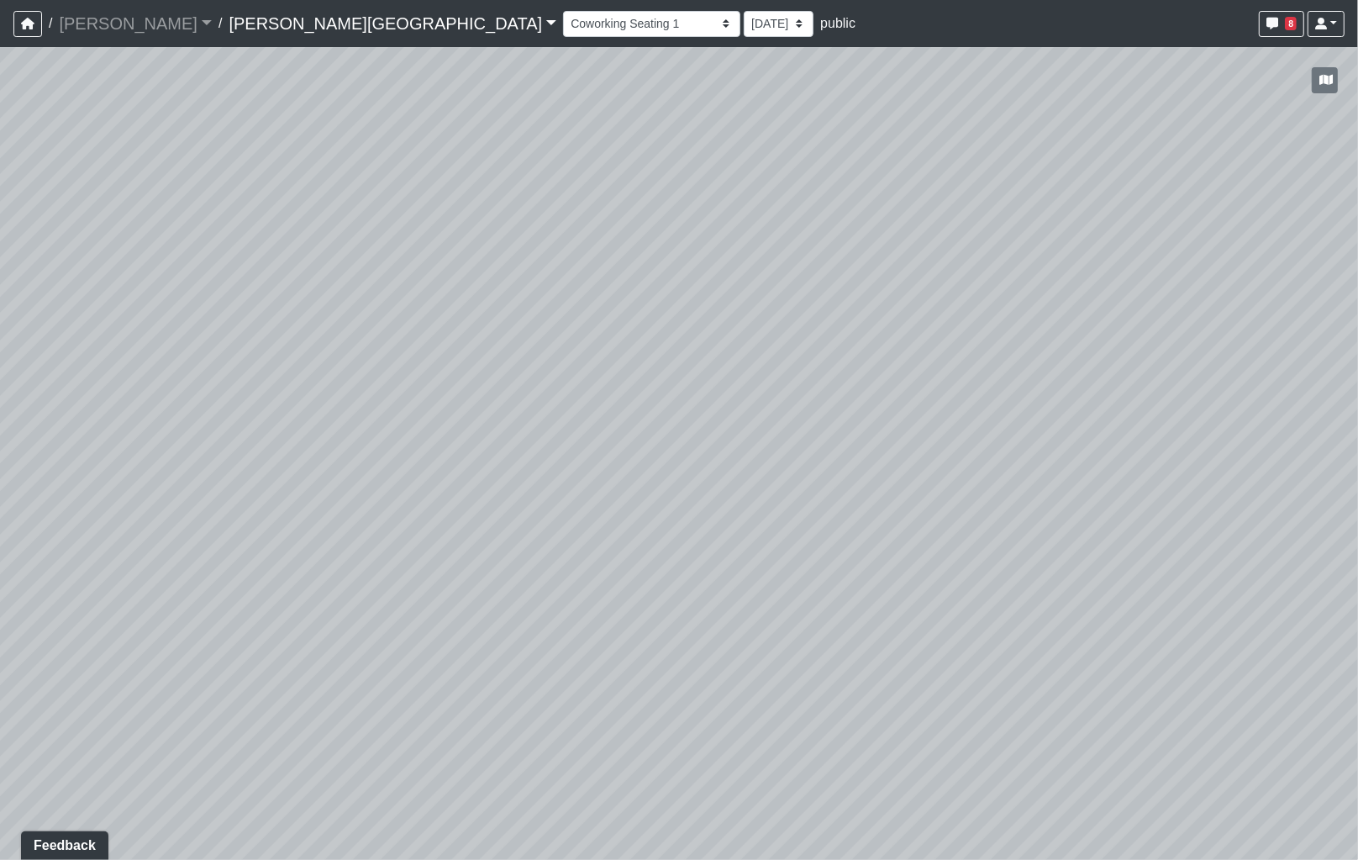
click at [228, 403] on div "Loading... Coffee Bar Loading... [GEOGRAPHIC_DATA] Loading... Leasing Entry 1 L…" at bounding box center [679, 453] width 1358 height 813
drag, startPoint x: 653, startPoint y: 396, endPoint x: 389, endPoint y: 437, distance: 267.1
click at [391, 437] on div "Loading... Coffee Bar Loading... [GEOGRAPHIC_DATA] Loading... Leasing Entry 1 L…" at bounding box center [679, 453] width 1358 height 813
drag, startPoint x: 535, startPoint y: 422, endPoint x: 328, endPoint y: 408, distance: 208.1
click at [328, 408] on div "Loading... Coffee Bar Loading... [GEOGRAPHIC_DATA] Loading... Leasing Entry 1 L…" at bounding box center [679, 453] width 1358 height 813
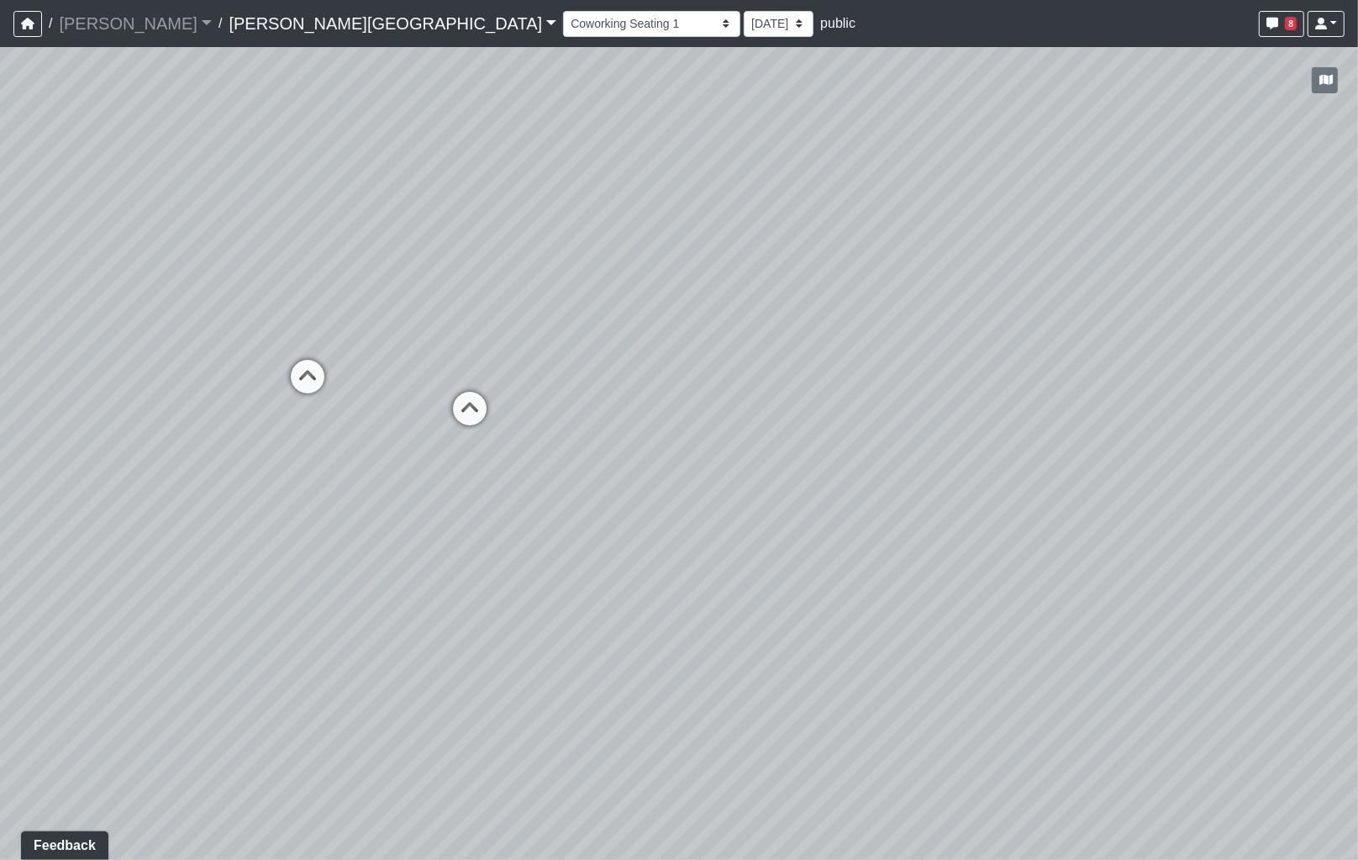
drag, startPoint x: 629, startPoint y: 400, endPoint x: -100, endPoint y: 374, distance: 729.1
click at [0, 374] on html "/ [PERSON_NAME] Loading... / [PERSON_NAME][GEOGRAPHIC_DATA] [PERSON_NAME][GEOGR…" at bounding box center [679, 430] width 1358 height 860
click at [387, 420] on icon at bounding box center [403, 427] width 50 height 50
select select "s8G2UFdYkfqv77tSwsqNr7"
drag, startPoint x: 433, startPoint y: 468, endPoint x: 485, endPoint y: 471, distance: 52.2
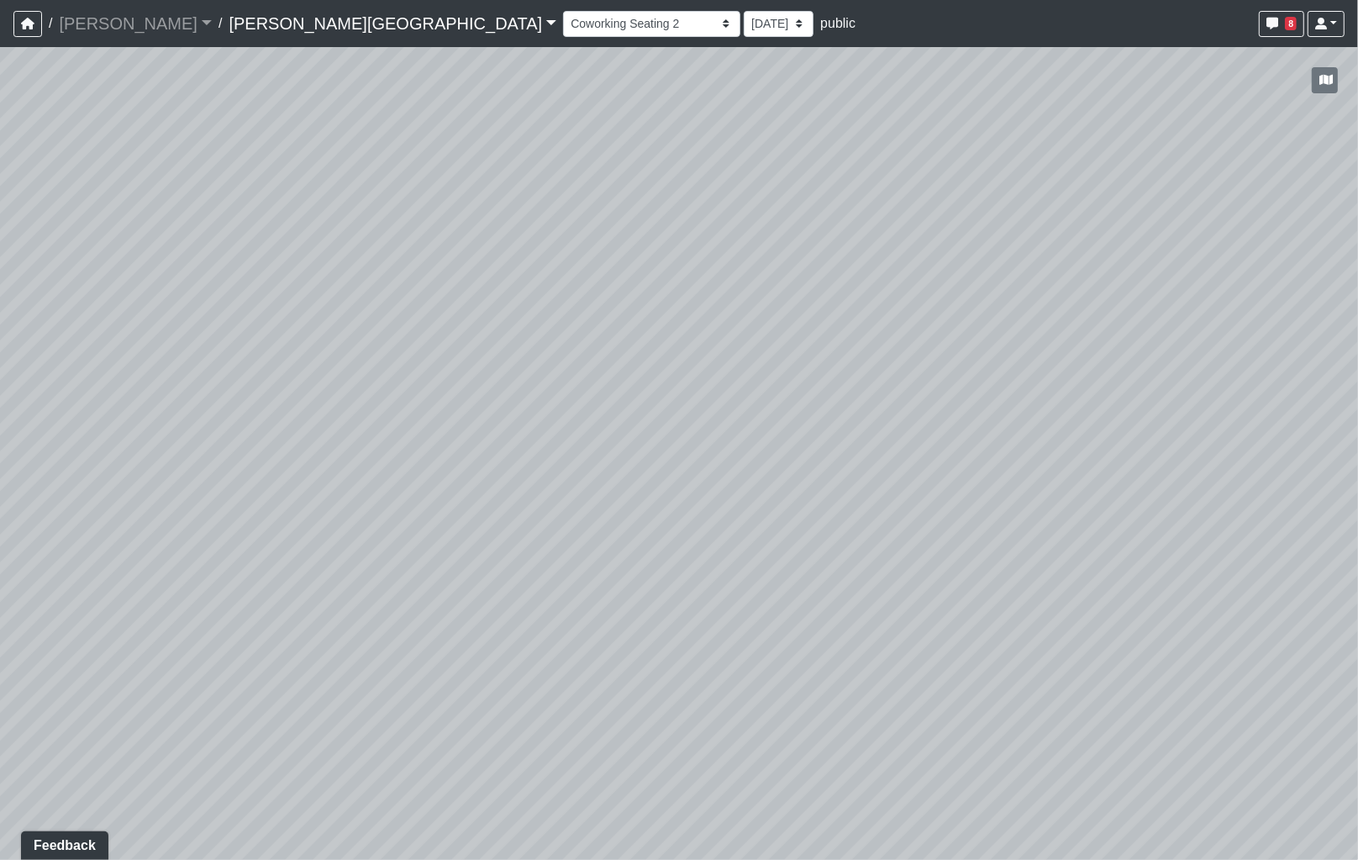
click at [485, 471] on div "Loading... Coffee Bar Loading... [GEOGRAPHIC_DATA] Loading... Leasing Entry 1 L…" at bounding box center [679, 453] width 1358 height 813
drag, startPoint x: 429, startPoint y: 476, endPoint x: 297, endPoint y: 475, distance: 131.9
click at [297, 475] on div "Loading... Coffee Bar Loading... [GEOGRAPHIC_DATA] Loading... Leasing Entry 1 L…" at bounding box center [679, 453] width 1358 height 813
drag, startPoint x: 429, startPoint y: 482, endPoint x: 269, endPoint y: 471, distance: 160.9
click at [166, 483] on div "Loading... Coffee Bar Loading... [GEOGRAPHIC_DATA] Loading... Leasing Entry 1 L…" at bounding box center [679, 453] width 1358 height 813
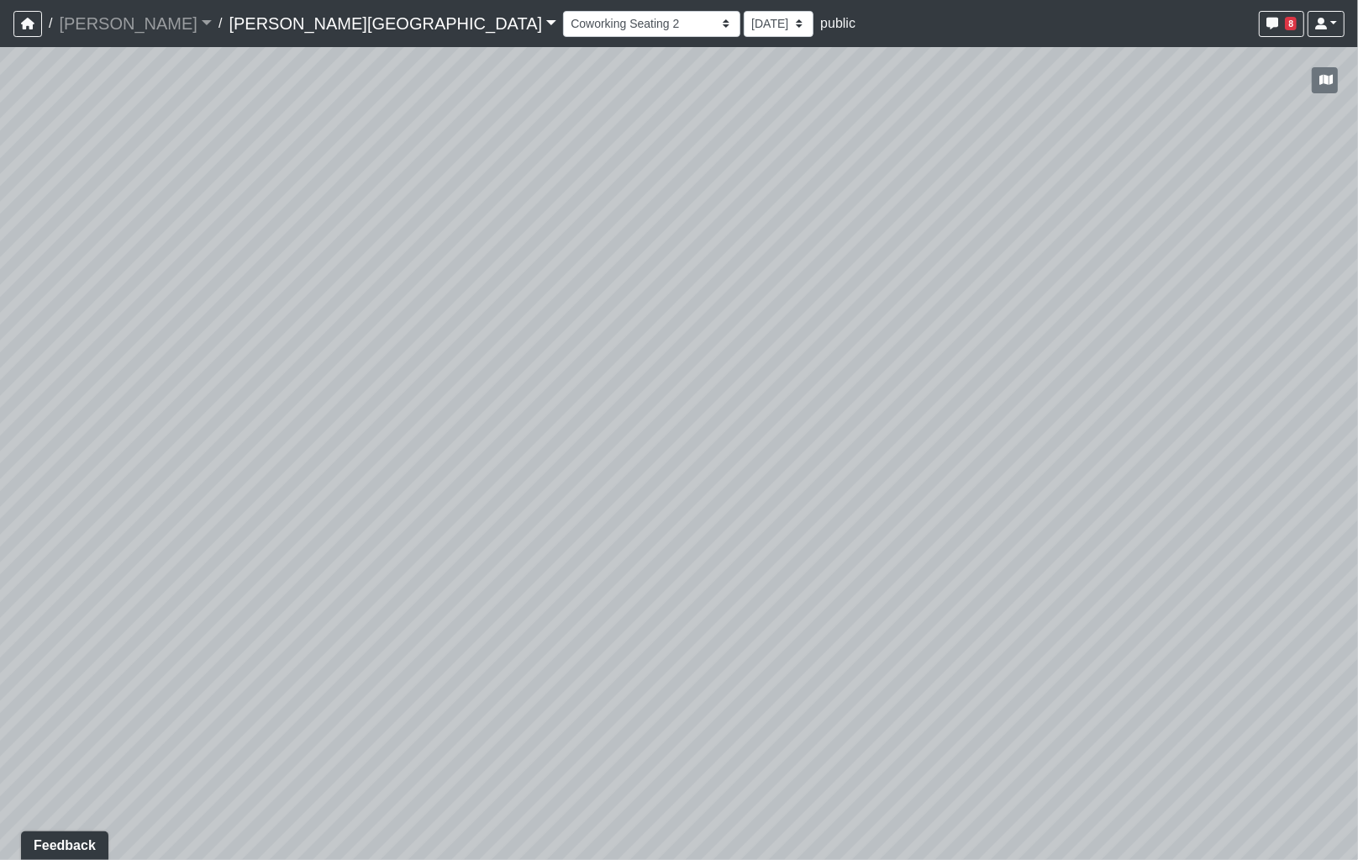
click at [838, 468] on div "Loading... Coffee Bar Loading... [GEOGRAPHIC_DATA] Loading... Leasing Entry 1 L…" at bounding box center [679, 453] width 1358 height 813
drag
click at [340, 451] on div "Loading... Coffee Bar Loading... [GEOGRAPHIC_DATA] Loading... Leasing Entry 1 L…" at bounding box center [679, 453] width 1358 height 813
click at [231, 433] on div "Loading... Coffee Bar Loading... [GEOGRAPHIC_DATA] Loading... Leasing Entry 1 L…" at bounding box center [679, 453] width 1358 height 813
click at [130, 429] on div "Loading... Coffee Bar Loading... [GEOGRAPHIC_DATA] Loading... Leasing Entry 1 L…" at bounding box center [679, 453] width 1358 height 813
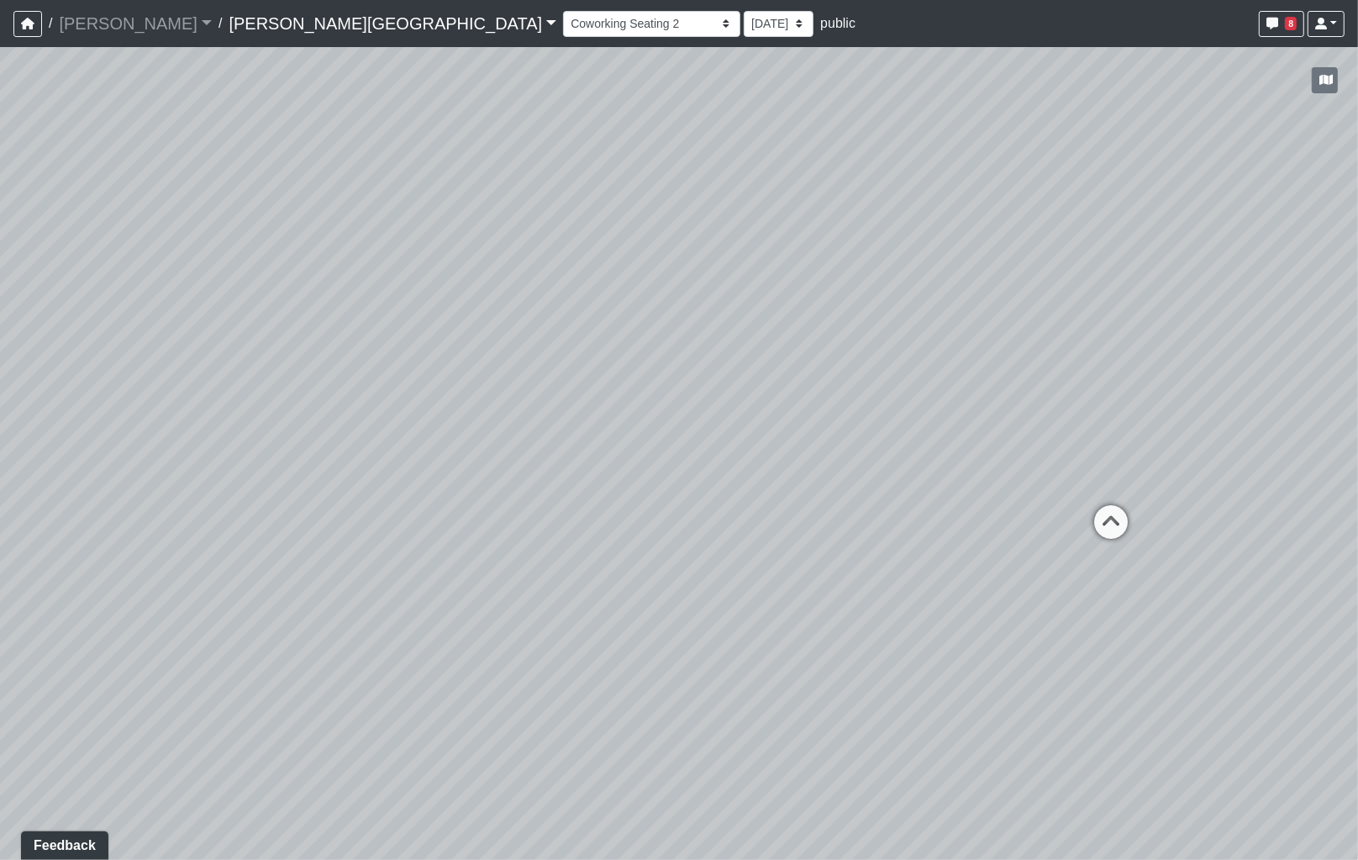
click at [248, 441] on div "Loading... Coffee Bar Loading... [GEOGRAPHIC_DATA] Loading... Leasing Entry 1 L…" at bounding box center [679, 453] width 1358 height 813
click at [669, 358] on div "Loading... Coffee Bar Loading... [GEOGRAPHIC_DATA] Loading... Leasing Entry 1 L…" at bounding box center [679, 453] width 1358 height 813
click at [708, 296] on icon at bounding box center [705, 300] width 13 height 13
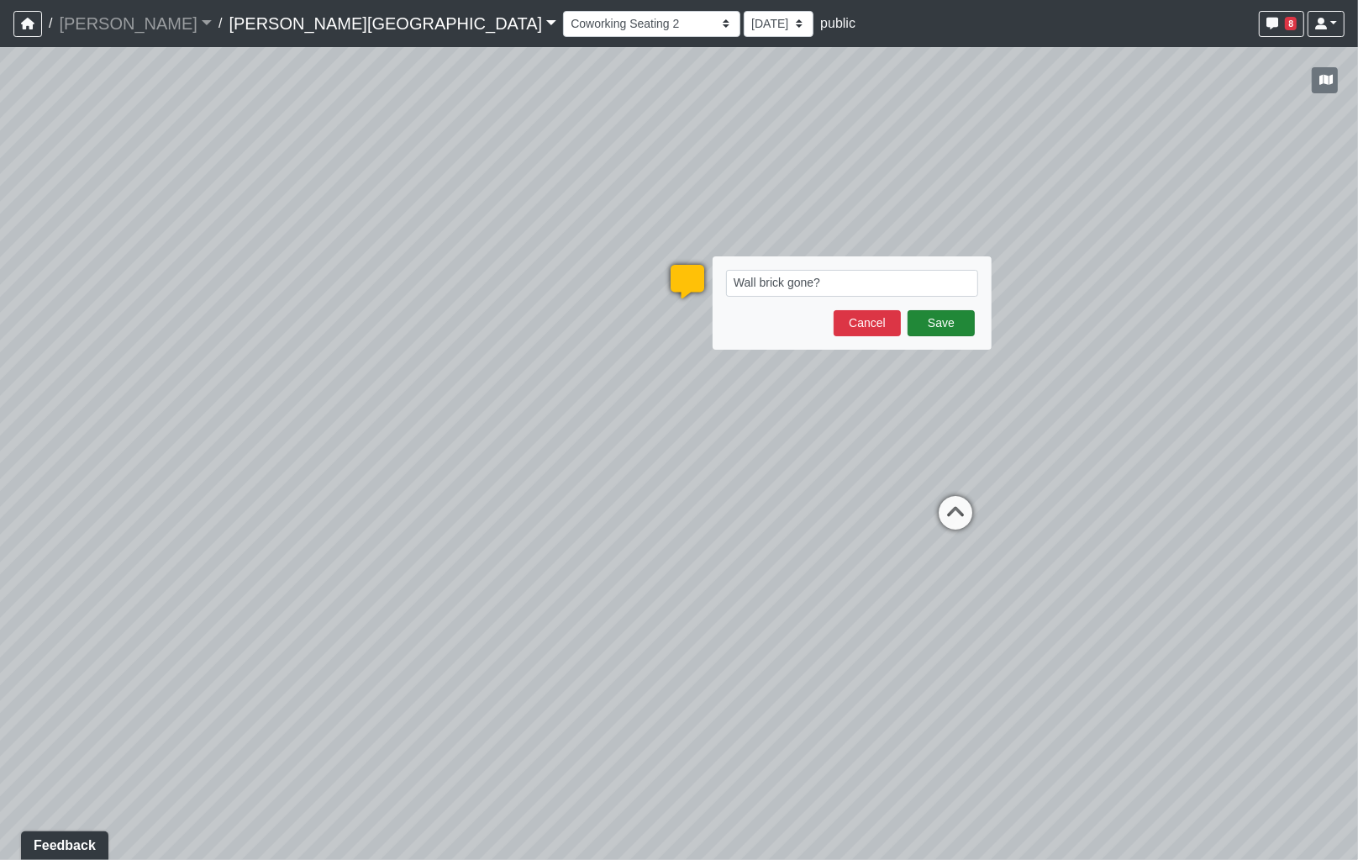
type textarea "Wall brick gone?"
click at [938, 330] on button "Save" at bounding box center [941, 323] width 67 height 26
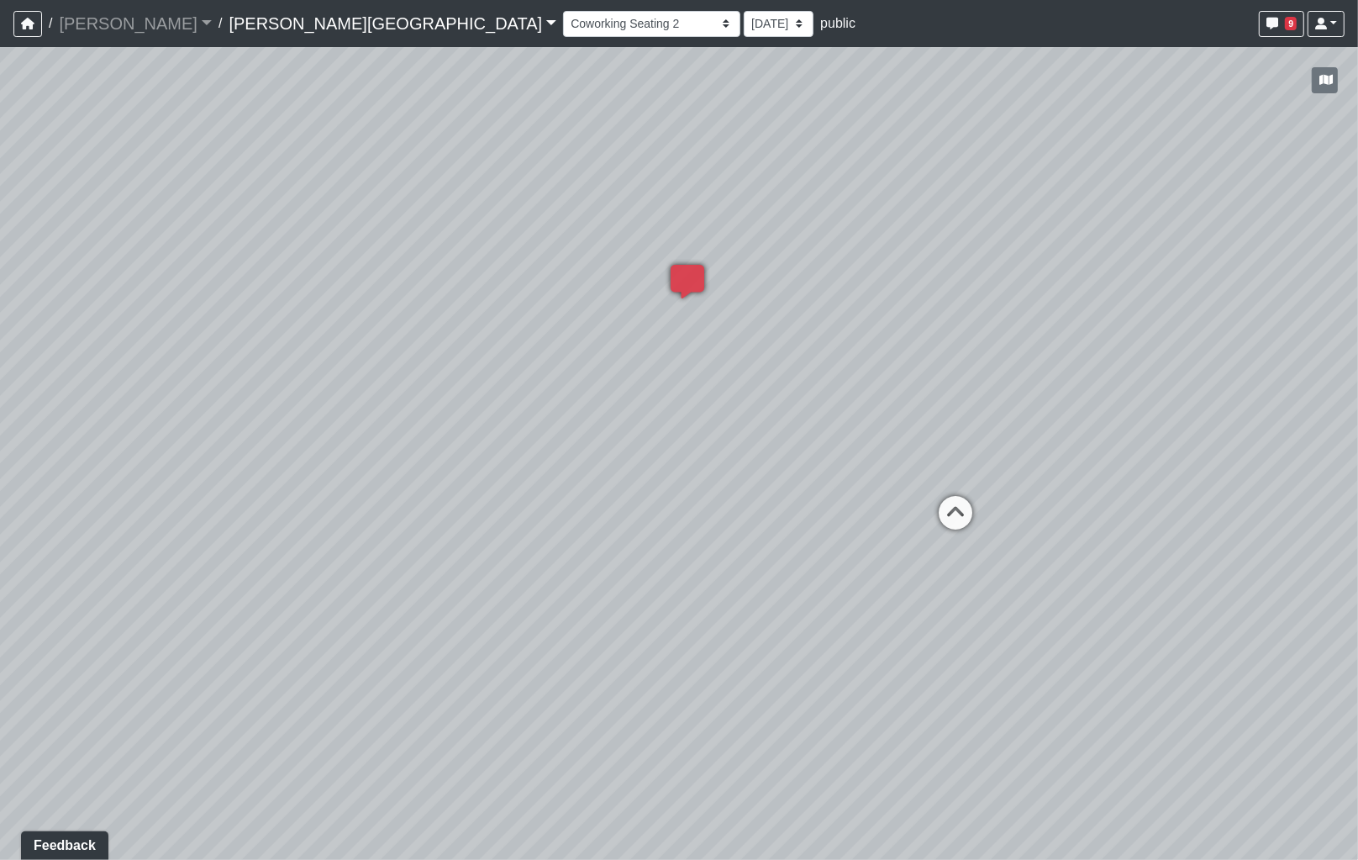
drag, startPoint x: 723, startPoint y: 324, endPoint x: 1005, endPoint y: 324, distance: 282.4
click at [1006, 324] on div "Loading... Coffee Bar Loading... [GEOGRAPHIC_DATA] Loading... Leasing Entry 1 L…" at bounding box center [679, 453] width 1358 height 813
drag, startPoint x: 711, startPoint y: 303, endPoint x: 607, endPoint y: 292, distance: 104.8
click at [706, 295] on div "Loading... Coffee Bar Loading... [GEOGRAPHIC_DATA] Loading... Leasing Entry 1 L…" at bounding box center [679, 453] width 1358 height 813
drag, startPoint x: 595, startPoint y: 292, endPoint x: 989, endPoint y: 292, distance: 394.2
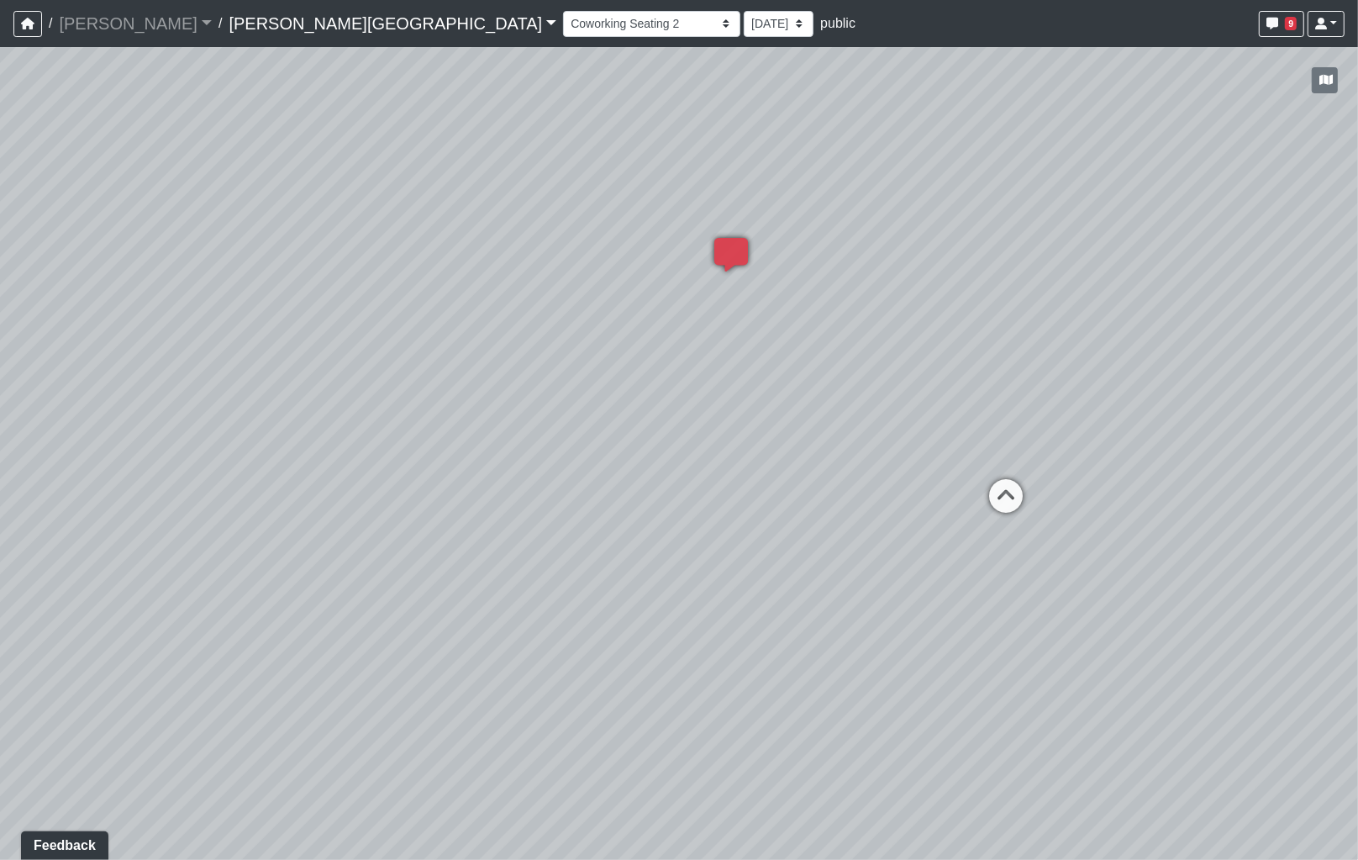
click at [1001, 292] on div "Loading... Coffee Bar Loading... [GEOGRAPHIC_DATA] Loading... Leasing Entry 1 L…" at bounding box center [679, 453] width 1358 height 813
click at [1105, 299] on div "Loading... Coffee Bar Loading... [GEOGRAPHIC_DATA] Loading... Leasing Entry 1 L…" at bounding box center [679, 453] width 1358 height 813
click at [1207, 280] on div "Loading... Coffee Bar Loading... [GEOGRAPHIC_DATA] Loading... Leasing Entry 1 L…" at bounding box center [679, 453] width 1358 height 813
click at [1035, 219] on div "Loading... Coffee Bar Loading... [GEOGRAPHIC_DATA] Loading... Leasing Entry 1 L…" at bounding box center [679, 453] width 1358 height 813
click at [952, 177] on div "Loading... Coffee Bar Loading... [GEOGRAPHIC_DATA] Loading... Leasing Entry 1 L…" at bounding box center [679, 453] width 1358 height 813
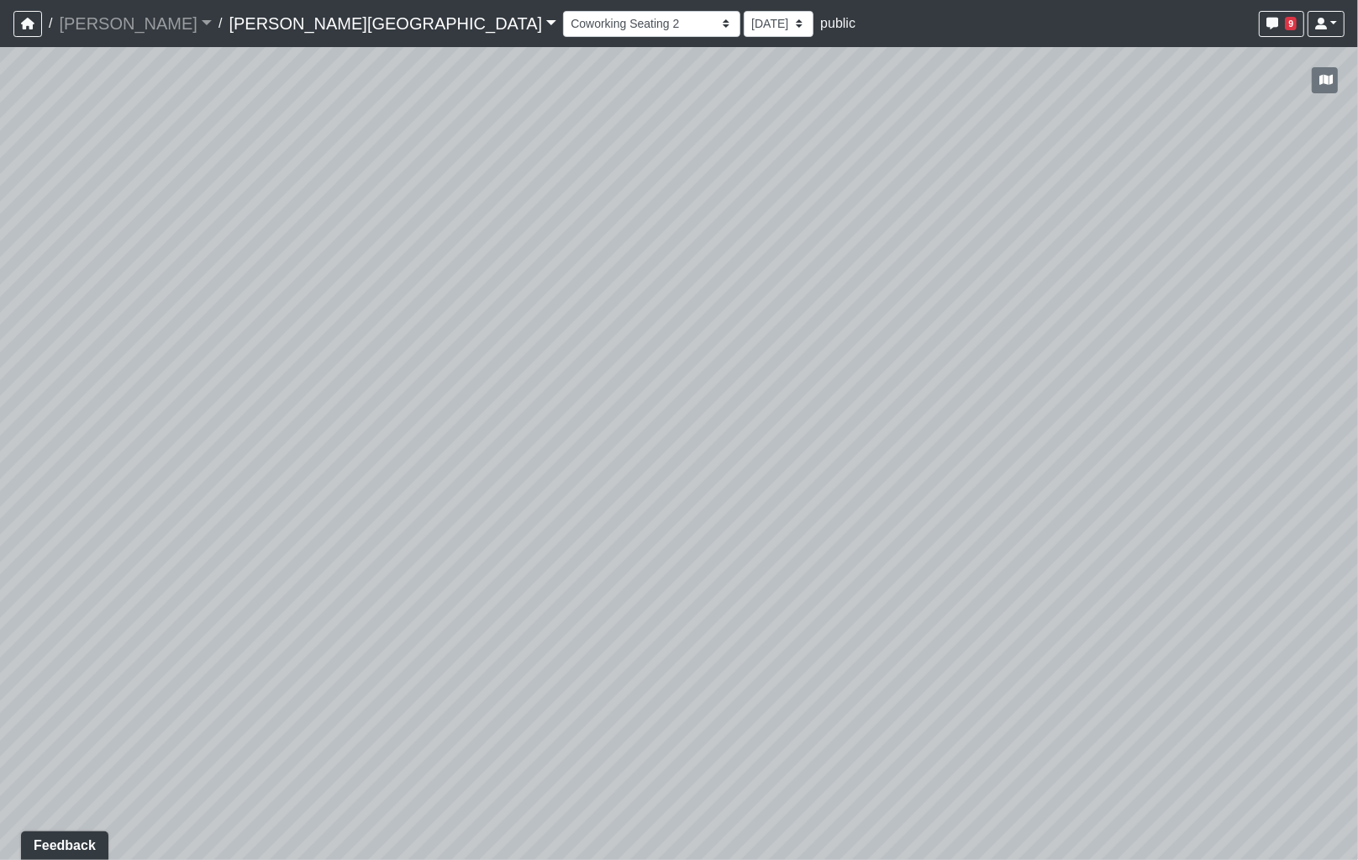
click at [1172, 208] on div "Loading... Coffee Bar Loading... [GEOGRAPHIC_DATA] Loading... Leasing Entry 1 L…" at bounding box center [679, 453] width 1358 height 813
click at [551, 523] on icon at bounding box center [544, 533] width 50 height 50
click at [648, 505] on icon at bounding box center [660, 520] width 50 height 50
select select "mCixBXo2bYV2shCdw7J36u"
click at [540, 487] on div "Loading... Coffee Bar Loading... [GEOGRAPHIC_DATA] Loading... Leasing Entry 1 L…" at bounding box center [679, 453] width 1358 height 813
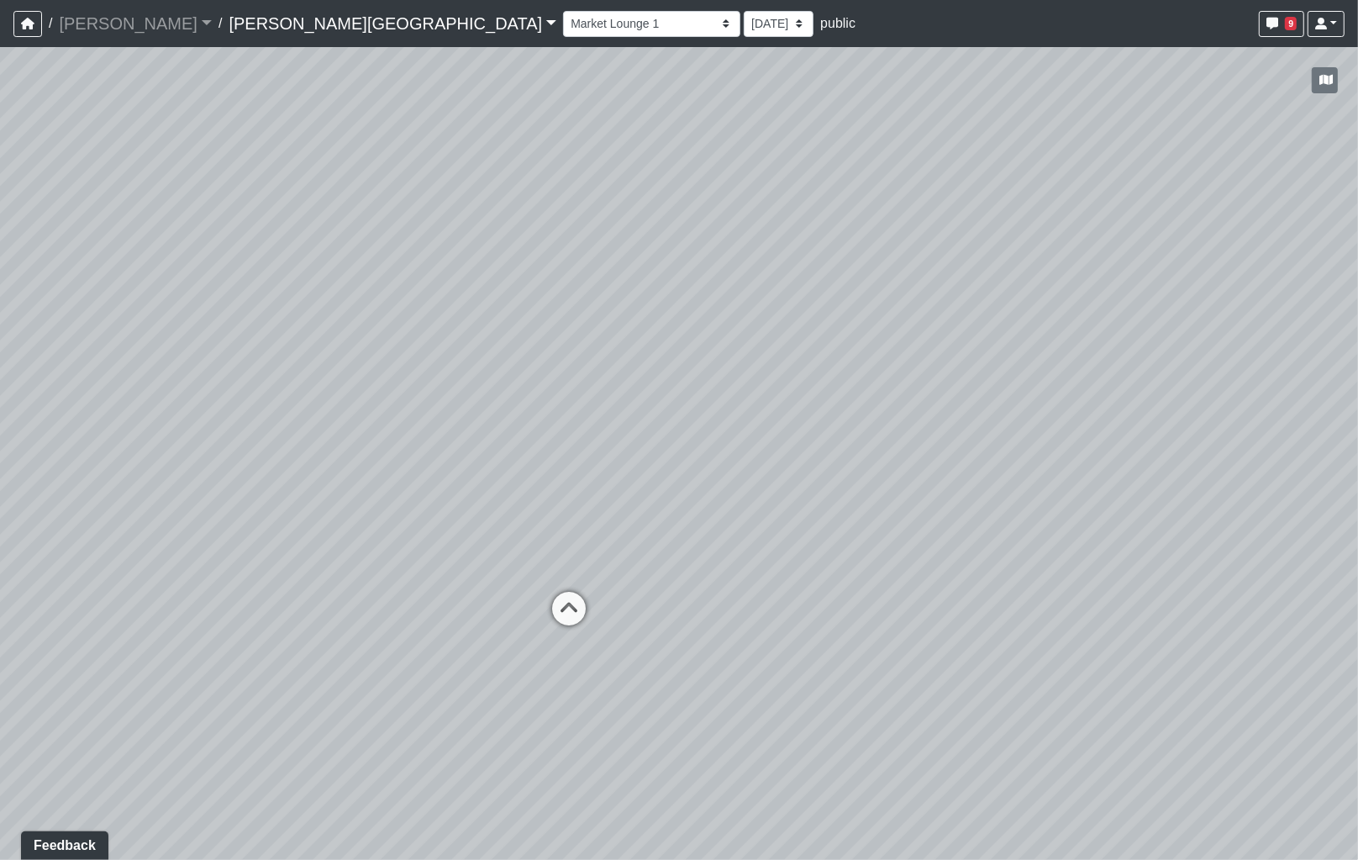
click at [580, 454] on div "Loading... Coffee Bar Loading... [GEOGRAPHIC_DATA] Loading... Leasing Entry 1 L…" at bounding box center [679, 453] width 1358 height 813
click at [416, 372] on div "Loading... Coffee Bar Loading... [GEOGRAPHIC_DATA] Loading... Leasing Entry 1 L…" at bounding box center [679, 453] width 1358 height 813
click at [328, 377] on div "Loading... Coffee Bar Loading... [GEOGRAPHIC_DATA] Loading... Leasing Entry 1 L…" at bounding box center [679, 453] width 1358 height 813
click at [774, 392] on div "Loading... Coffee Bar Loading... [GEOGRAPHIC_DATA] Loading... Leasing Entry 1 L…" at bounding box center [679, 453] width 1358 height 813
click at [975, 387] on div "Loading... Coffee Bar Loading... [GEOGRAPHIC_DATA] Loading... Leasing Entry 1 L…" at bounding box center [679, 453] width 1358 height 813
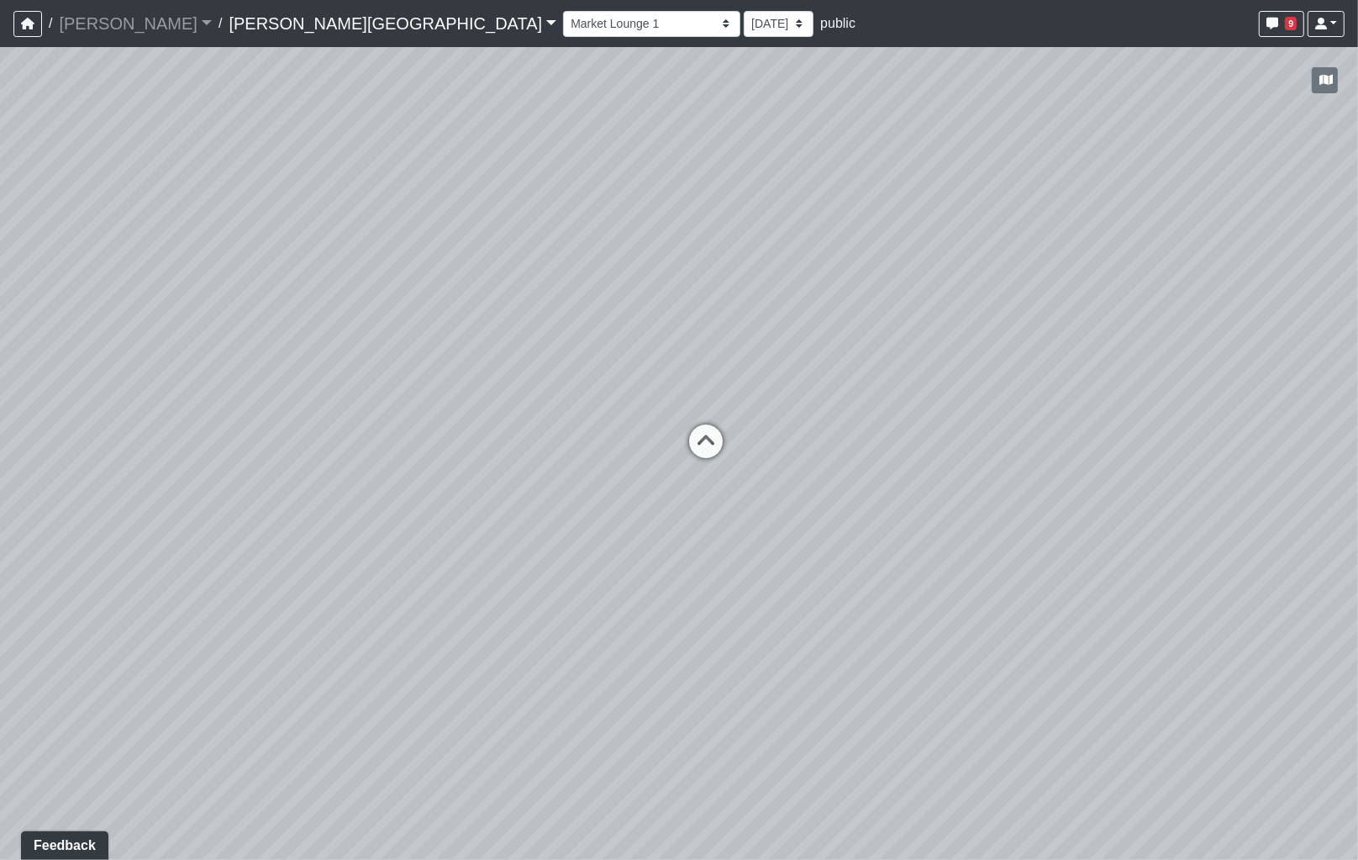
click at [993, 397] on div "Loading... Coffee Bar Loading... [GEOGRAPHIC_DATA] Loading... Leasing Entry 1 L…" at bounding box center [679, 453] width 1358 height 813
click at [1027, 392] on div "Loading... Coffee Bar Loading... [GEOGRAPHIC_DATA] Loading... Leasing Entry 1 L…" at bounding box center [679, 453] width 1358 height 813
click at [1216, 381] on div "Loading... Coffee Bar Loading... [GEOGRAPHIC_DATA] Loading... Leasing Entry 1 L…" at bounding box center [679, 453] width 1358 height 813
click at [1212, 399] on div "Loading... Coffee Bar Loading... [GEOGRAPHIC_DATA] Loading... Leasing Entry 1 L…" at bounding box center [679, 453] width 1358 height 813
click at [1191, 438] on div "Loading... Coffee Bar Loading... [GEOGRAPHIC_DATA] Loading... Leasing Entry 1 L…" at bounding box center [679, 453] width 1358 height 813
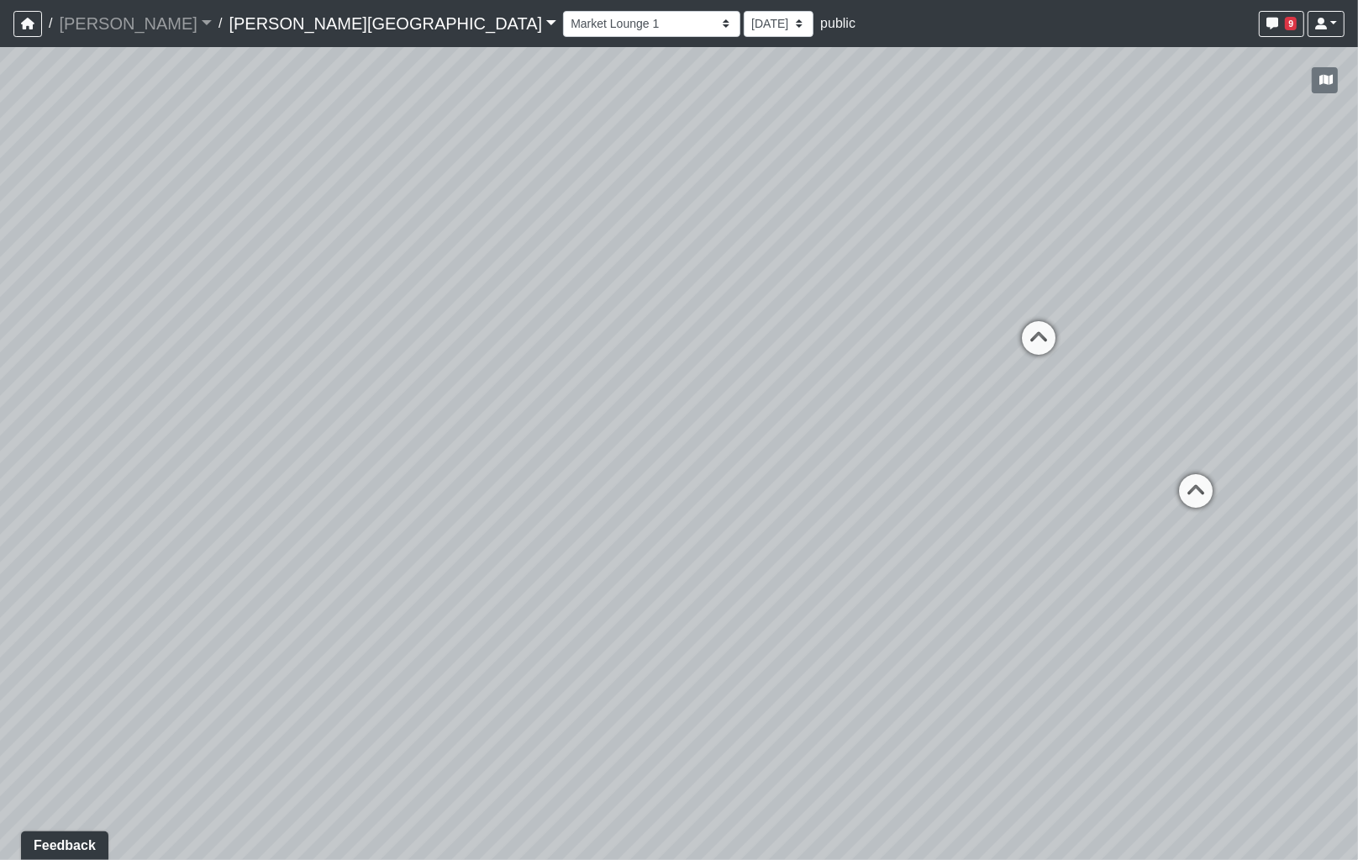
click at [1088, 462] on div "Loading... Coffee Bar Loading... [GEOGRAPHIC_DATA] Loading... Leasing Entry 1 L…" at bounding box center [679, 453] width 1358 height 813
click at [669, 406] on div "Loading... Coffee Bar Loading... [GEOGRAPHIC_DATA] Loading... Leasing Entry 1 L…" at bounding box center [679, 453] width 1358 height 813
click at [455, 397] on div "Loading... Coffee Bar Loading... [GEOGRAPHIC_DATA] Loading... Leasing Entry 1 L…" at bounding box center [679, 453] width 1358 height 813
click at [279, 393] on div "Loading... Coffee Bar Loading... [GEOGRAPHIC_DATA] Loading... Leasing Entry 1 L…" at bounding box center [679, 453] width 1358 height 813
